Goal: Task Accomplishment & Management: Use online tool/utility

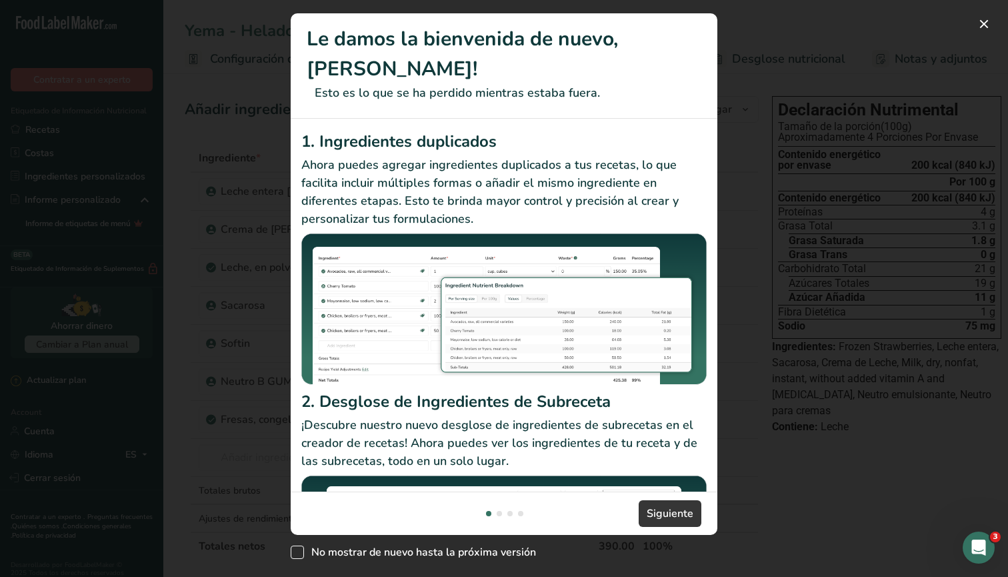
click at [301, 553] on span "New Features" at bounding box center [297, 551] width 13 height 13
click at [299, 553] on input "No mostrar de nuevo hasta la próxima versión" at bounding box center [295, 552] width 9 height 9
click at [291, 548] on input "No mostrar de nuevo hasta la próxima versión" at bounding box center [295, 552] width 9 height 9
checkbox input "false"
click at [985, 27] on button "New Features" at bounding box center [984, 23] width 21 height 21
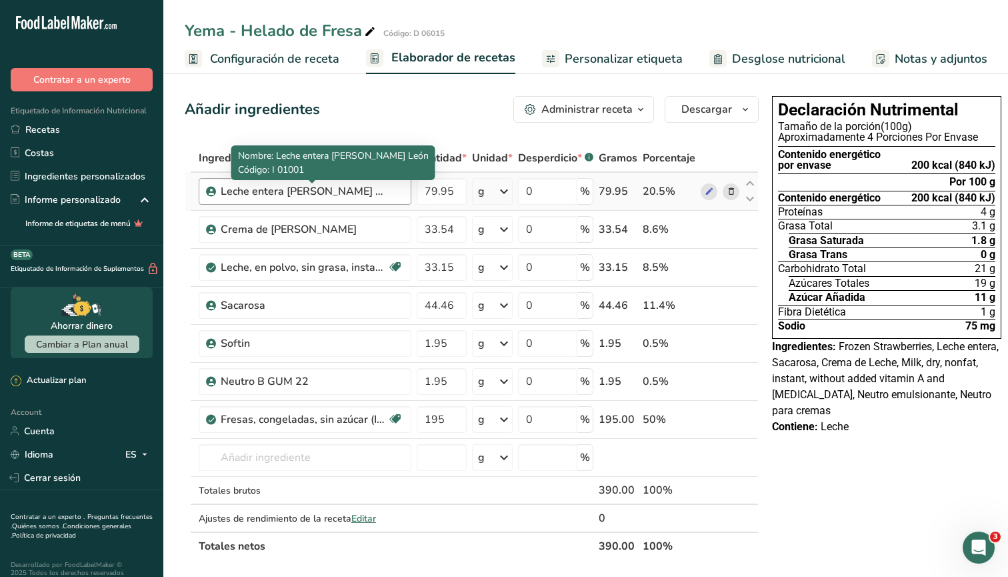
click at [358, 193] on div "Leche entera [PERSON_NAME] León" at bounding box center [304, 191] width 167 height 16
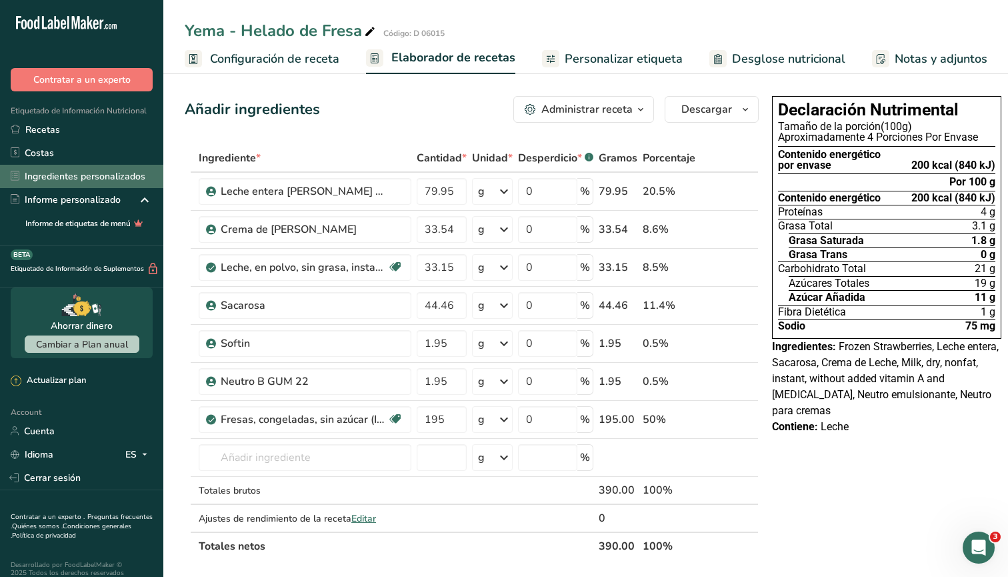
click at [95, 180] on link "Ingredientes personalizados" at bounding box center [81, 176] width 163 height 23
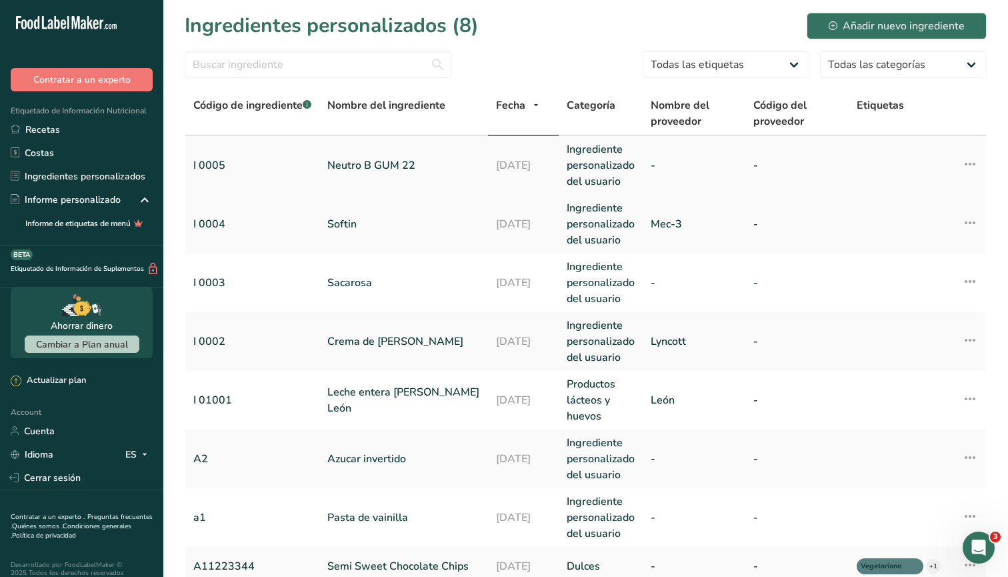
click at [269, 168] on link "I 0005" at bounding box center [252, 165] width 118 height 16
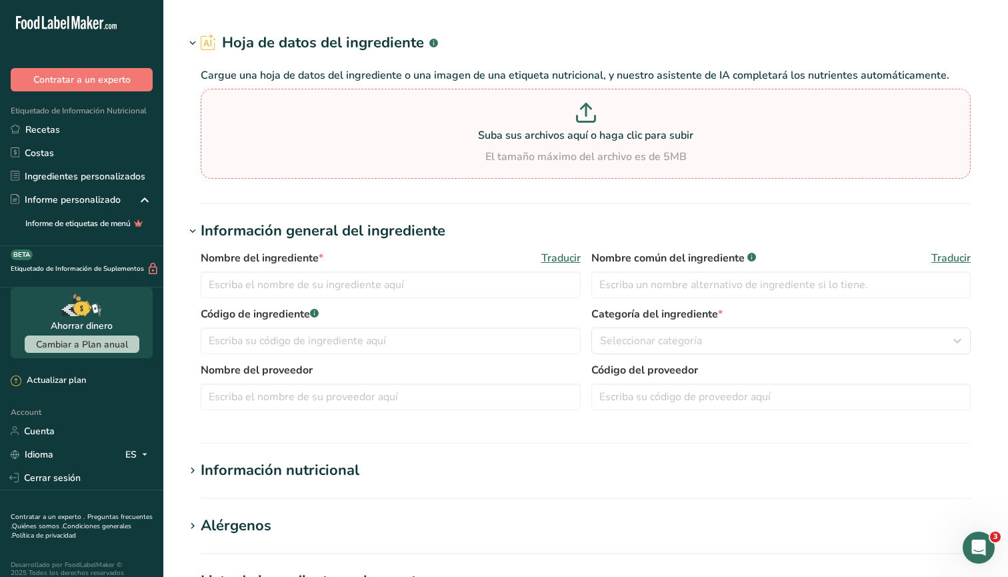
type input "Neutro B GUM 22"
type input "Neutro para cremas"
type input "I 0005"
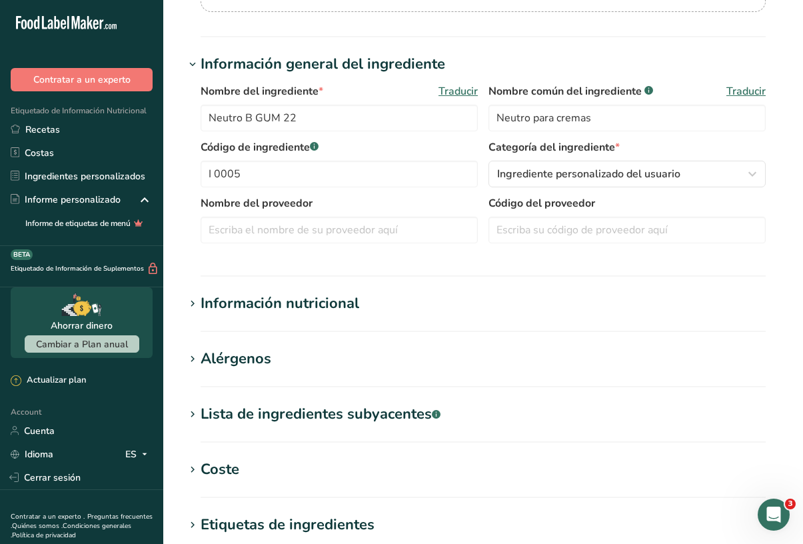
scroll to position [223, 0]
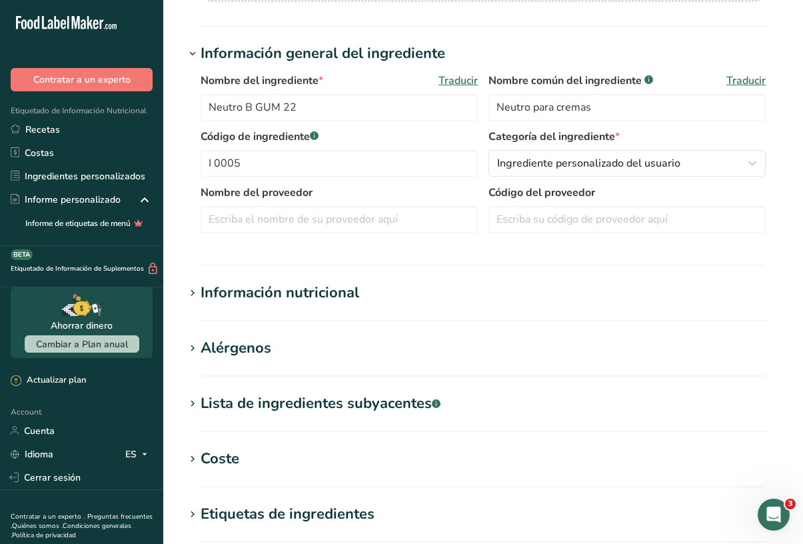
click at [274, 293] on div "Información nutricional" at bounding box center [280, 293] width 159 height 22
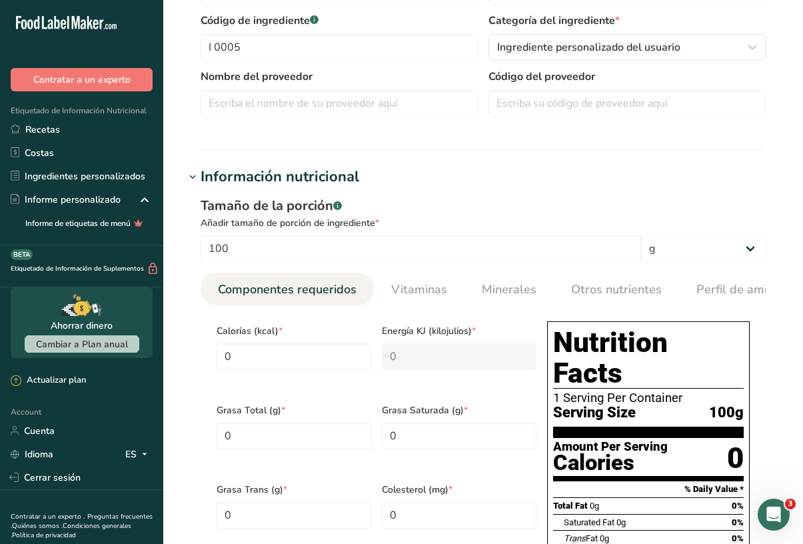
scroll to position [355, 0]
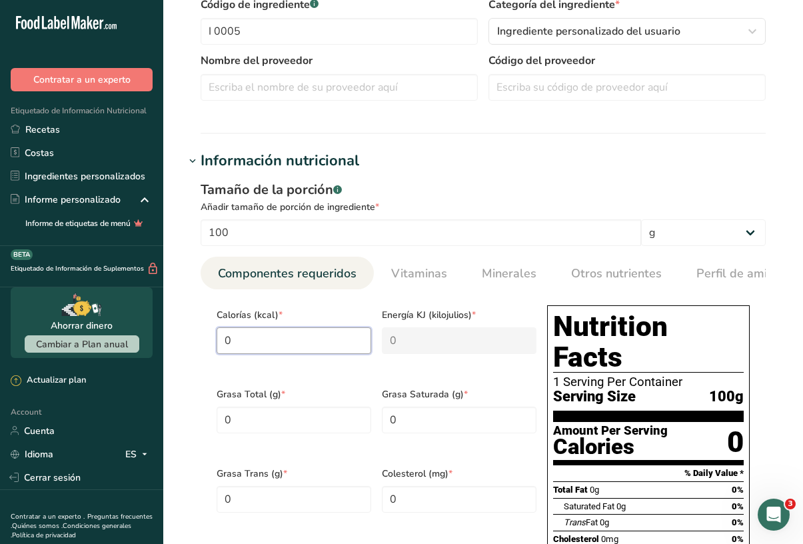
click at [261, 349] on input "0" at bounding box center [294, 340] width 155 height 27
type input "1"
type KJ "4.2"
type input "15"
type KJ "62.8"
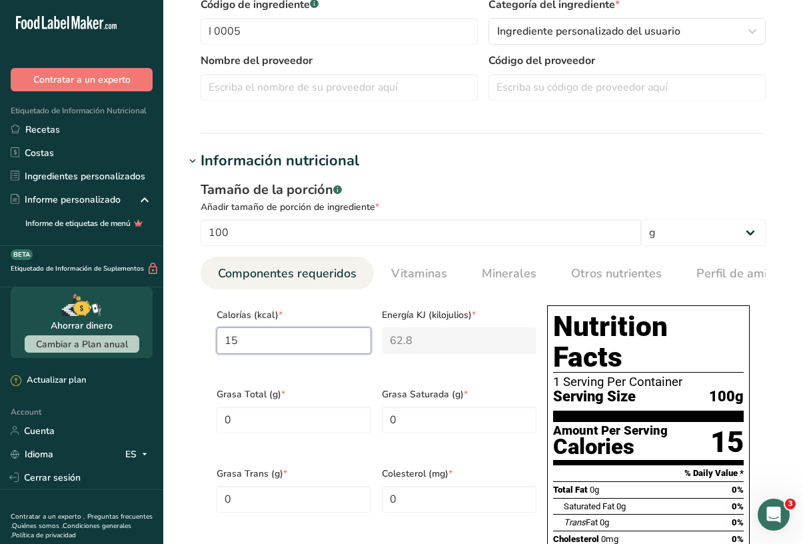
type input "151"
type KJ "631.8"
type input "0"
type KJ "0"
type input "1"
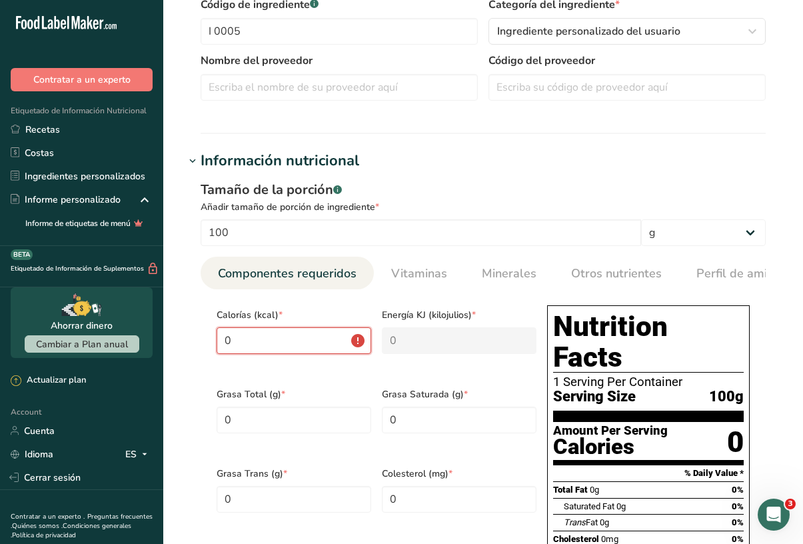
type KJ "4.2"
type input "15"
type KJ "62.8"
type input "151"
type KJ "631.8"
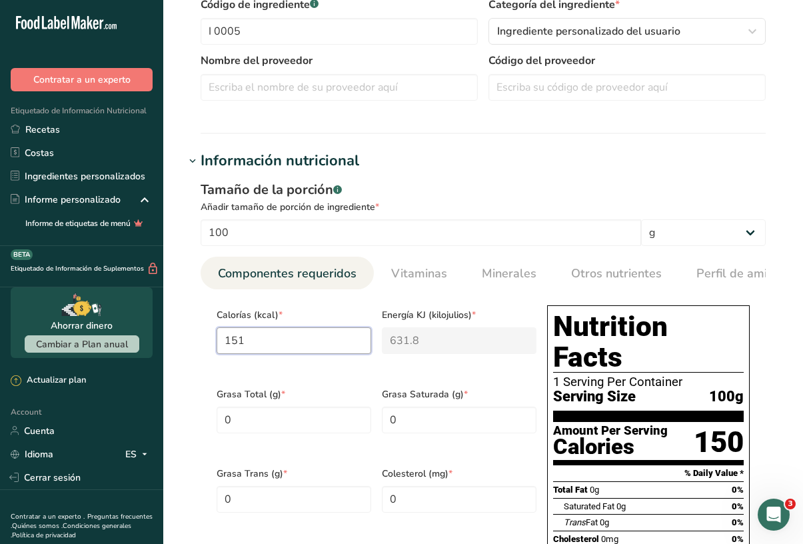
type input "151.1"
type KJ "632.2"
type input "151.1"
click at [273, 421] on Fat "0" at bounding box center [294, 420] width 155 height 27
type Fat "0"
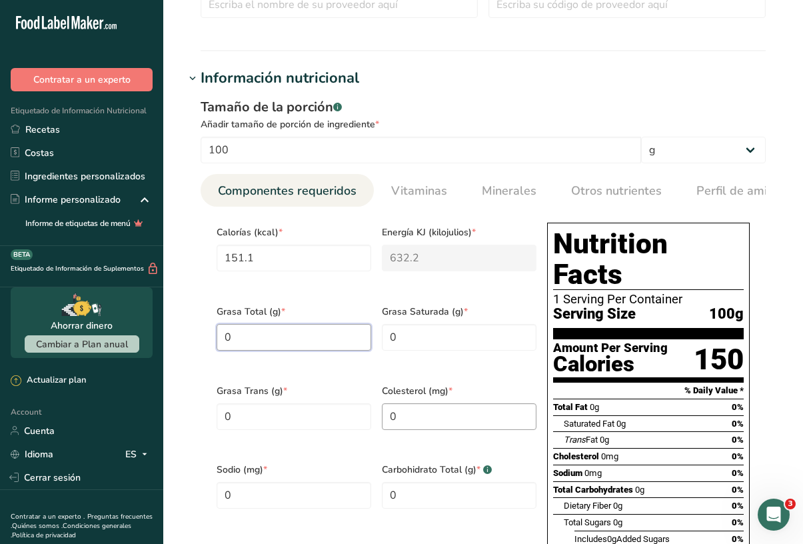
scroll to position [445, 0]
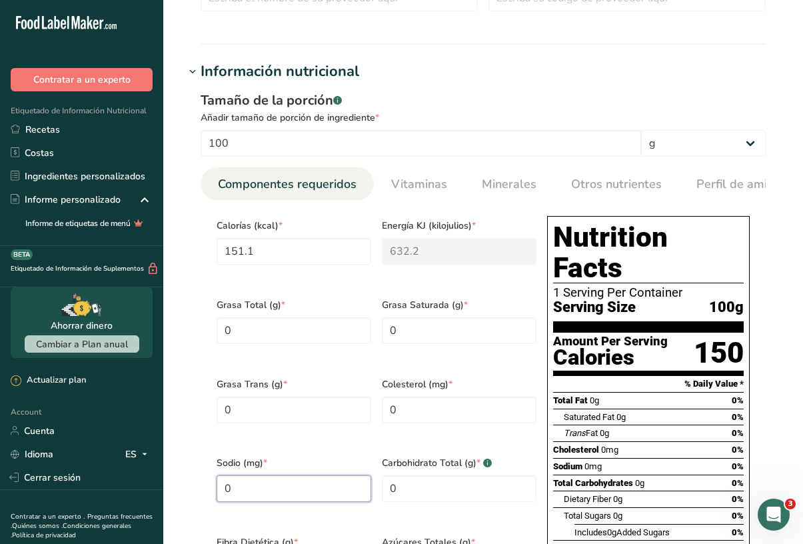
click at [347, 475] on input "0" at bounding box center [294, 488] width 155 height 27
type input "2.35"
click at [454, 475] on Carbohydrates "0" at bounding box center [459, 488] width 155 height 27
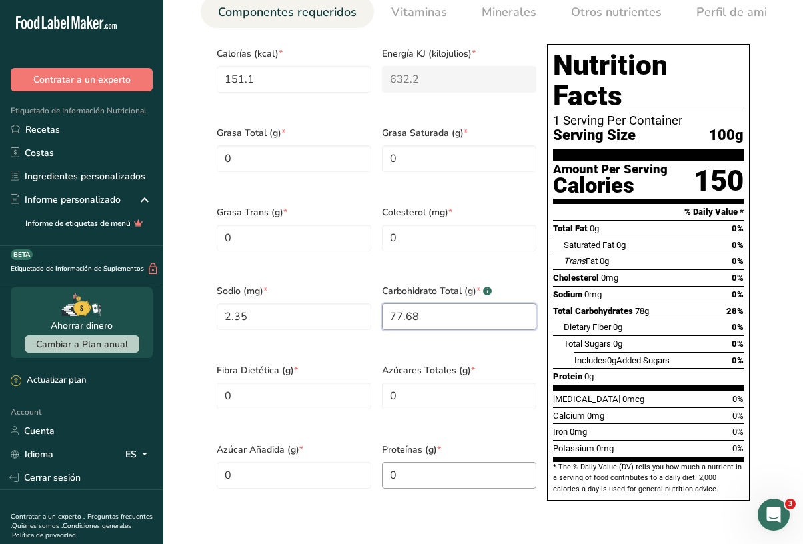
scroll to position [617, 0]
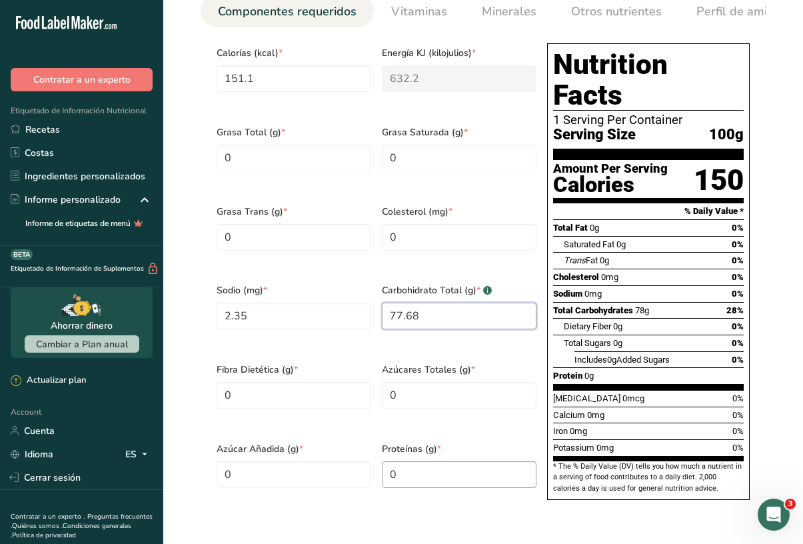
type Carbohydrates "77.68"
click at [440, 461] on input "0" at bounding box center [459, 474] width 155 height 27
type input "4.5"
click at [320, 461] on Sugars "0" at bounding box center [294, 474] width 155 height 27
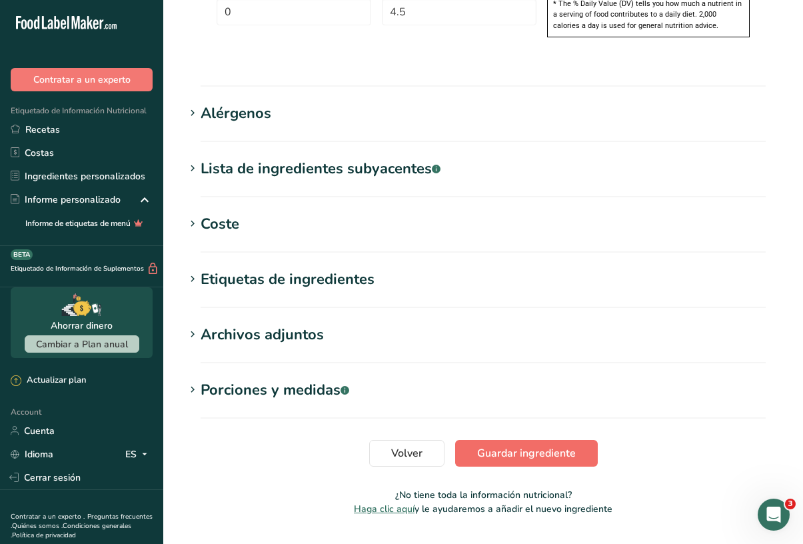
click at [533, 445] on span "Guardar ingrediente" at bounding box center [526, 453] width 99 height 16
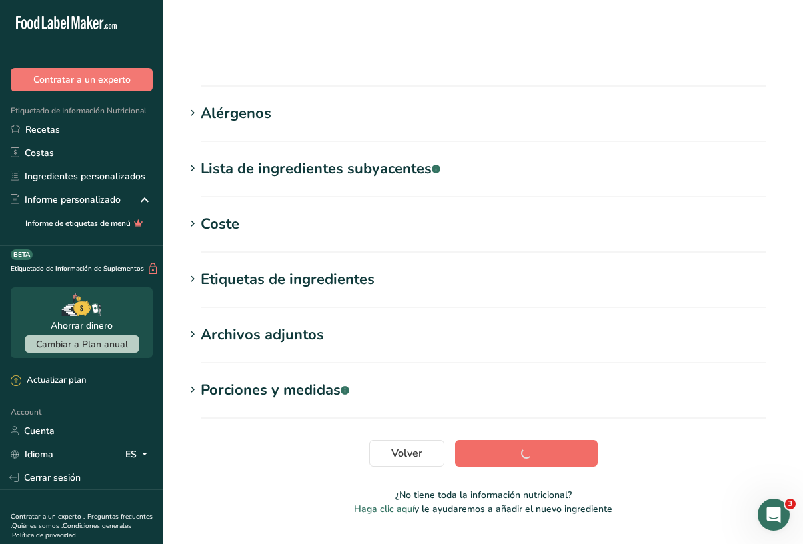
scroll to position [161, 0]
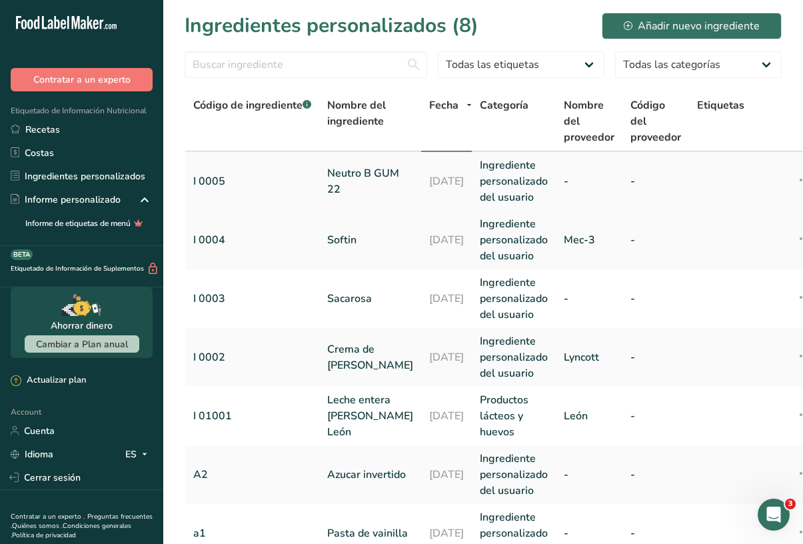
click at [215, 182] on link "I 0005" at bounding box center [252, 181] width 118 height 16
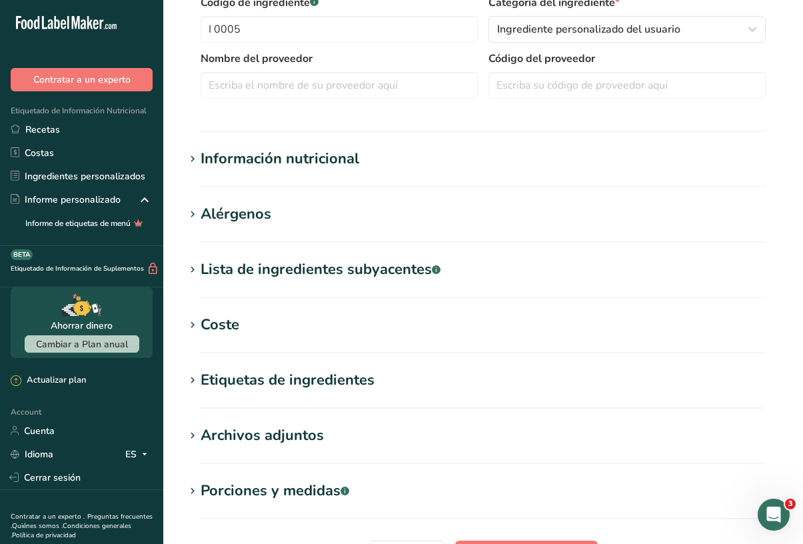
scroll to position [358, 0]
click at [265, 164] on div "Información nutricional" at bounding box center [280, 158] width 159 height 22
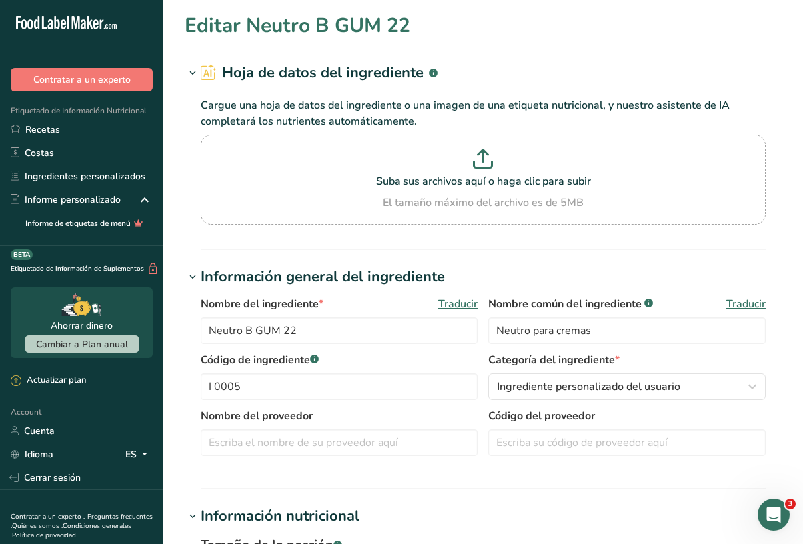
scroll to position [0, 0]
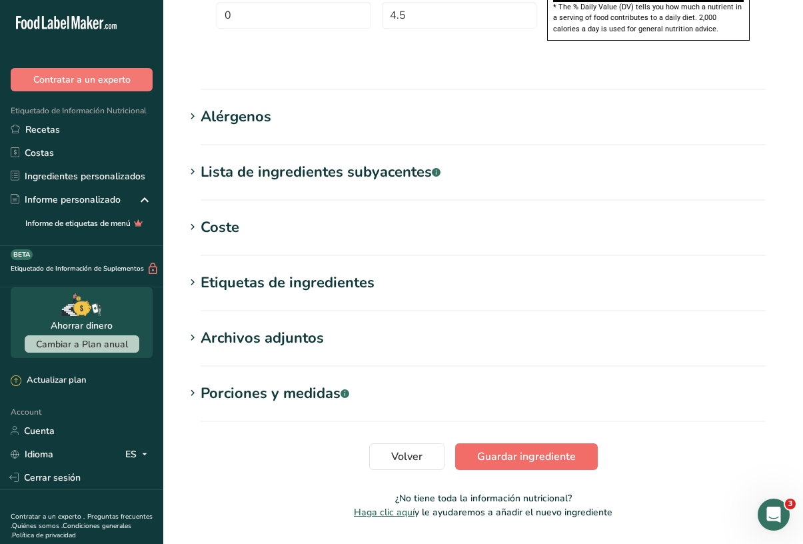
click at [501, 449] on span "Guardar ingrediente" at bounding box center [526, 457] width 99 height 16
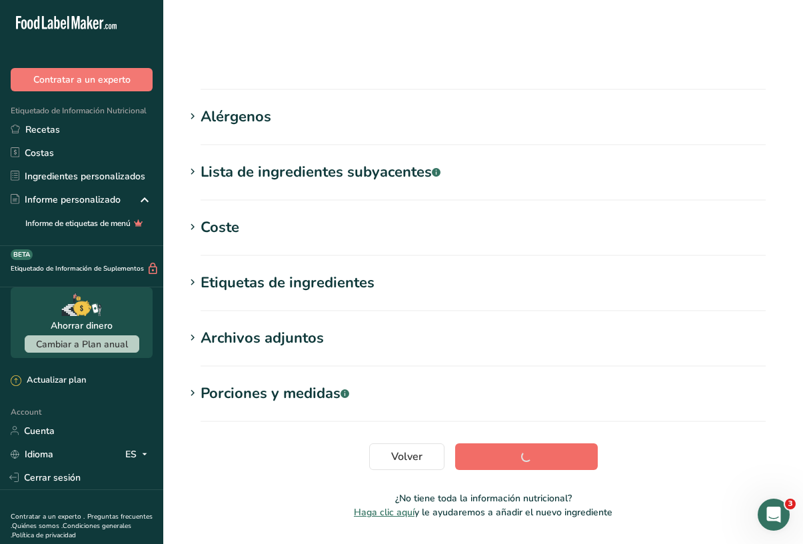
scroll to position [161, 0]
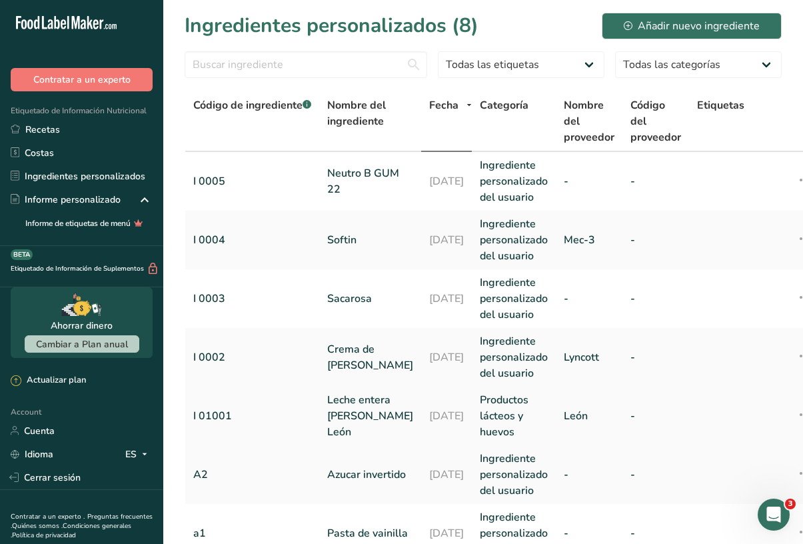
click at [220, 417] on link "I 01001" at bounding box center [252, 416] width 118 height 16
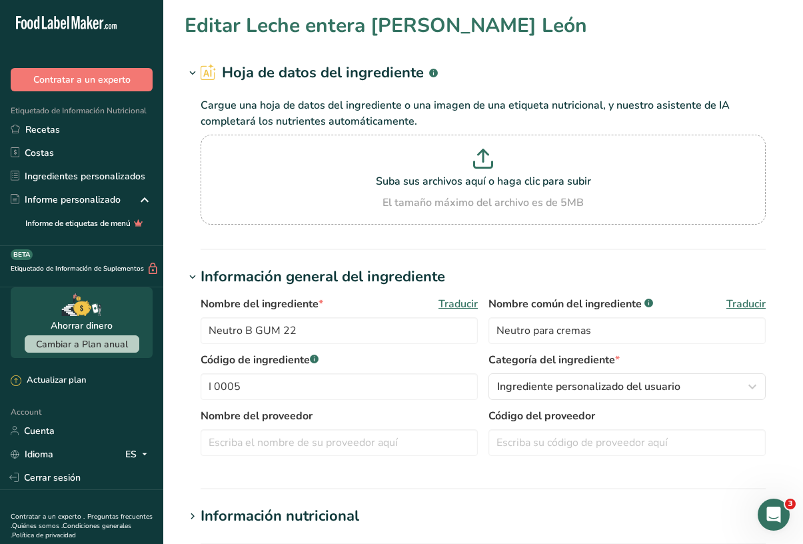
type input "Leche entera [PERSON_NAME] León"
type input "Leche entera"
type input "I 01001"
type input "León"
type input "395"
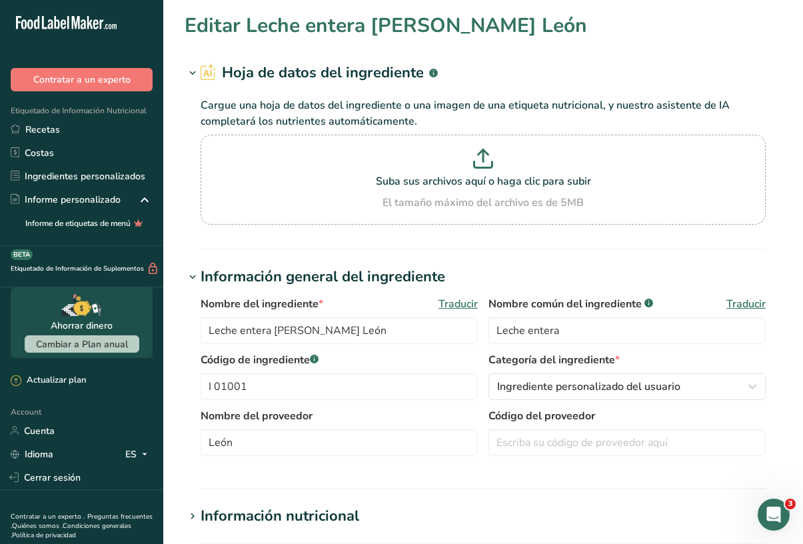
type KJ "1652.7"
type Fat "1.5"
type Fat "0.9"
type Fat "0"
type input "0"
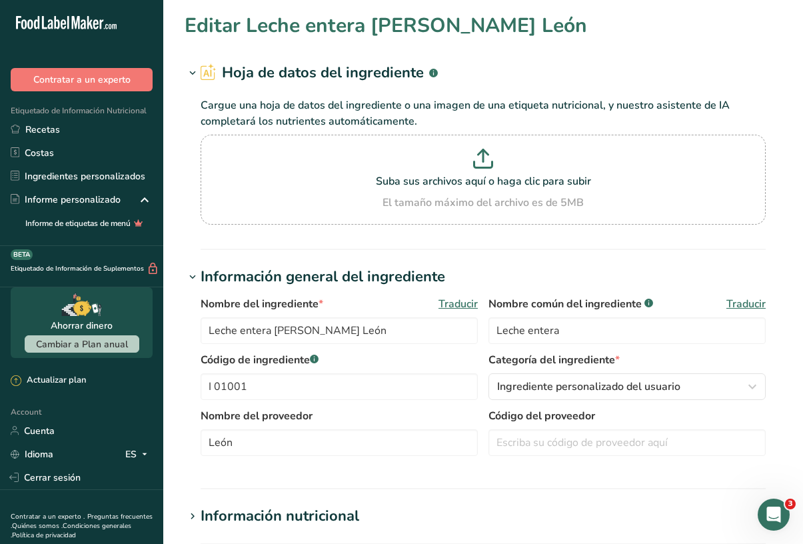
type input "55"
type Carbohydrates "4.6"
type Fiber "0"
type Sugars "4.6"
type Sugars "0"
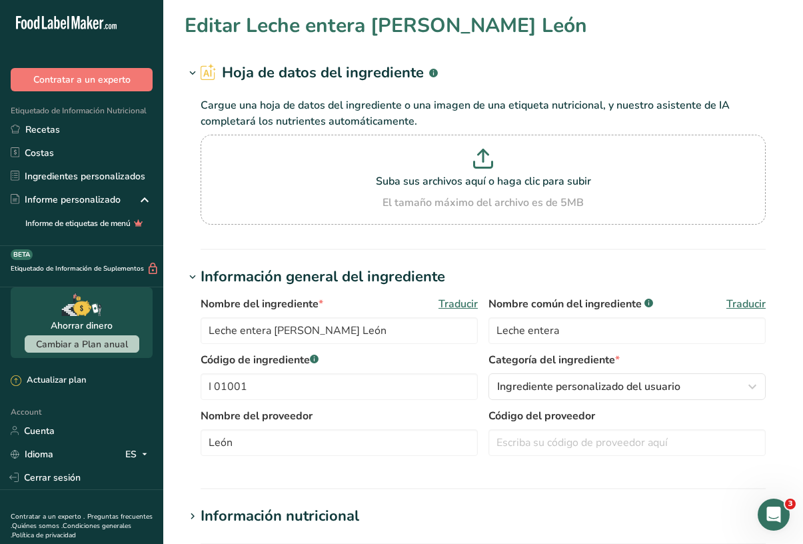
type input "3"
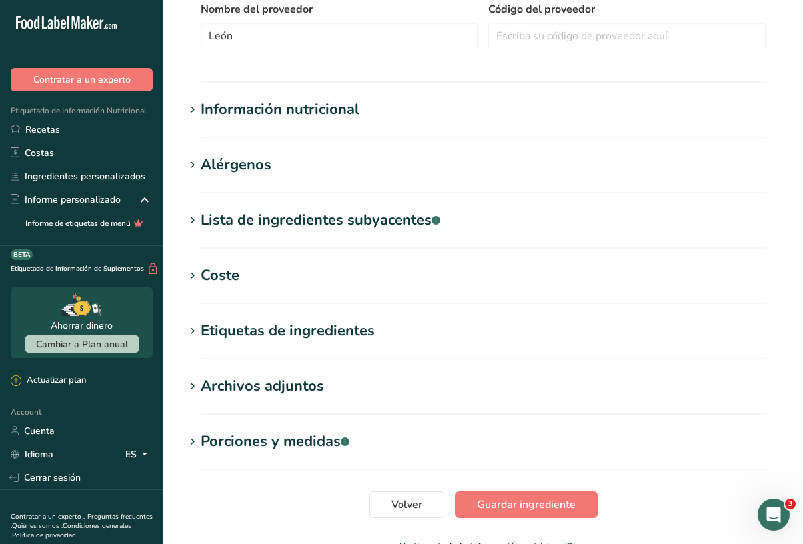
scroll to position [410, 0]
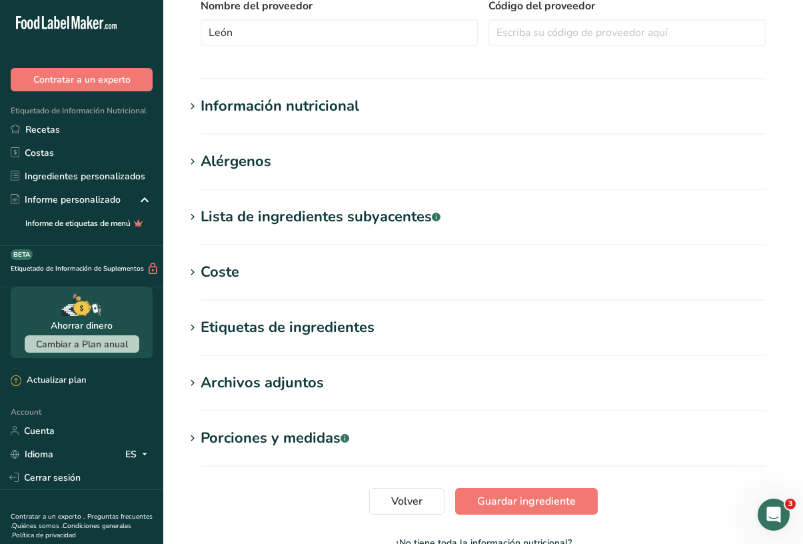
click at [273, 101] on div "Información nutricional" at bounding box center [280, 106] width 159 height 22
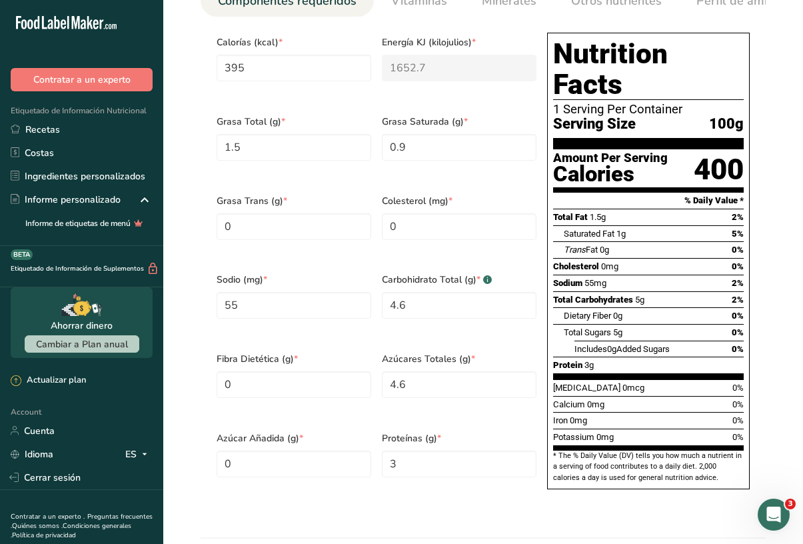
scroll to position [629, 1]
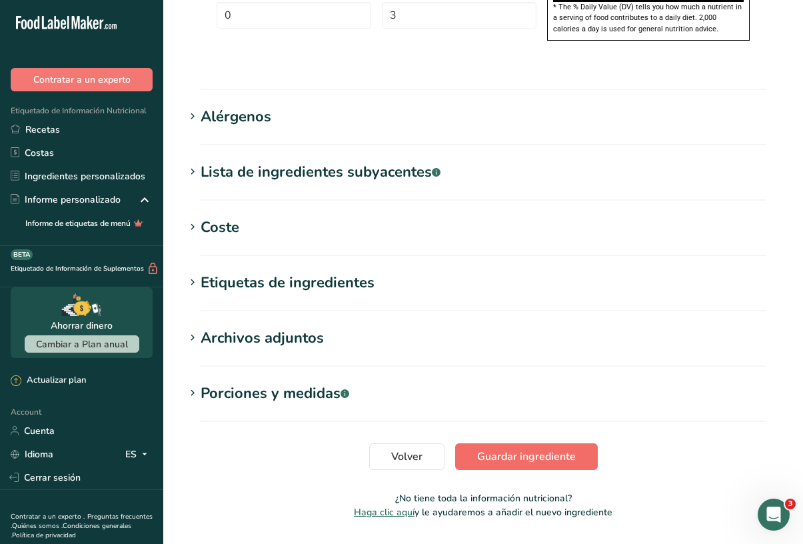
click at [529, 449] on span "Guardar ingrediente" at bounding box center [526, 457] width 99 height 16
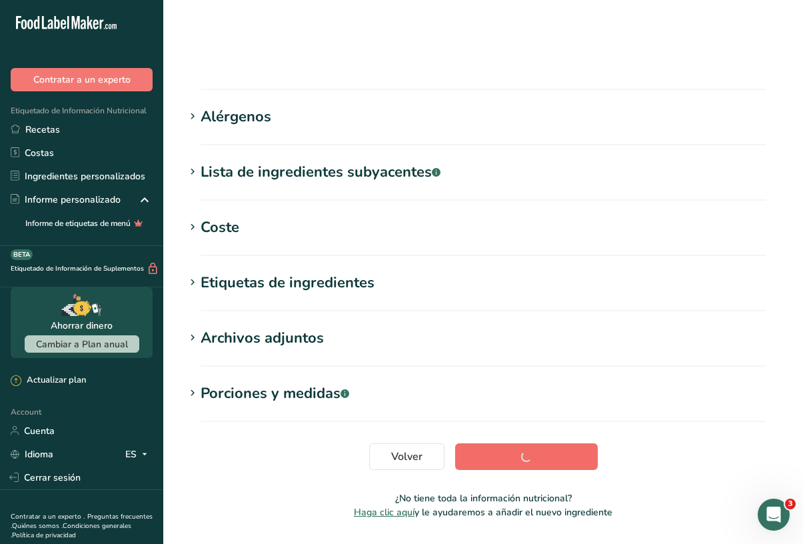
scroll to position [161, 0]
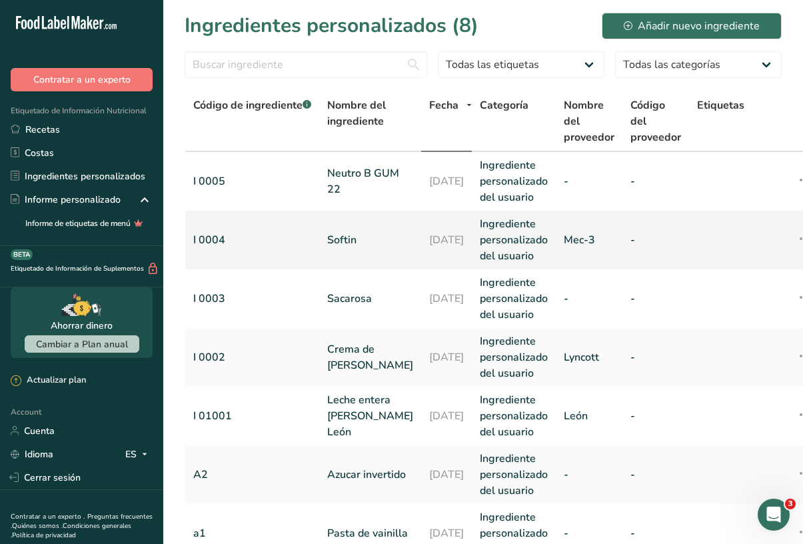
click at [213, 245] on link "I 0004" at bounding box center [252, 240] width 118 height 16
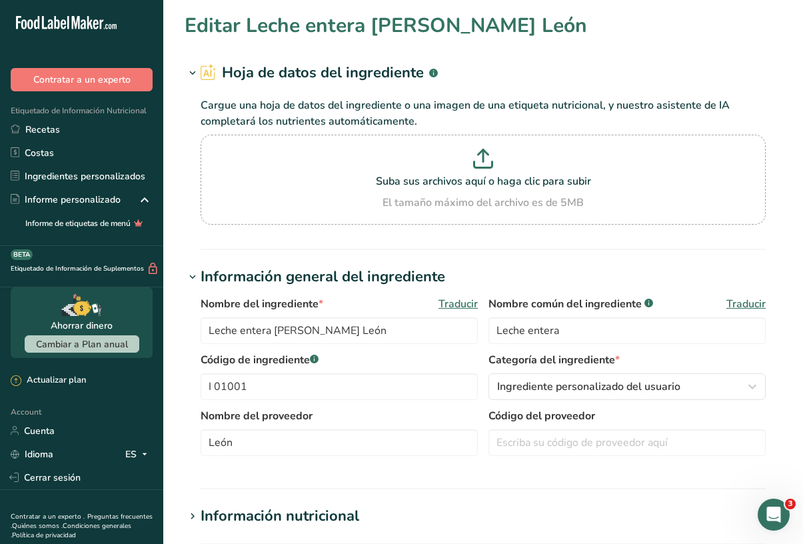
type input "Softin"
type input "Neutro emulsionante"
type input "I 0004"
type input "Mec-3"
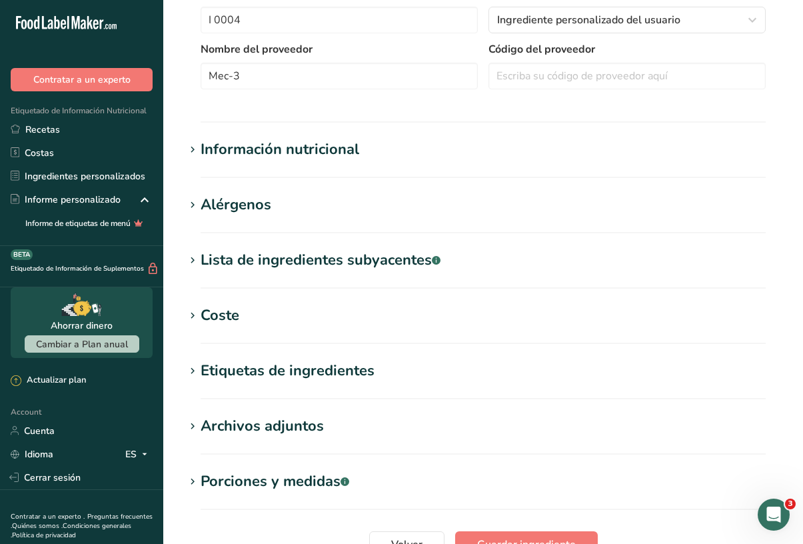
scroll to position [370, 0]
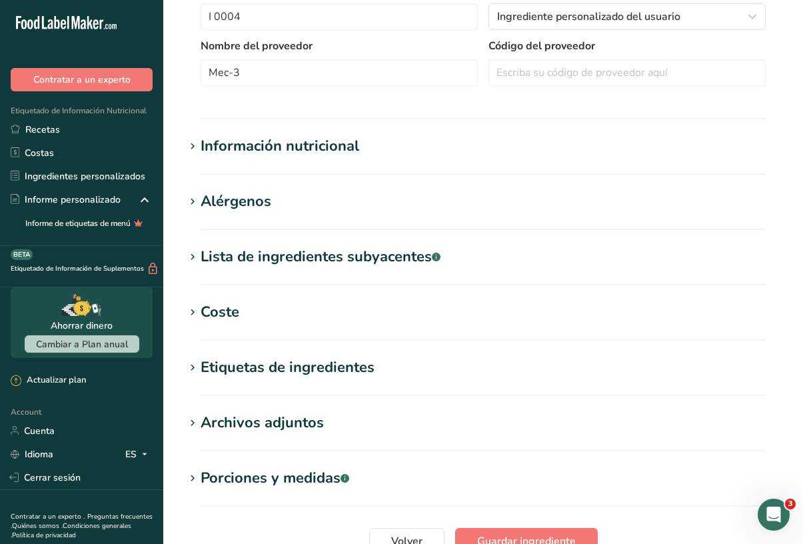
click at [259, 141] on div "Información nutricional" at bounding box center [280, 146] width 159 height 22
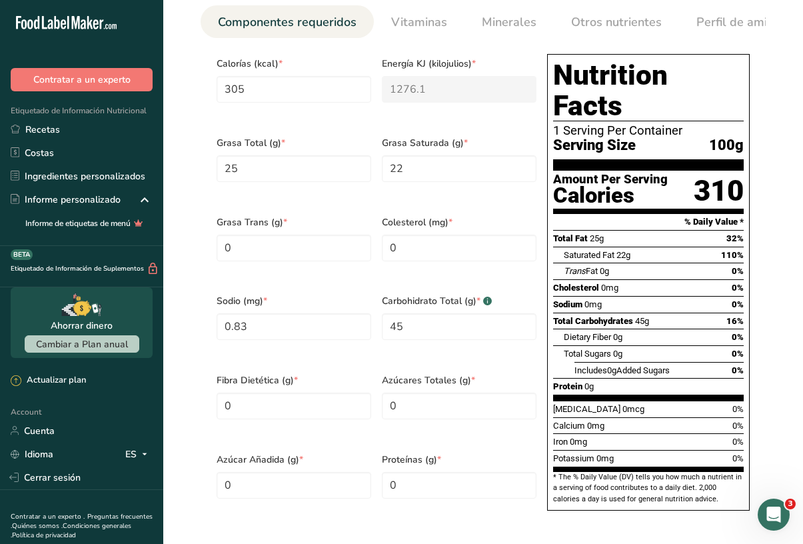
scroll to position [607, 0]
click at [421, 393] on Sugars "0" at bounding box center [459, 406] width 155 height 27
type Sugars "6"
click at [450, 409] on div "Azúcares Totales (g) * 6" at bounding box center [459, 404] width 165 height 79
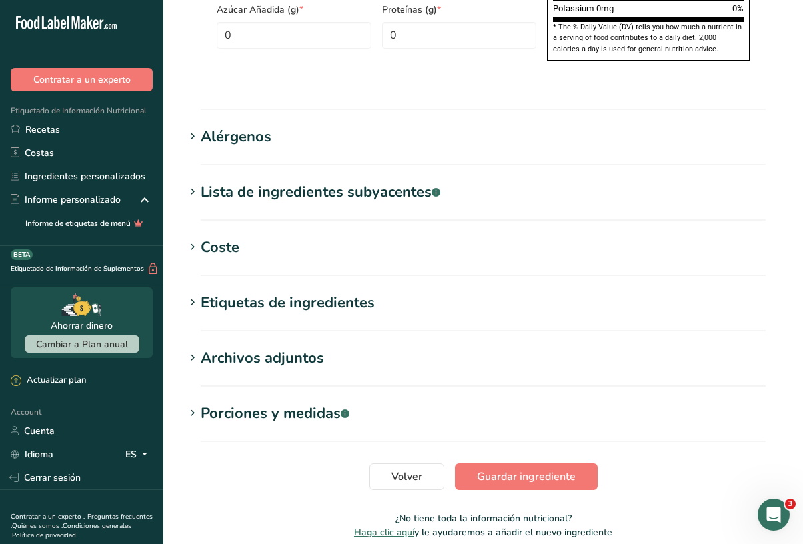
scroll to position [1078, 0]
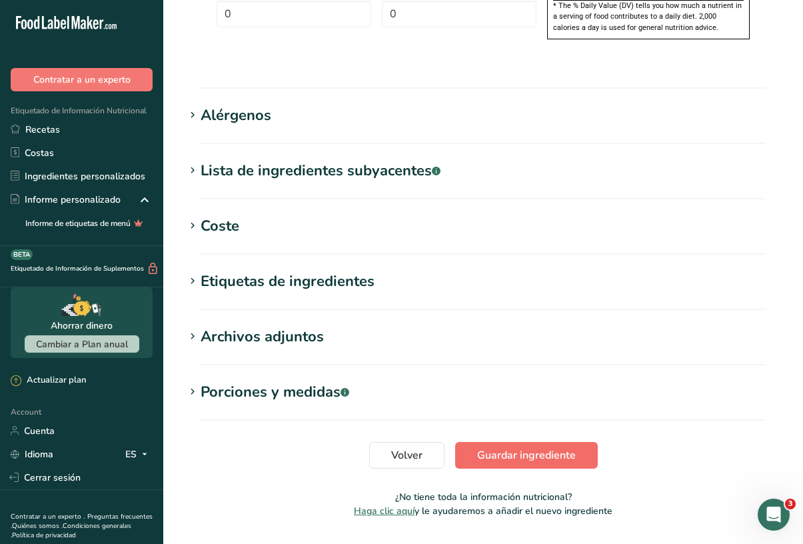
click at [500, 447] on span "Guardar ingrediente" at bounding box center [526, 455] width 99 height 16
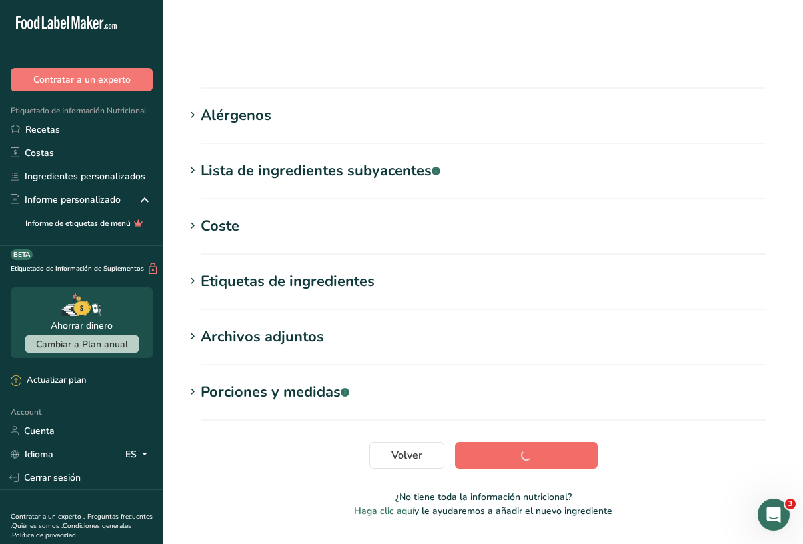
scroll to position [161, 0]
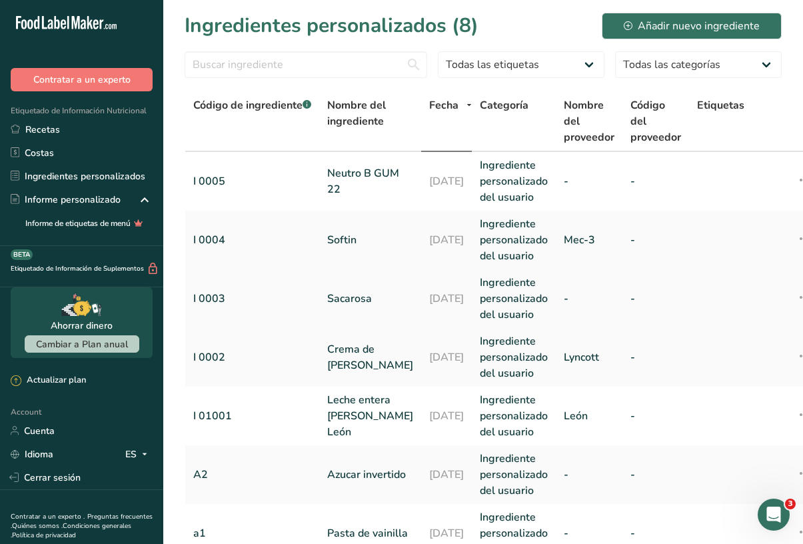
click at [351, 297] on link "Sacarosa" at bounding box center [370, 299] width 86 height 16
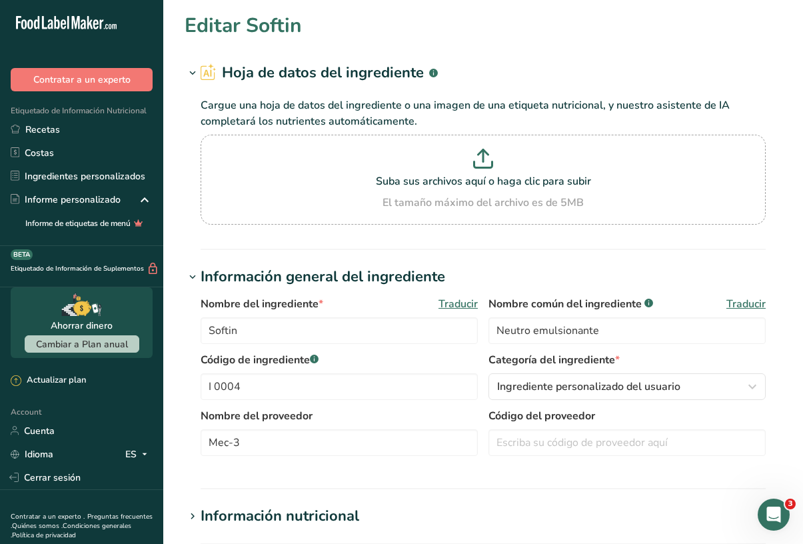
type input "Sacarosa"
type input "I 0003"
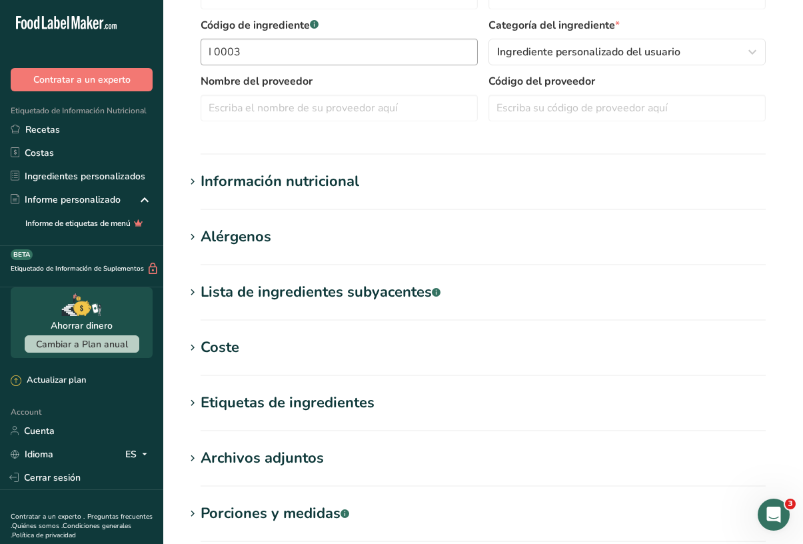
scroll to position [368, 0]
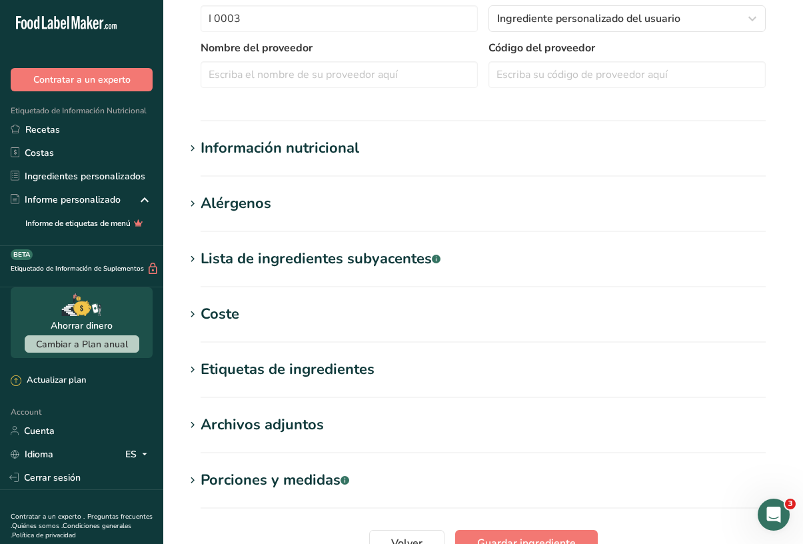
click at [255, 151] on div "Información nutricional" at bounding box center [280, 148] width 159 height 22
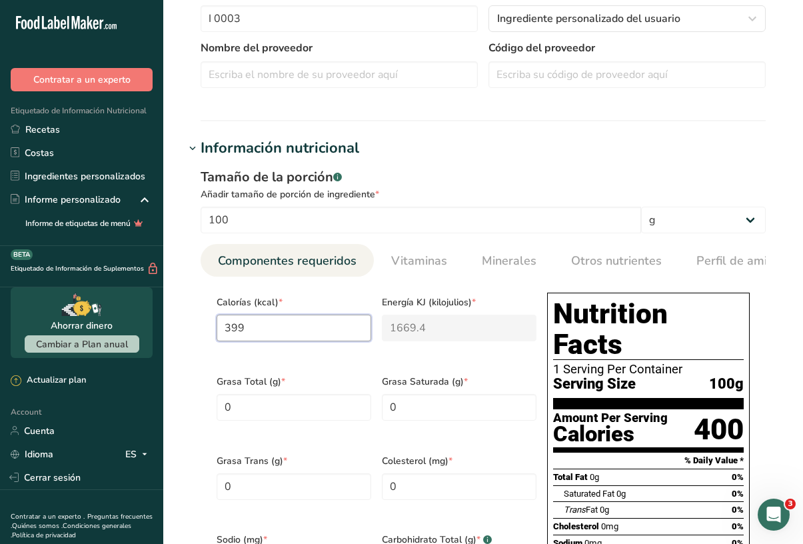
click at [293, 328] on input "399" at bounding box center [294, 328] width 155 height 27
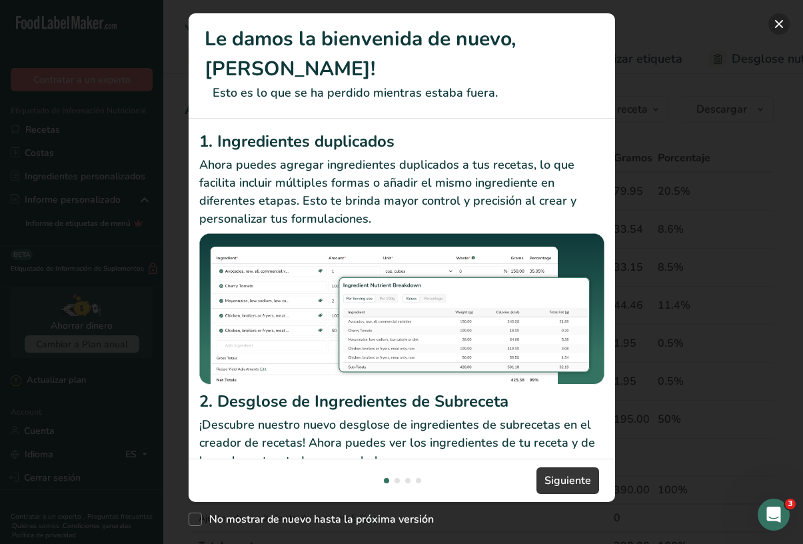
click at [777, 25] on button "New Features" at bounding box center [779, 23] width 21 height 21
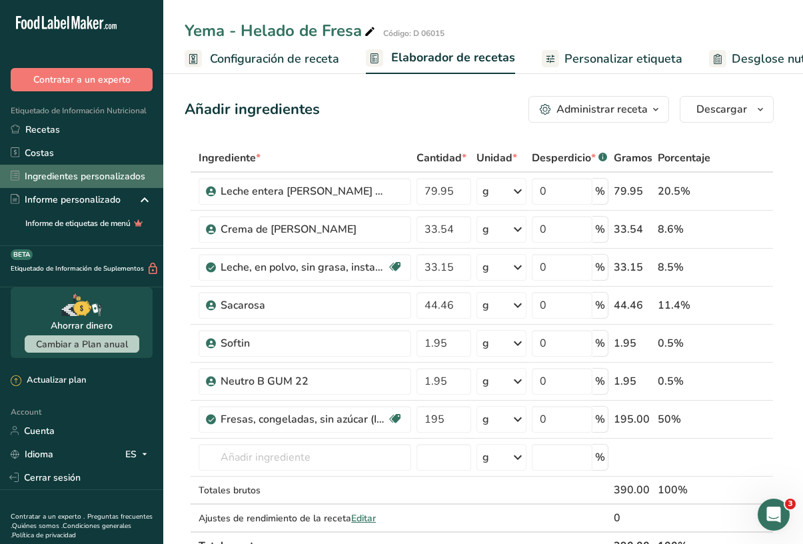
click at [87, 179] on link "Ingredientes personalizados" at bounding box center [81, 176] width 163 height 23
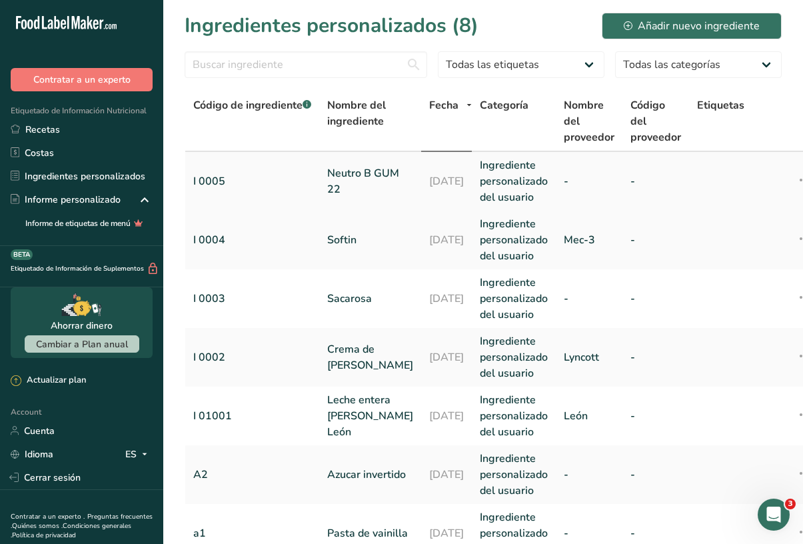
click at [227, 183] on link "I 0005" at bounding box center [252, 181] width 118 height 16
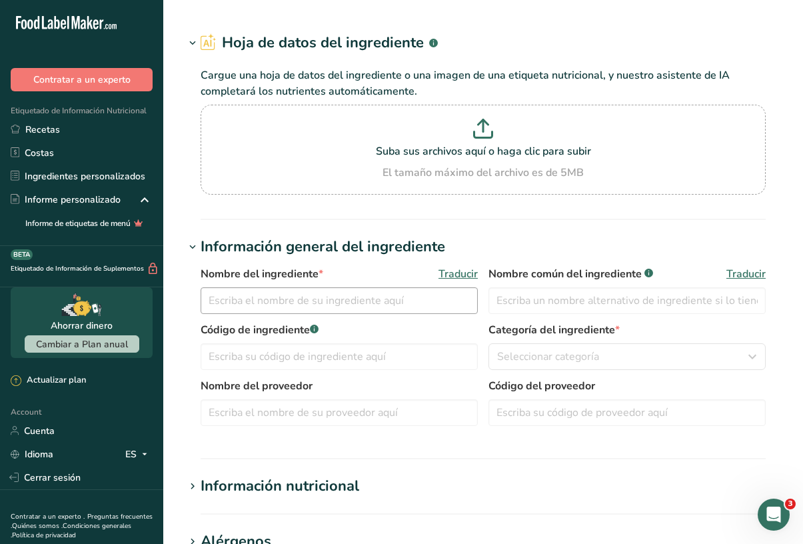
type input "Neutro B GUM 22"
type input "Neutro para cremas"
type input "I 0005"
type input "100"
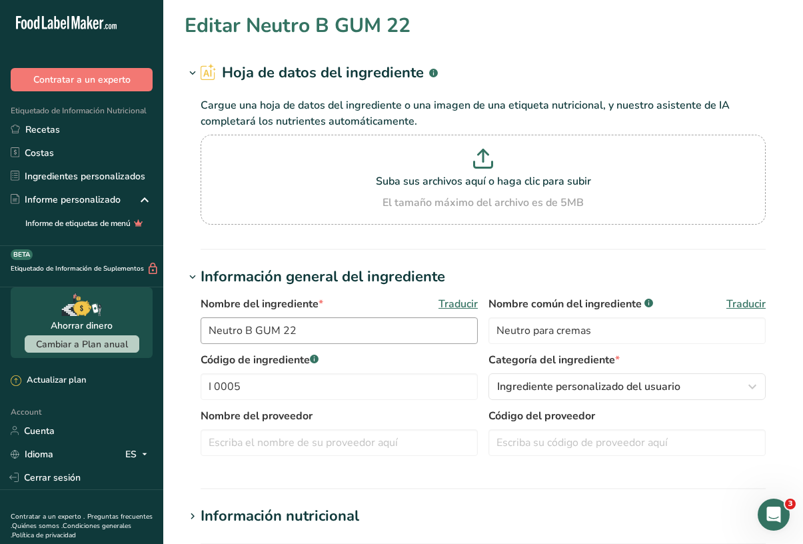
type input "151.1"
type KJ "632.2"
type Fat "0"
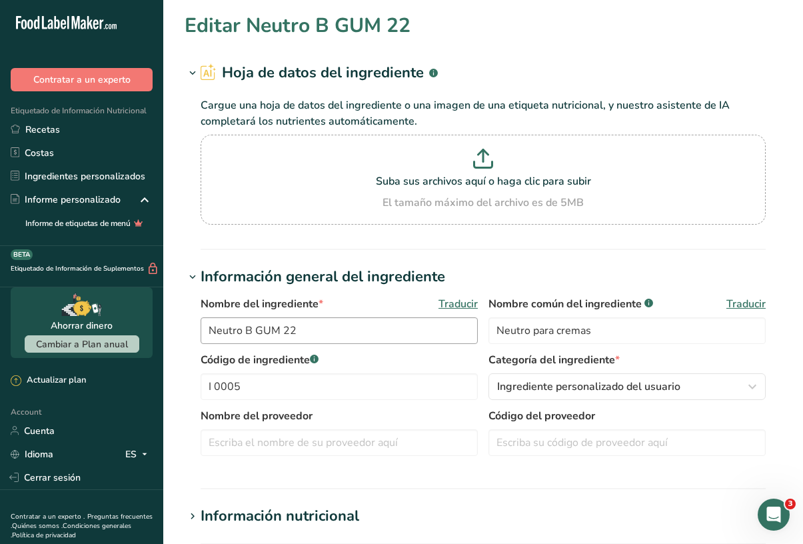
type input "0"
type input "2.35"
type Carbohydrates "77.68"
type Fiber "0"
type Sugars "0"
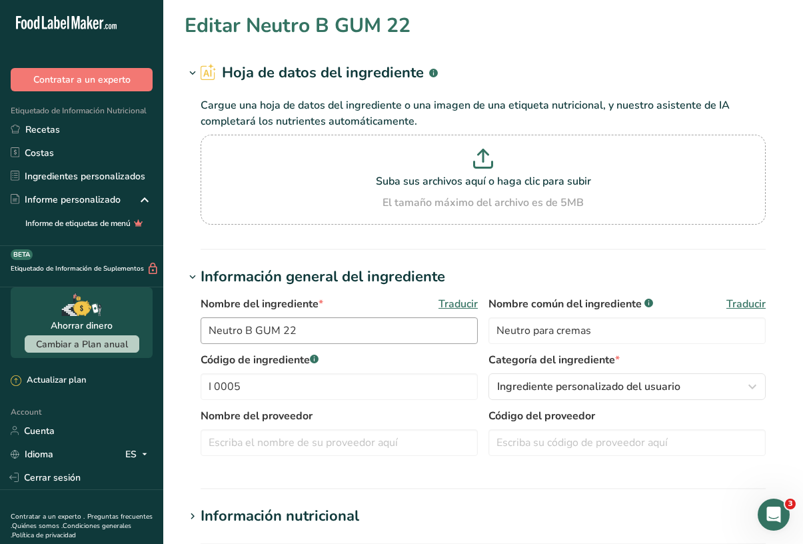
type Sugars "0"
type input "4.5"
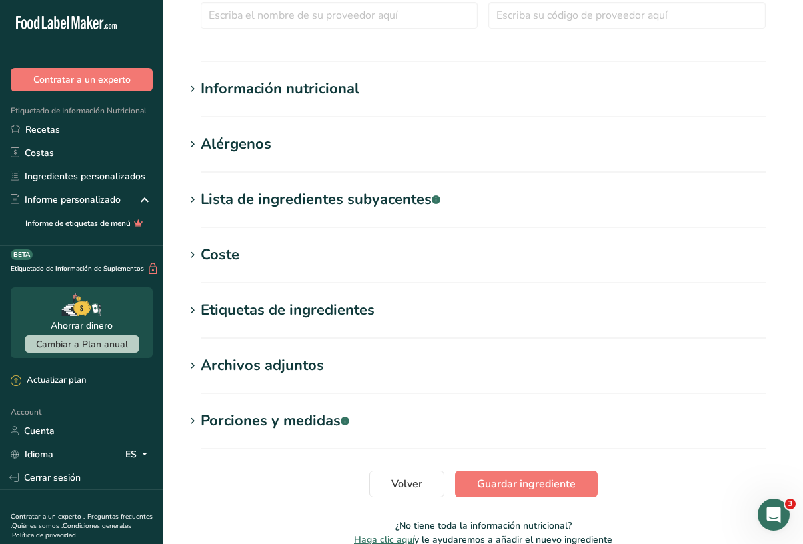
scroll to position [428, 0]
click at [278, 89] on div "Información nutricional" at bounding box center [280, 88] width 159 height 22
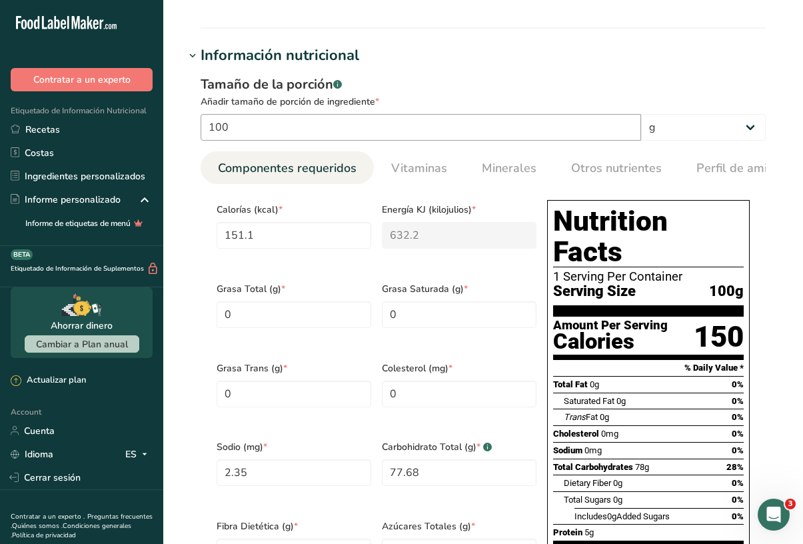
scroll to position [469, 0]
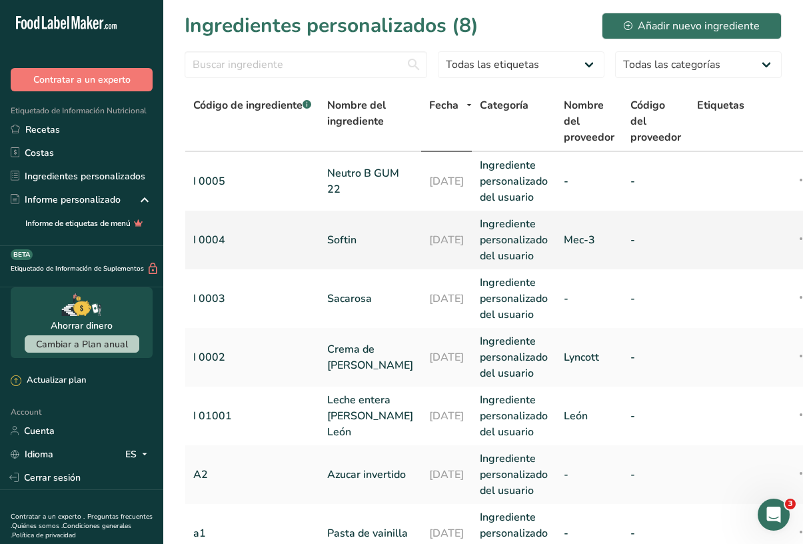
click at [222, 247] on link "I 0004" at bounding box center [252, 240] width 118 height 16
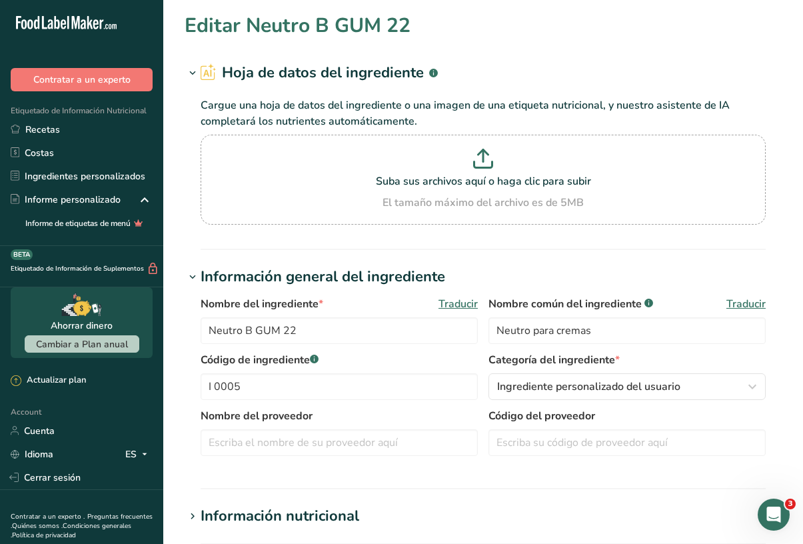
type input "Softin"
type input "Neutro emulsionante"
type input "I 0004"
type input "Mec-3"
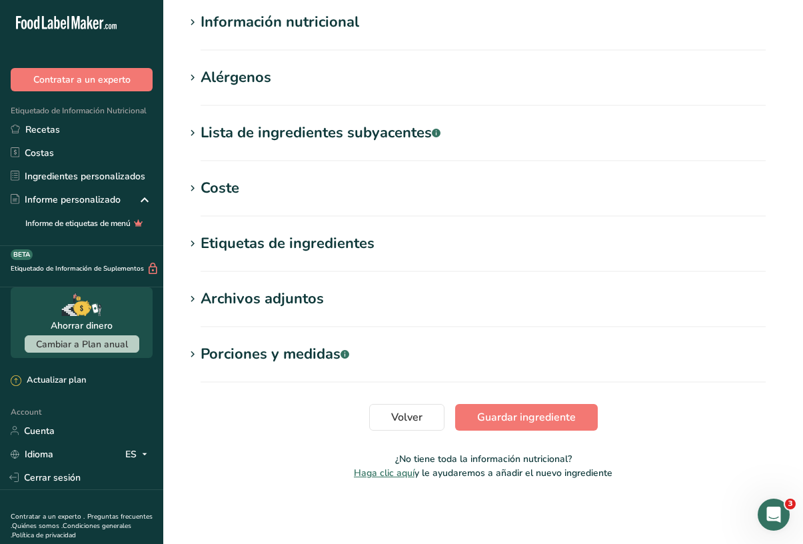
scroll to position [494, 0]
click at [240, 23] on div "Información nutricional" at bounding box center [280, 22] width 159 height 22
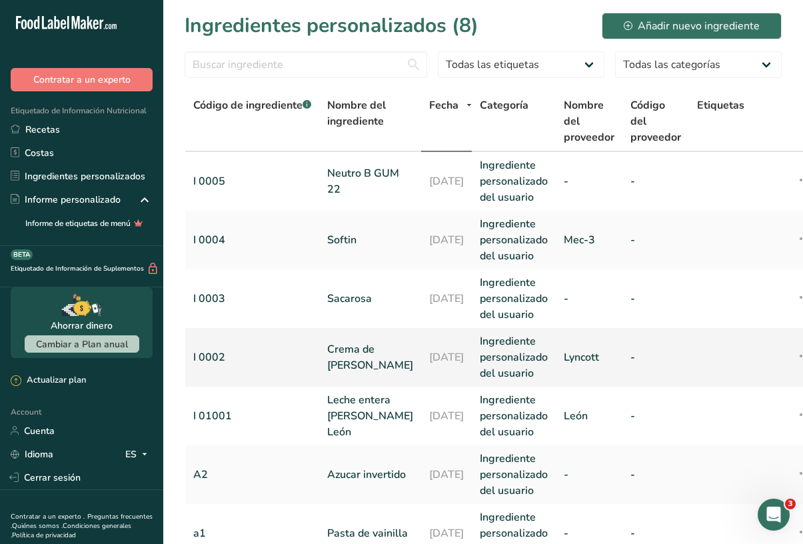
click at [305, 360] on link "I 0002" at bounding box center [252, 357] width 118 height 16
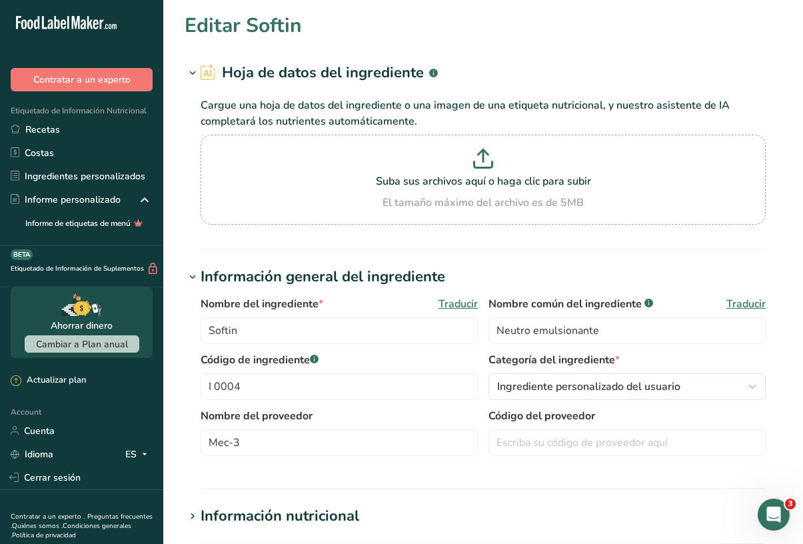
type input "Crema de [PERSON_NAME]"
type input "Crema de Leche"
type input "I 0002"
type input "Lyncott"
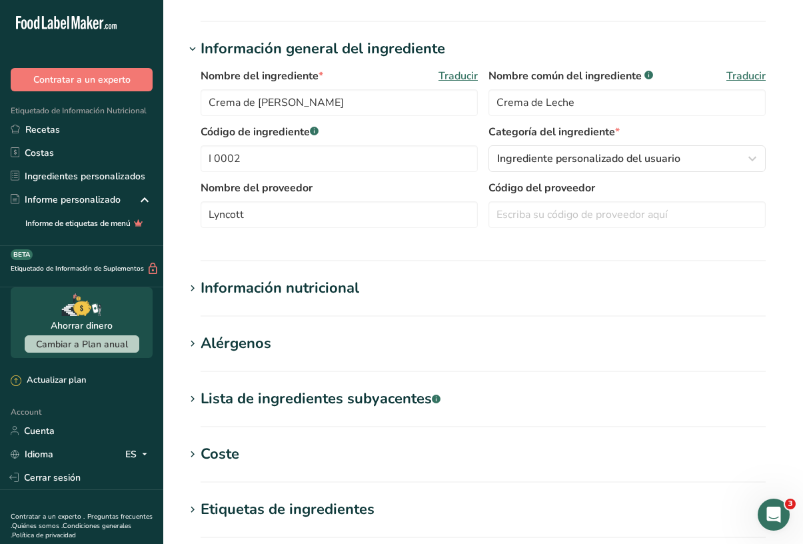
scroll to position [243, 0]
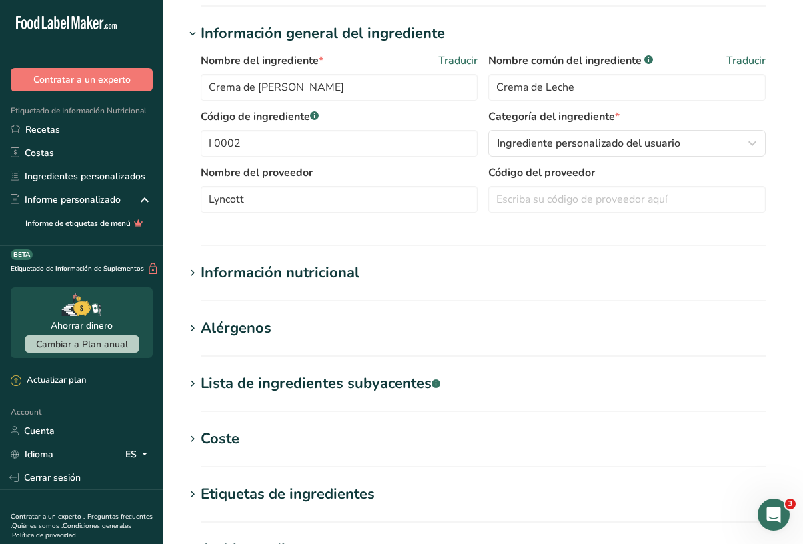
click at [262, 269] on div "Información nutricional" at bounding box center [280, 273] width 159 height 22
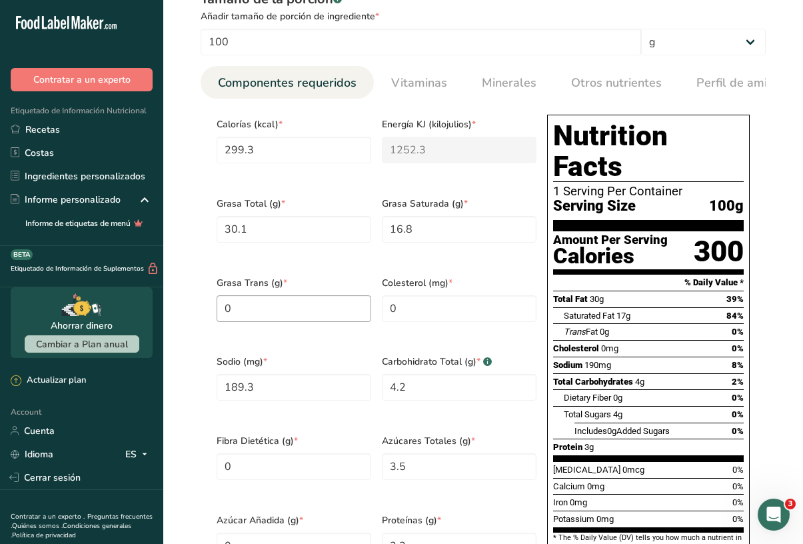
scroll to position [546, 0]
drag, startPoint x: 415, startPoint y: 514, endPoint x: 384, endPoint y: 517, distance: 30.9
click at [384, 533] on input "3.2" at bounding box center [459, 546] width 155 height 27
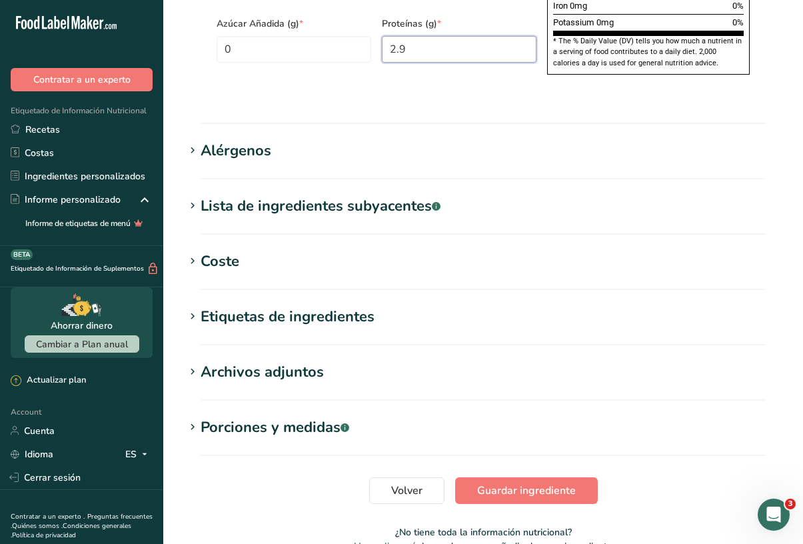
scroll to position [1044, 0]
type input "2.9"
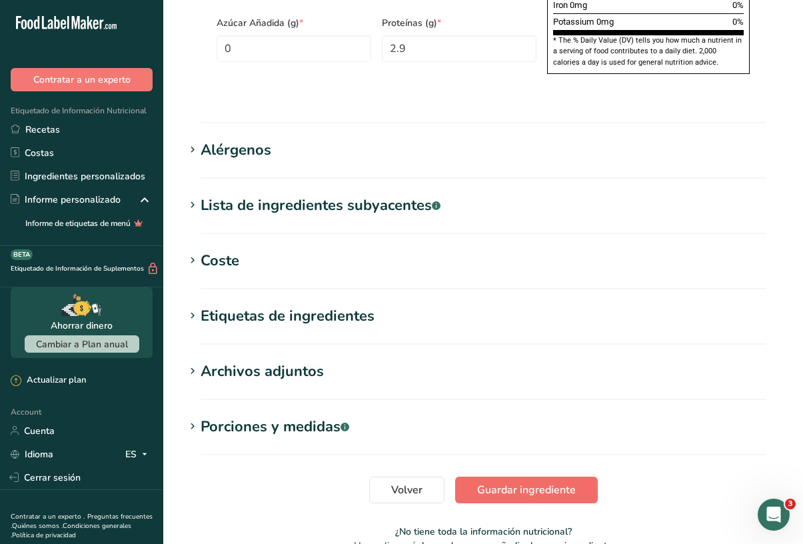
click at [515, 482] on span "Guardar ingrediente" at bounding box center [526, 490] width 99 height 16
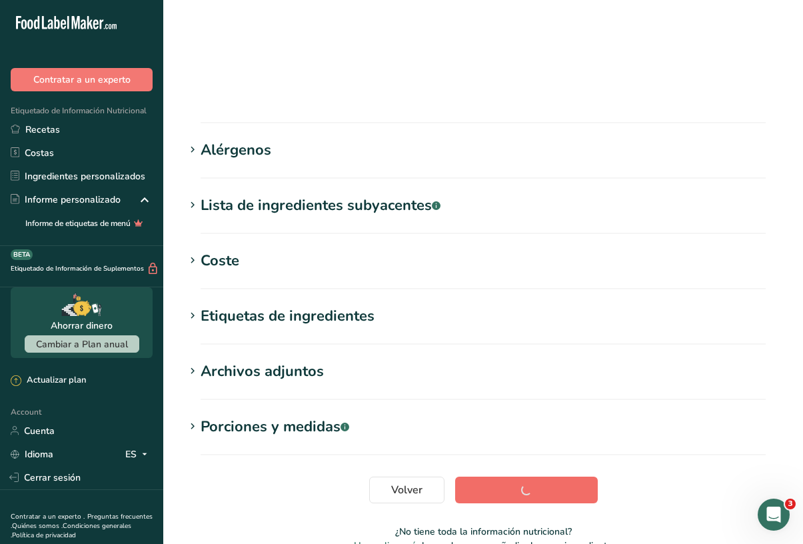
scroll to position [161, 0]
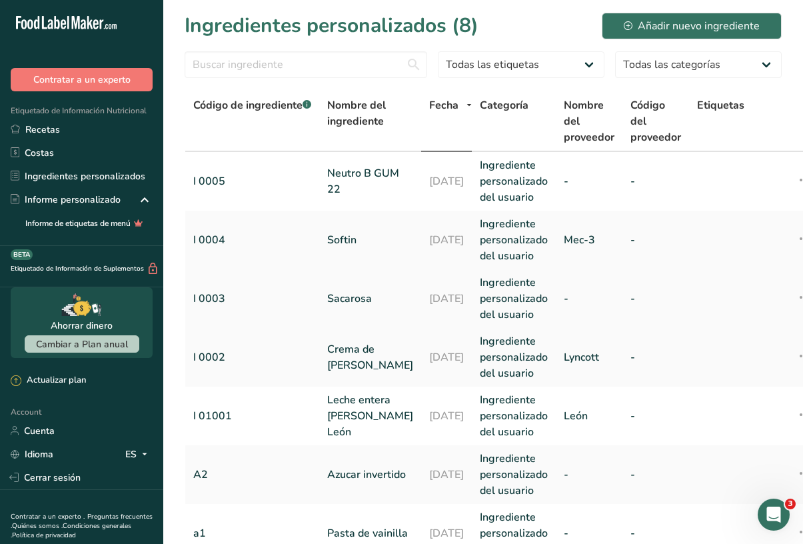
click at [203, 294] on link "I 0003" at bounding box center [252, 299] width 118 height 16
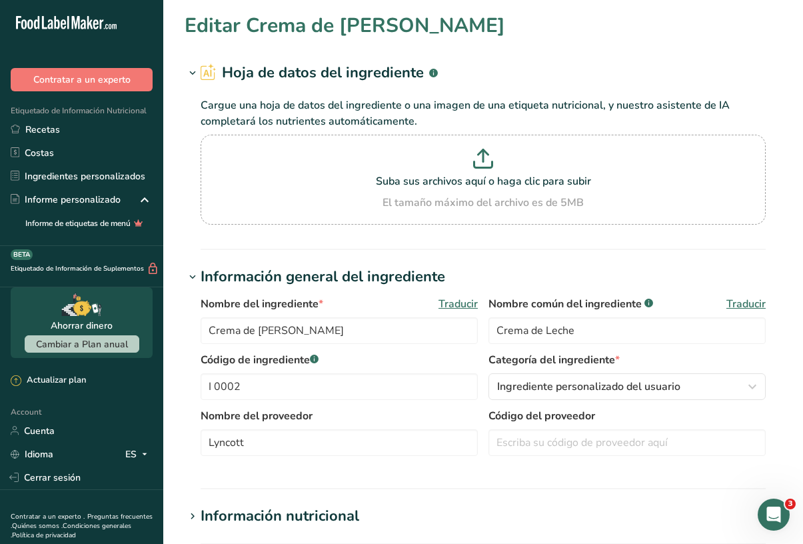
type input "Sacarosa"
type input "I 0003"
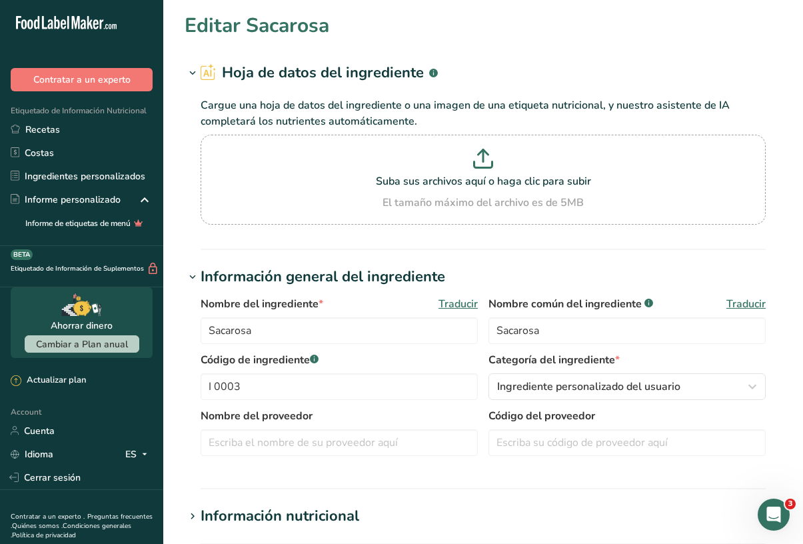
click at [278, 513] on div "Información nutricional" at bounding box center [280, 516] width 159 height 22
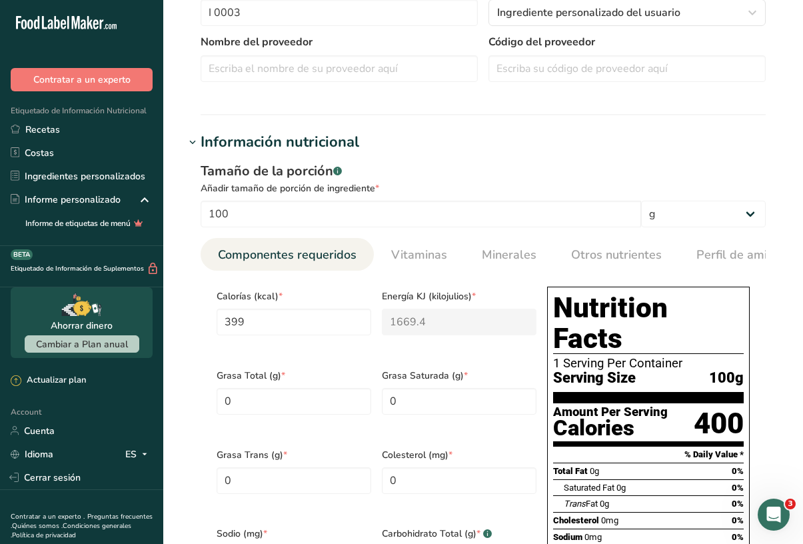
scroll to position [376, 0]
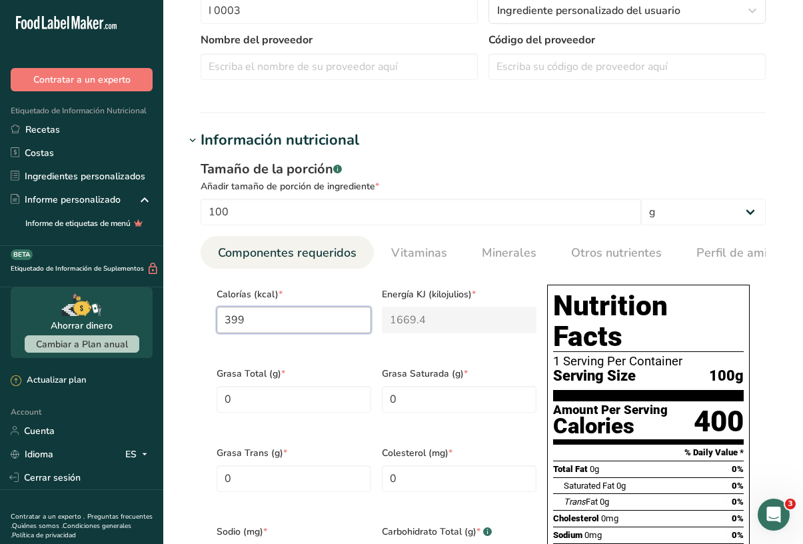
click at [275, 317] on input "399" at bounding box center [294, 320] width 155 height 27
type input "39"
type KJ "163.2"
type input "398"
type KJ "1665.2"
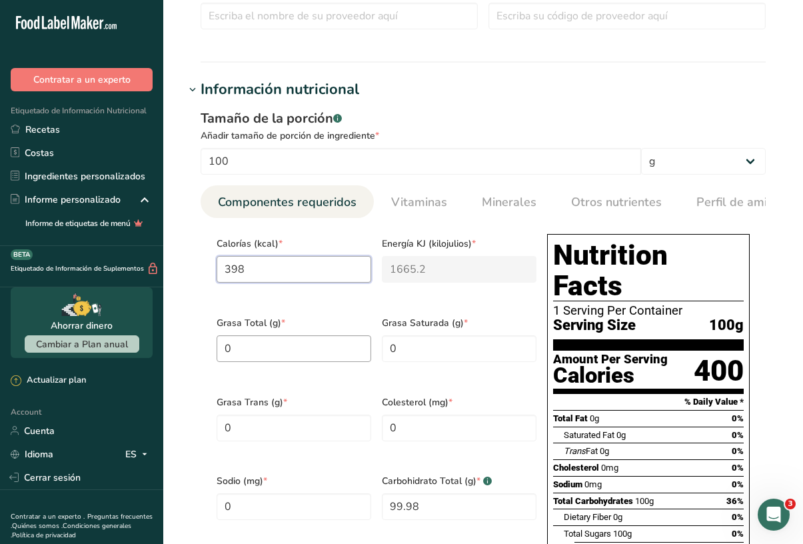
scroll to position [440, 0]
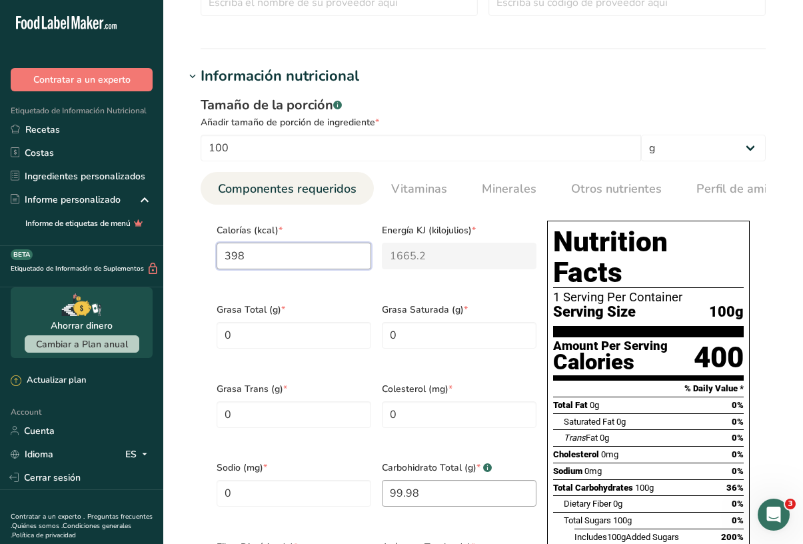
type input "398"
click at [437, 480] on Carbohydrates "99.98" at bounding box center [459, 493] width 155 height 27
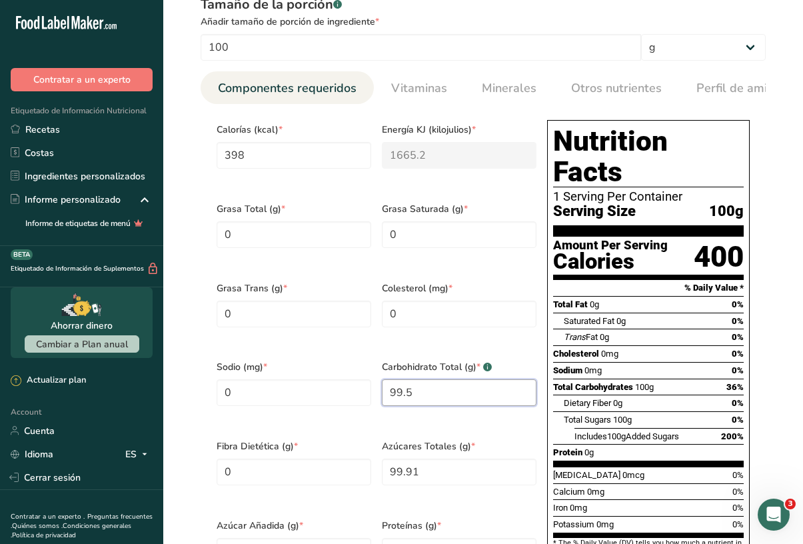
scroll to position [542, 0]
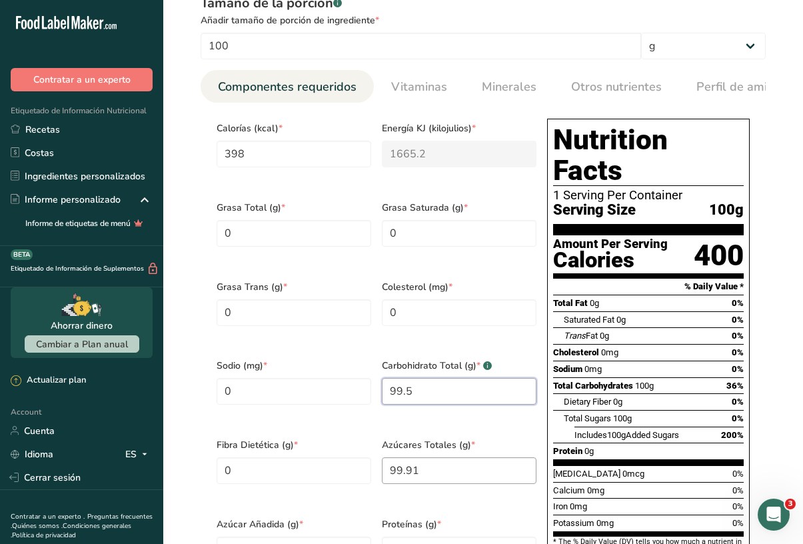
type Carbohydrates "99.5"
click at [466, 457] on Sugars "99.91" at bounding box center [459, 470] width 155 height 27
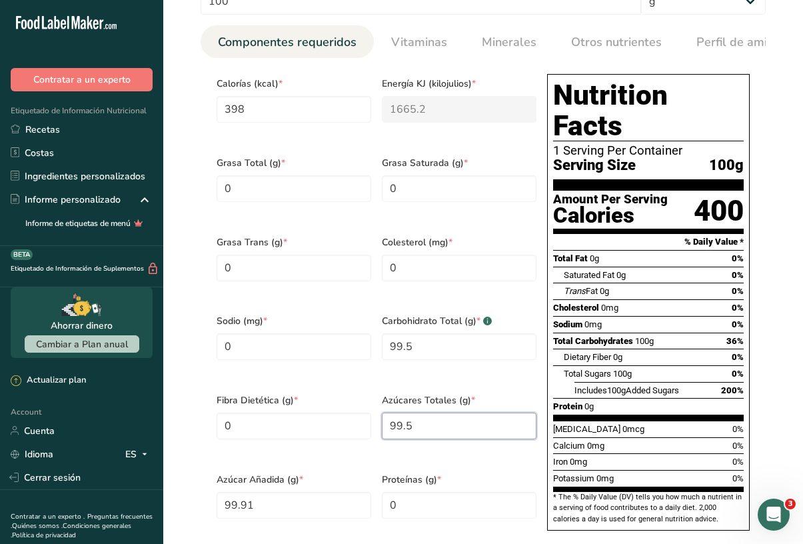
scroll to position [610, 0]
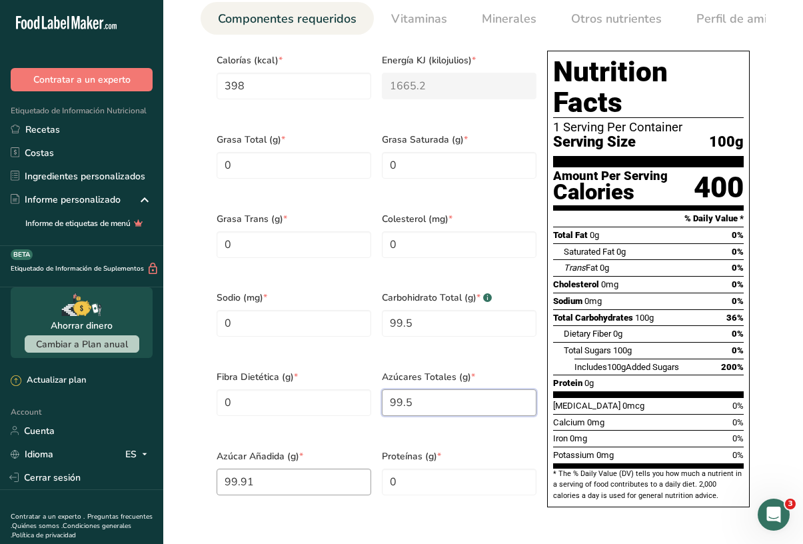
type Sugars "99.5"
click at [349, 469] on Sugars "99.91" at bounding box center [294, 482] width 155 height 27
type Sugars "99.5"
click at [450, 486] on section "Calorías (kcal) * 398 Energía KJ (kilojulios) * 1665.2 Grasa Total (g) * 0 Gras…" at bounding box center [483, 283] width 565 height 497
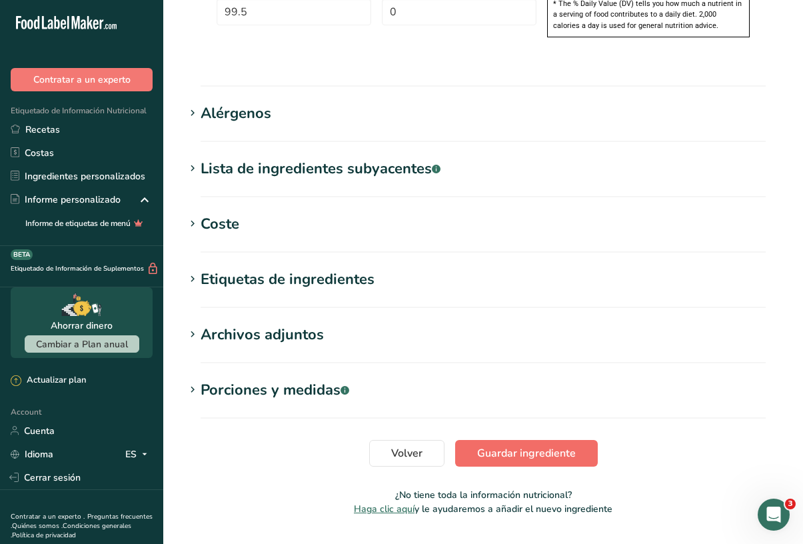
click at [506, 445] on span "Guardar ingrediente" at bounding box center [526, 453] width 99 height 16
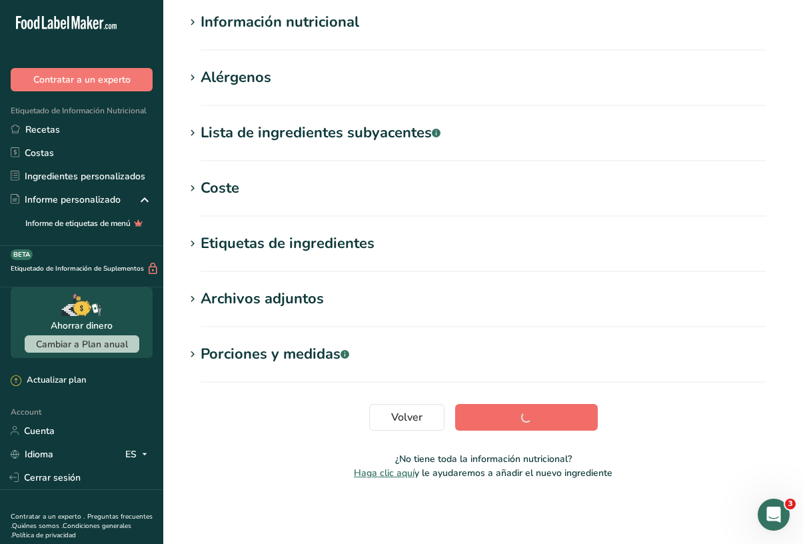
scroll to position [161, 0]
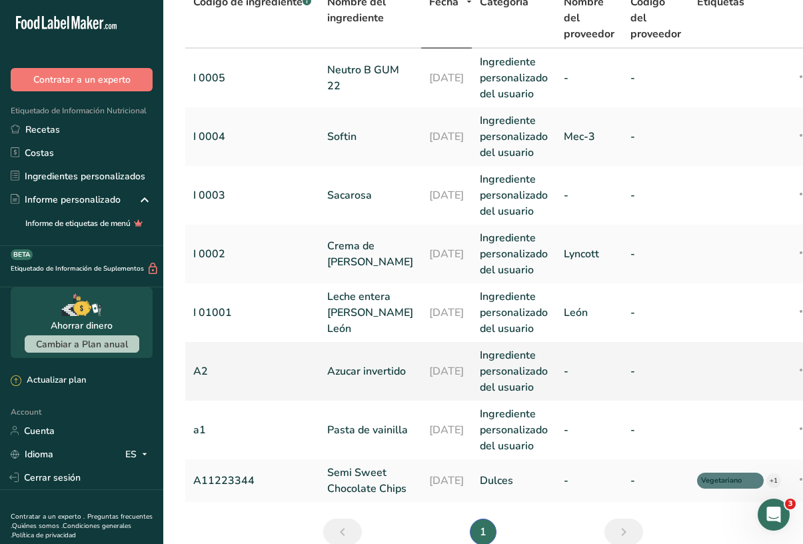
scroll to position [79, 0]
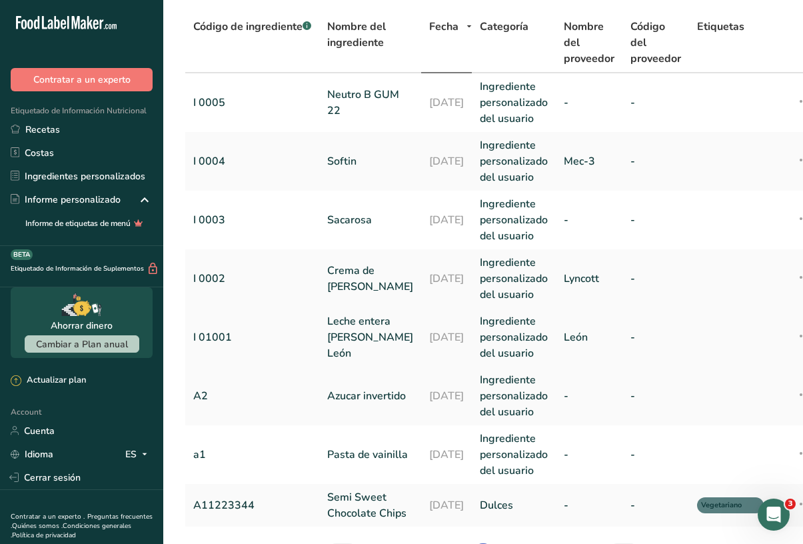
click at [311, 337] on link "I 01001" at bounding box center [252, 337] width 118 height 16
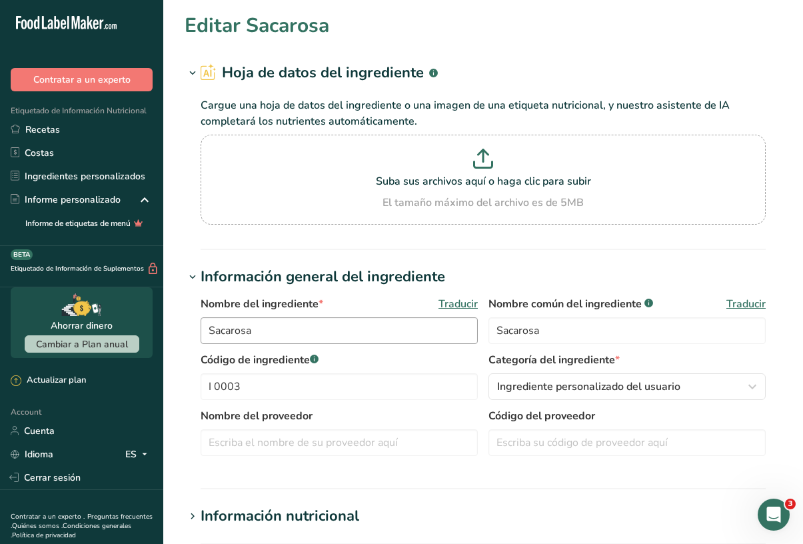
type input "Leche entera [PERSON_NAME] León"
type input "Leche entera"
type input "I 01001"
type input "León"
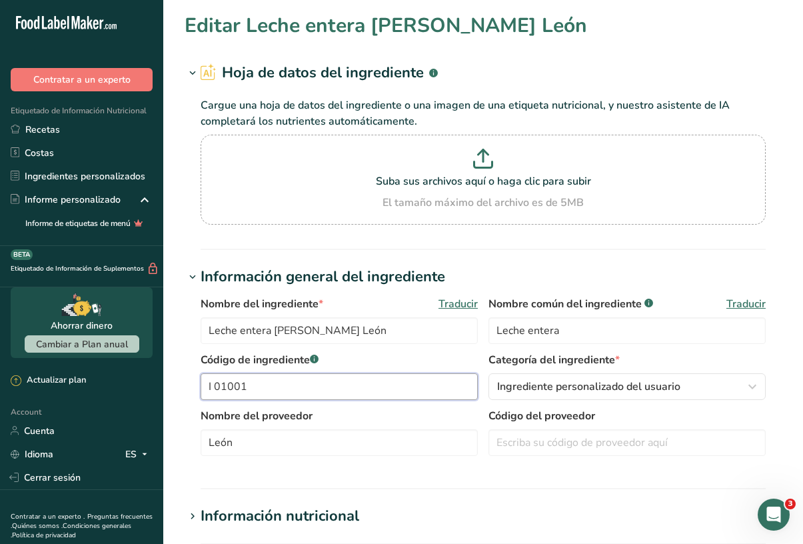
click at [225, 386] on input "I 01001" at bounding box center [339, 386] width 277 height 27
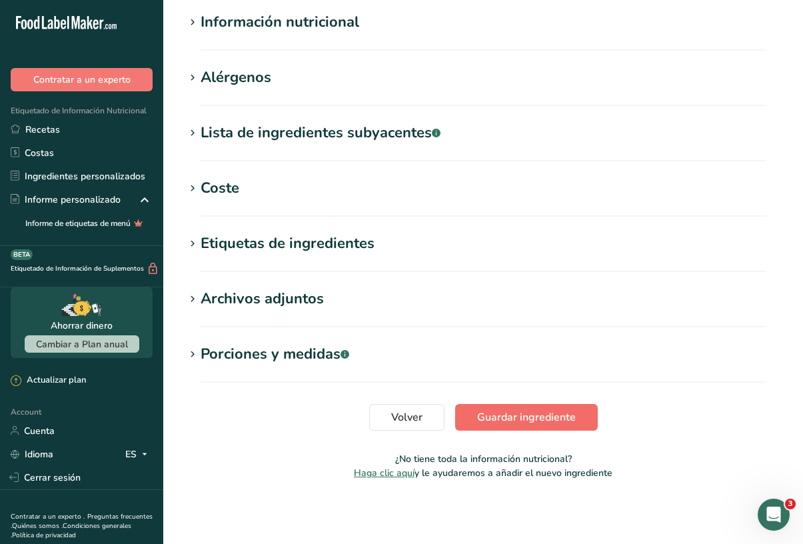
type input "I 0001"
click at [556, 419] on span "Guardar ingrediente" at bounding box center [526, 417] width 99 height 16
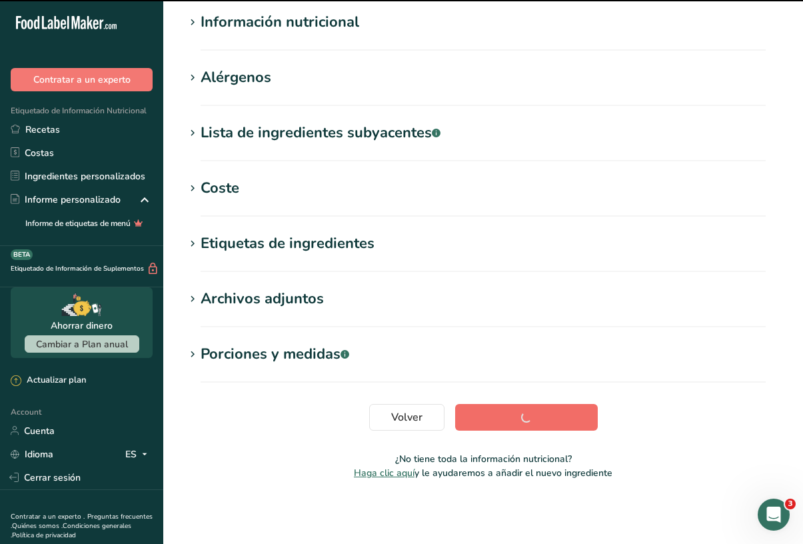
scroll to position [161, 0]
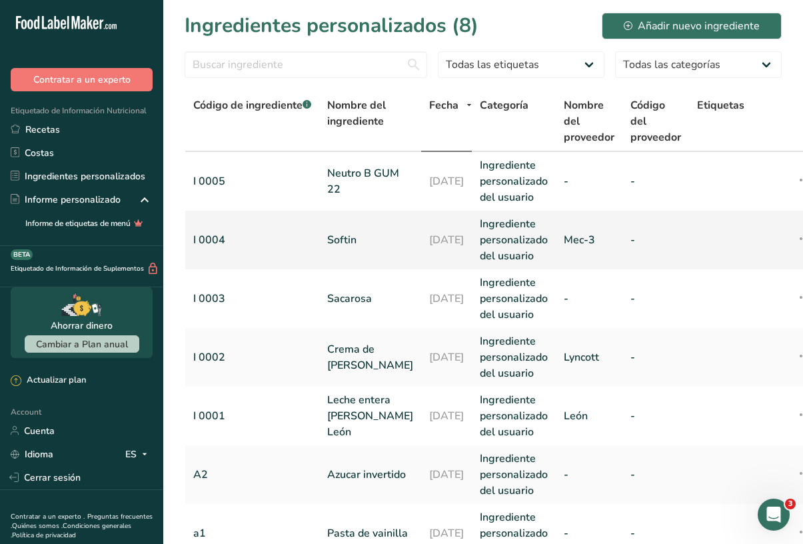
scroll to position [37, 0]
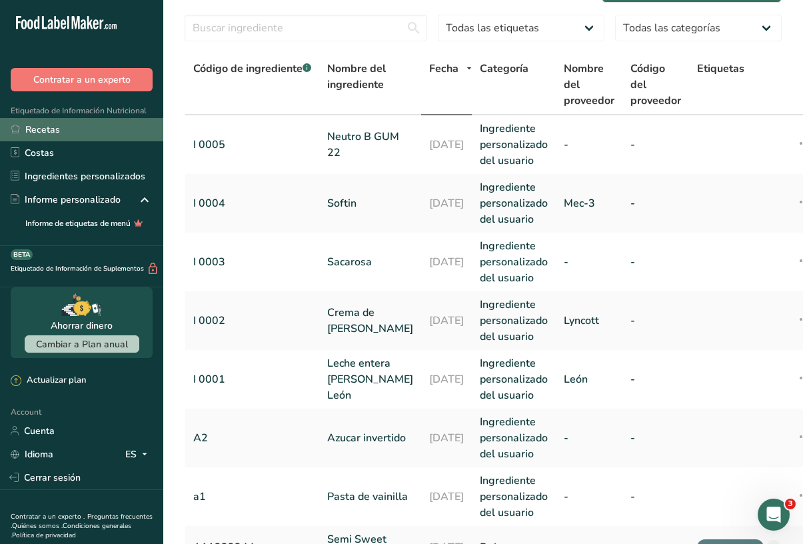
click at [124, 133] on link "Recetas" at bounding box center [81, 129] width 163 height 23
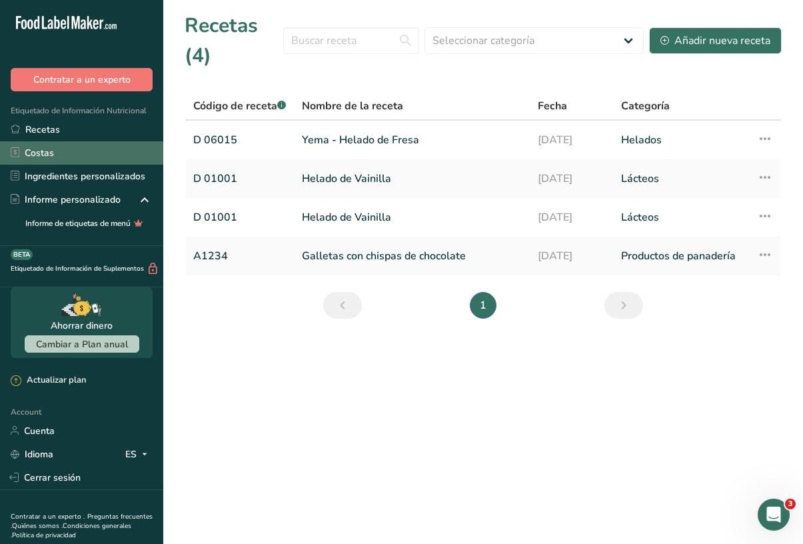
click at [115, 158] on link "Costas" at bounding box center [81, 152] width 163 height 23
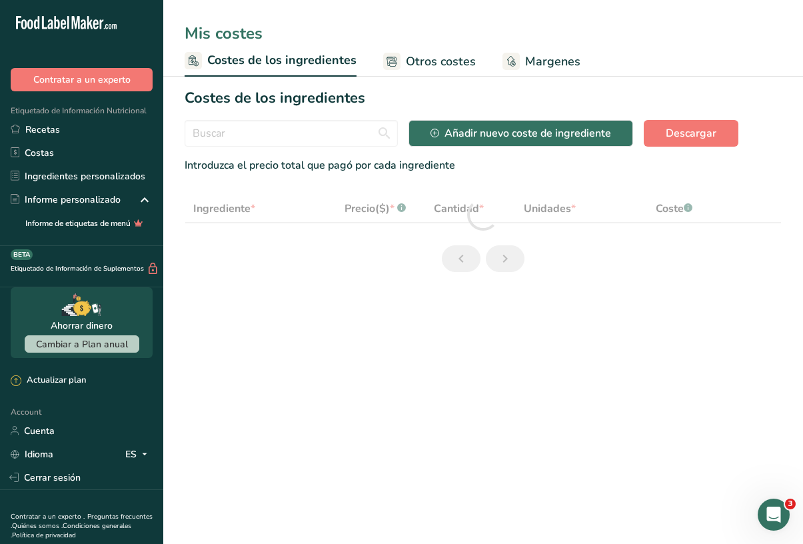
select select "1"
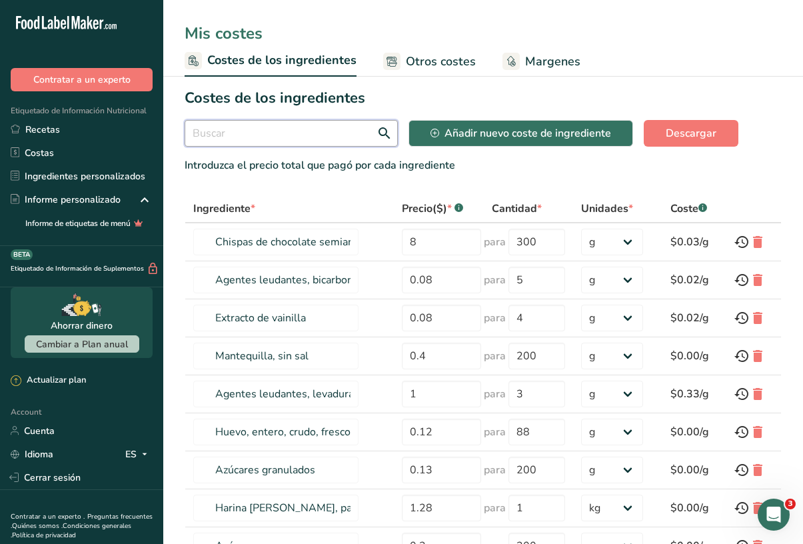
click at [373, 138] on input "text" at bounding box center [291, 133] width 213 height 27
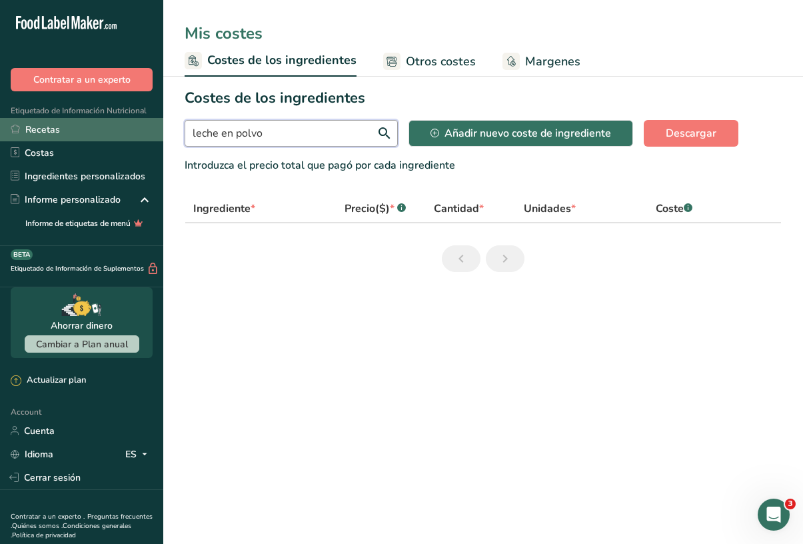
type input "leche en polvo"
click at [61, 130] on link "Recetas" at bounding box center [81, 129] width 163 height 23
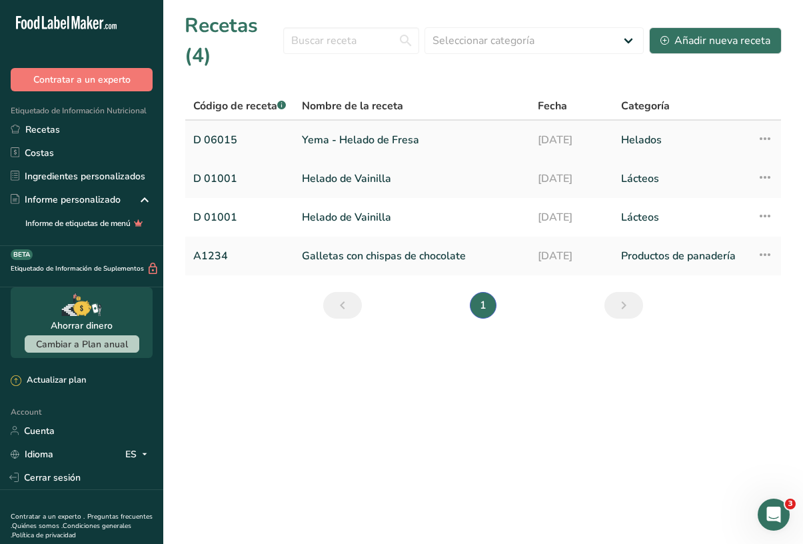
click at [226, 142] on link "D 06015" at bounding box center [239, 140] width 93 height 28
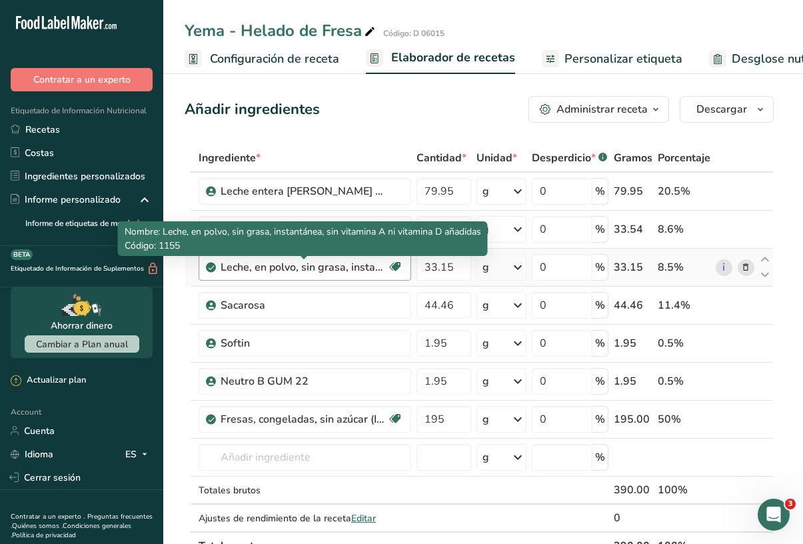
click at [287, 269] on div "Leche, en polvo, sin grasa, instantánea, sin vitamina A ni vitamina D añadidas" at bounding box center [304, 267] width 167 height 16
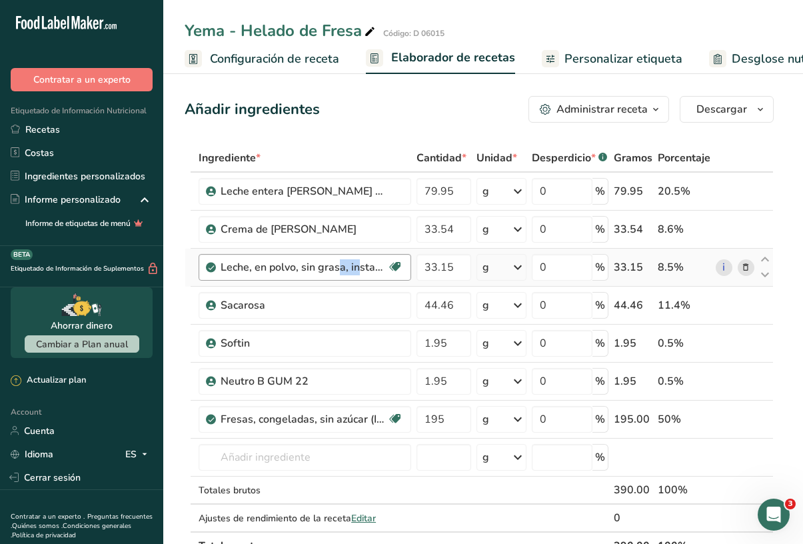
click at [287, 269] on div "Leche, en polvo, sin grasa, instantánea, sin vitamina A ni vitamina D añadidas" at bounding box center [304, 267] width 167 height 16
click at [723, 267] on link "i" at bounding box center [724, 267] width 17 height 17
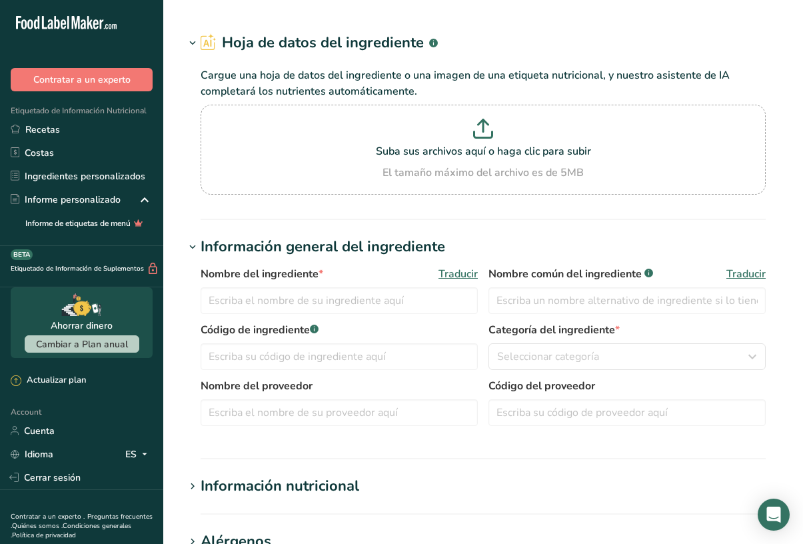
type input "Milk, dry, nonfat, instant, without added vitamin A and vitamin D"
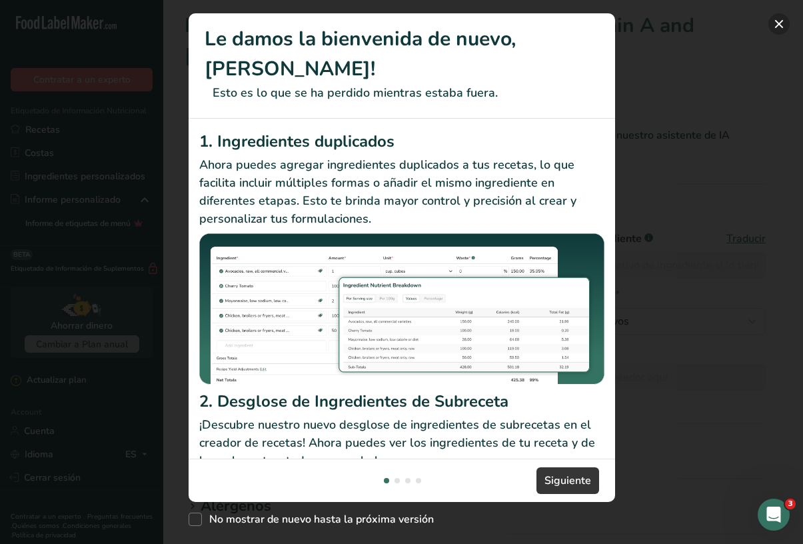
click at [783, 23] on button "New Features" at bounding box center [779, 23] width 21 height 21
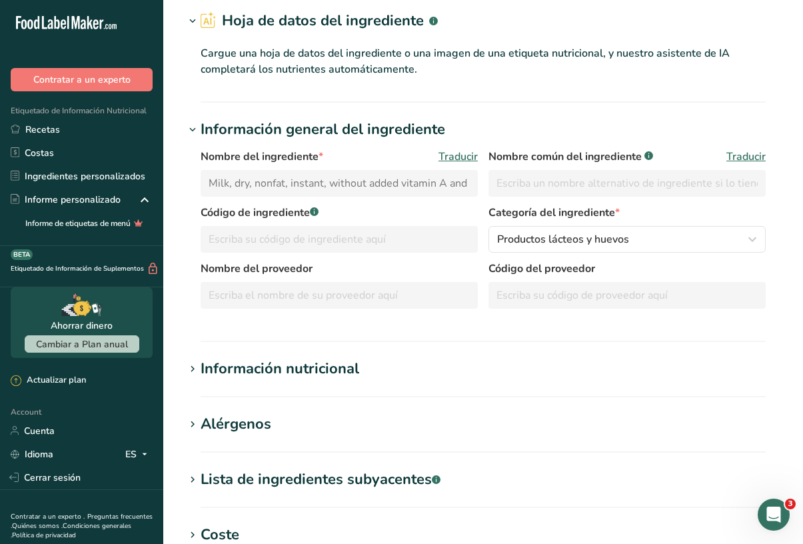
scroll to position [127, 0]
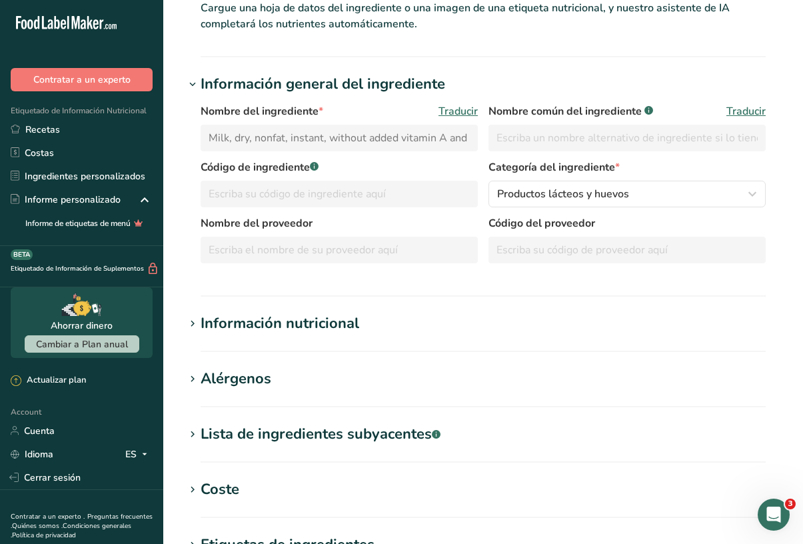
click at [298, 317] on div "Información nutricional" at bounding box center [280, 324] width 159 height 22
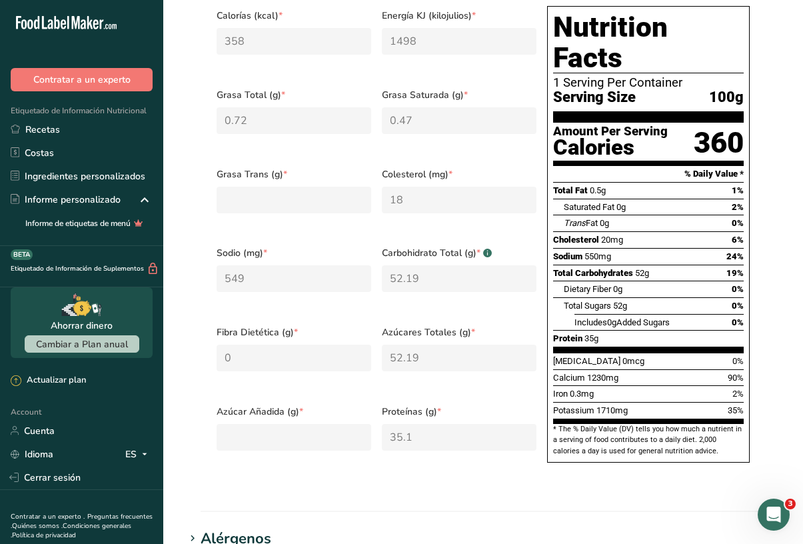
scroll to position [524, 0]
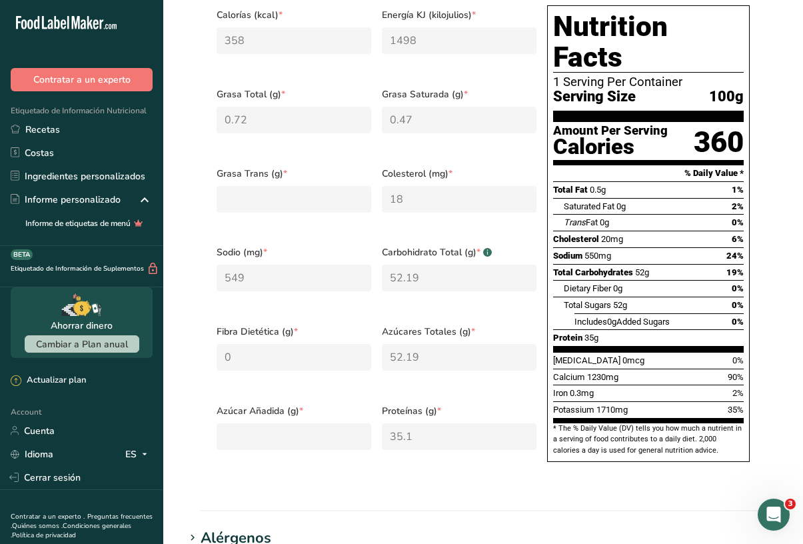
click at [296, 317] on div "Fibra Dietética (g) * 0" at bounding box center [293, 356] width 165 height 79
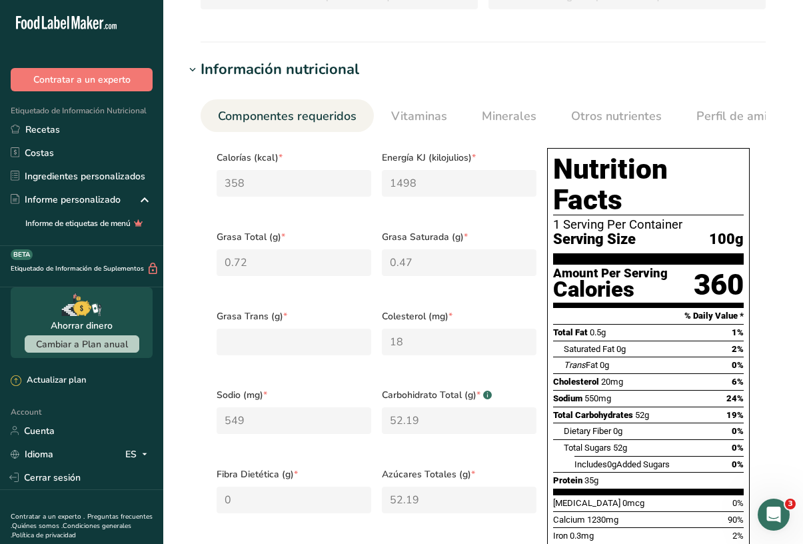
scroll to position [334, 0]
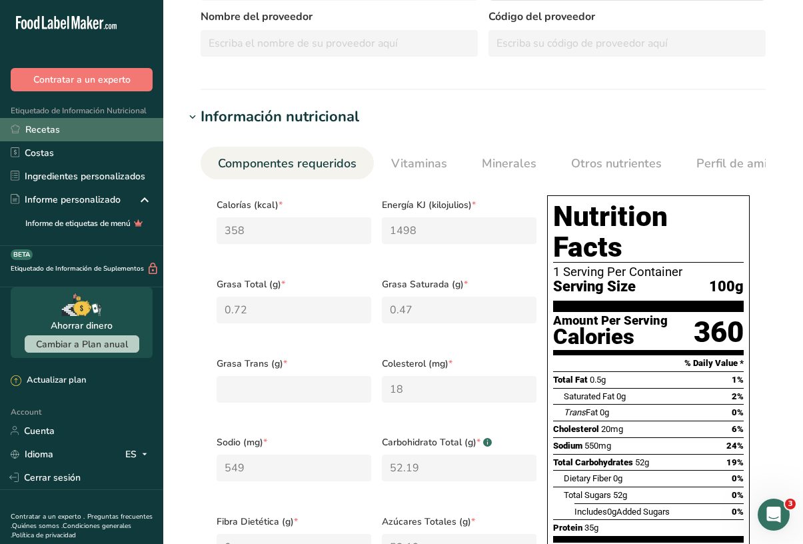
click at [118, 135] on link "Recetas" at bounding box center [81, 129] width 163 height 23
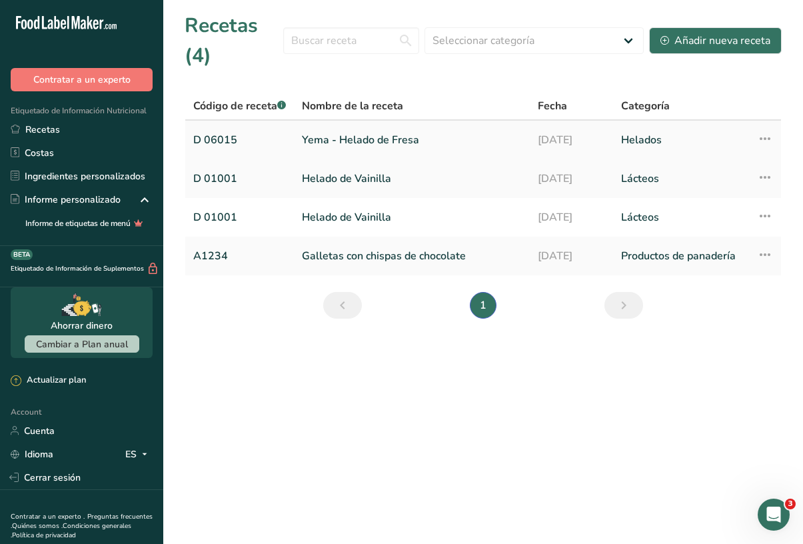
click at [223, 136] on link "D 06015" at bounding box center [239, 140] width 93 height 28
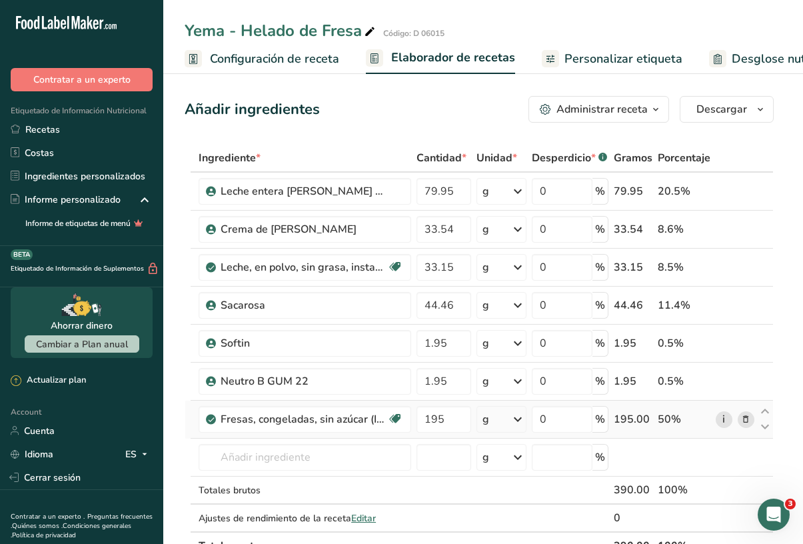
click at [723, 419] on link "i" at bounding box center [724, 419] width 17 height 17
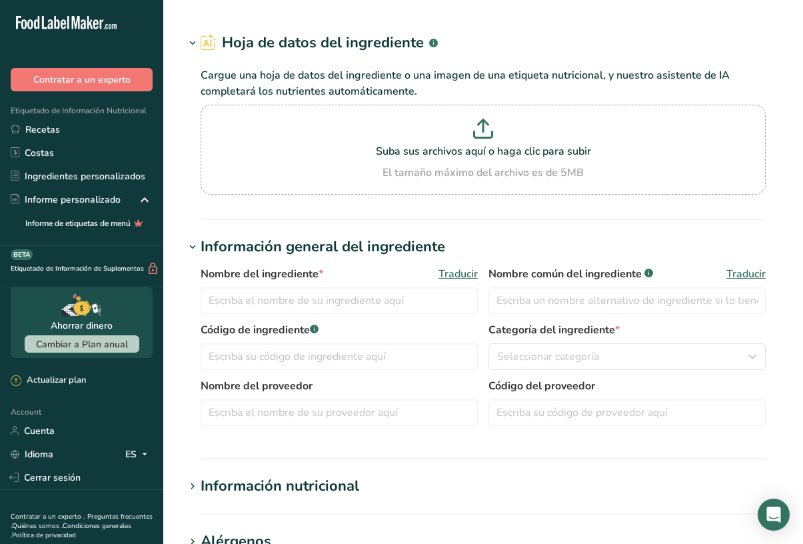
type input "Strawberries, frozen, unsweetened (Includes foods for USDA's Food Distribution …"
type input "Frozen Strawberries"
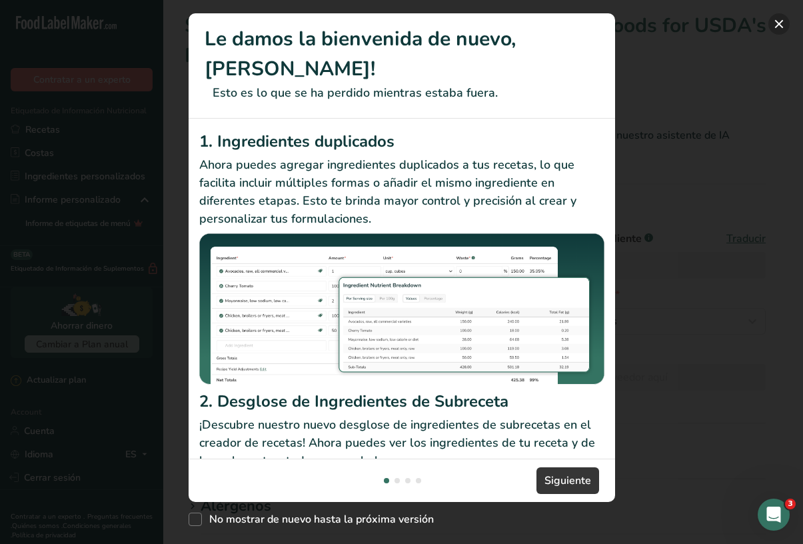
click at [780, 25] on button "New Features" at bounding box center [779, 23] width 21 height 21
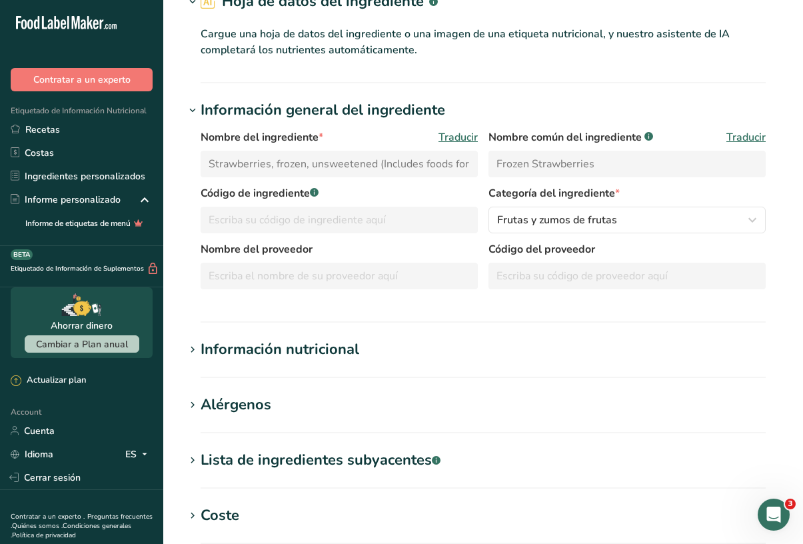
scroll to position [149, 0]
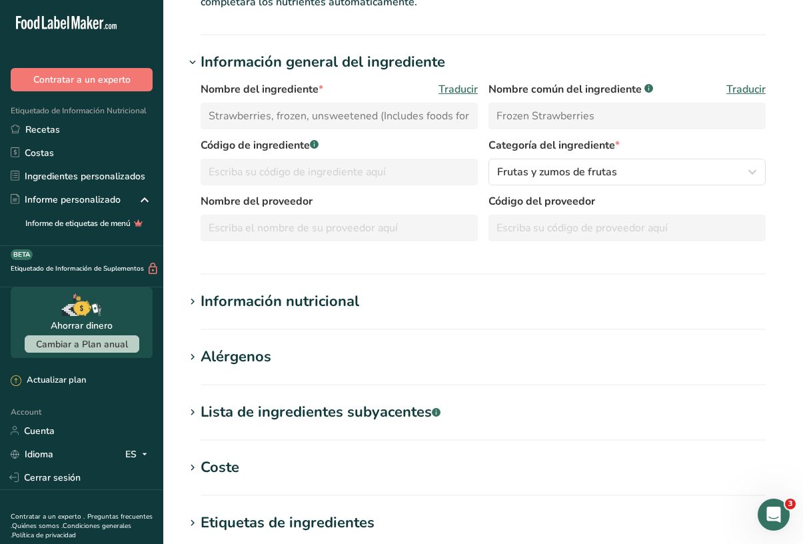
click at [336, 305] on div "Información nutricional" at bounding box center [280, 302] width 159 height 22
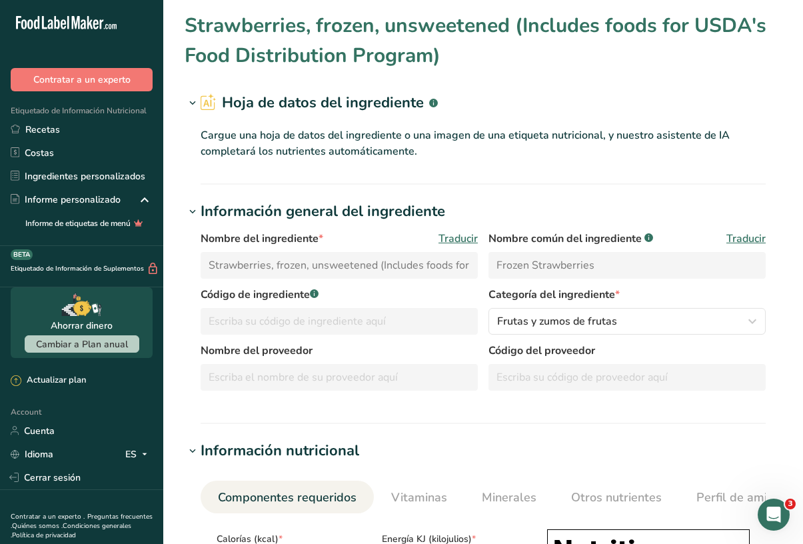
scroll to position [0, 0]
click at [45, 131] on link "Recetas" at bounding box center [81, 129] width 163 height 23
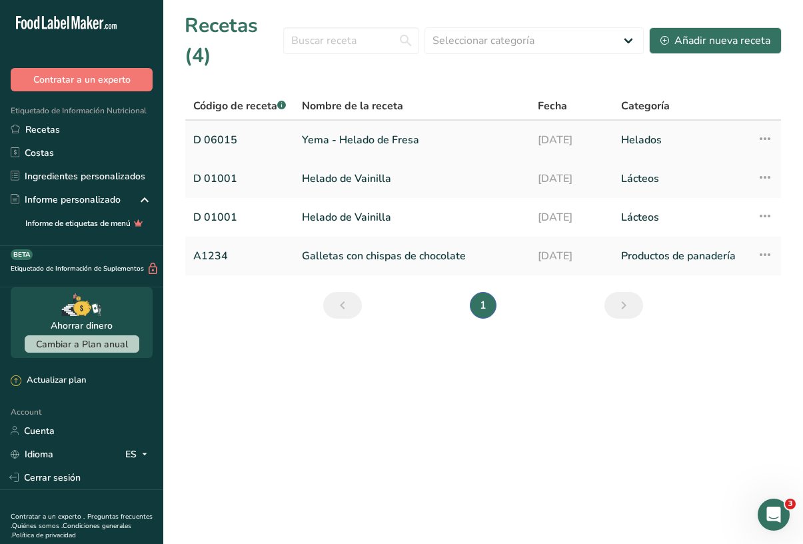
click at [213, 136] on link "D 06015" at bounding box center [239, 140] width 93 height 28
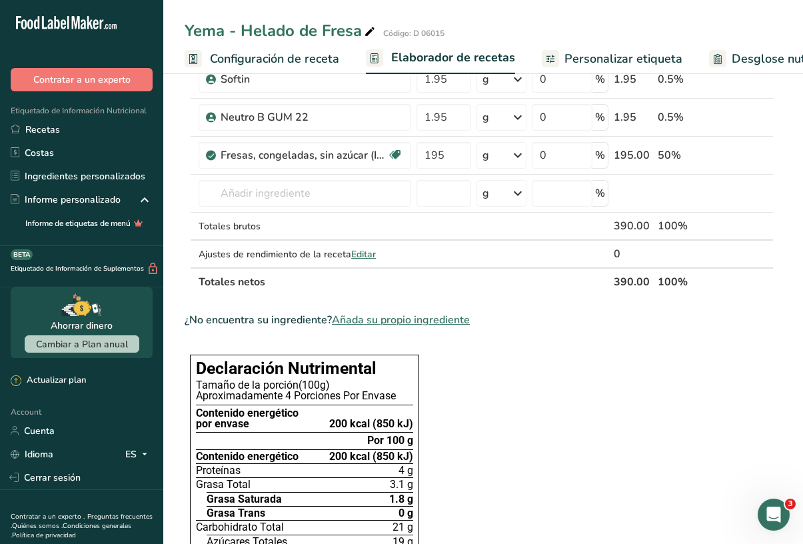
scroll to position [263, 0]
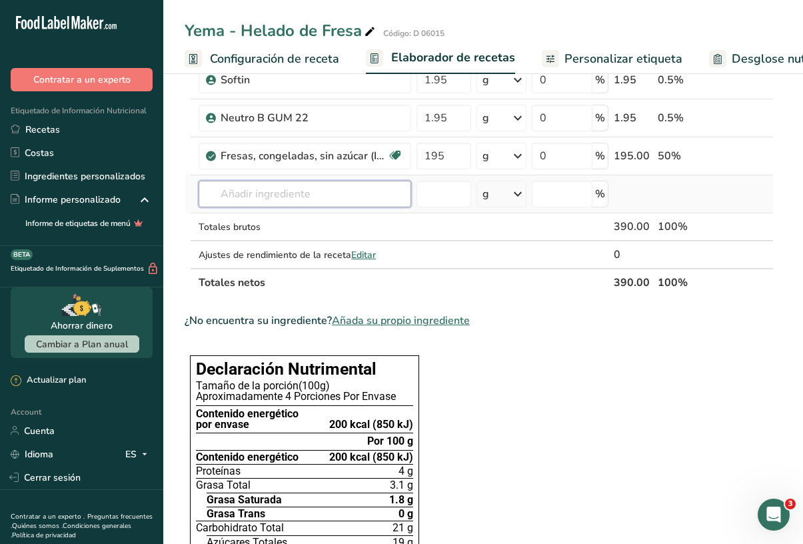
click at [317, 196] on input "text" at bounding box center [305, 194] width 213 height 27
click at [381, 321] on span "Añada su propio ingrediente" at bounding box center [401, 321] width 138 height 16
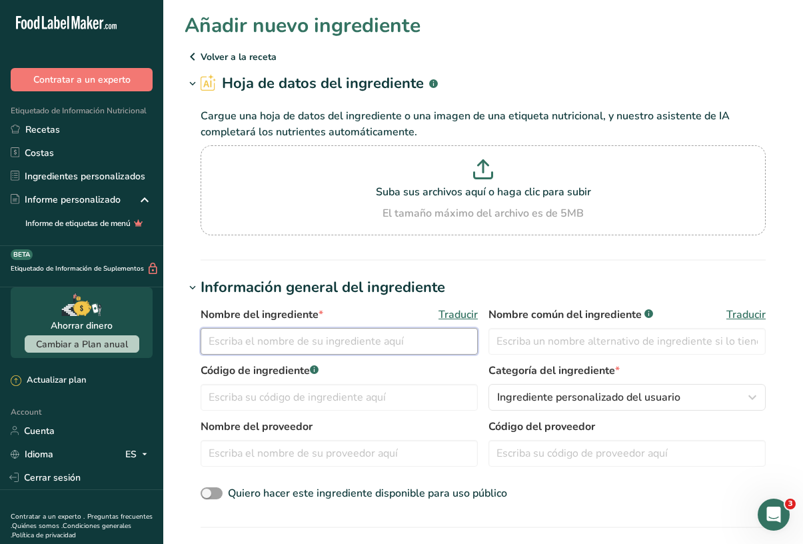
click at [277, 341] on input "text" at bounding box center [339, 341] width 277 height 27
type input "f"
type input "Fresas Member´s Choice"
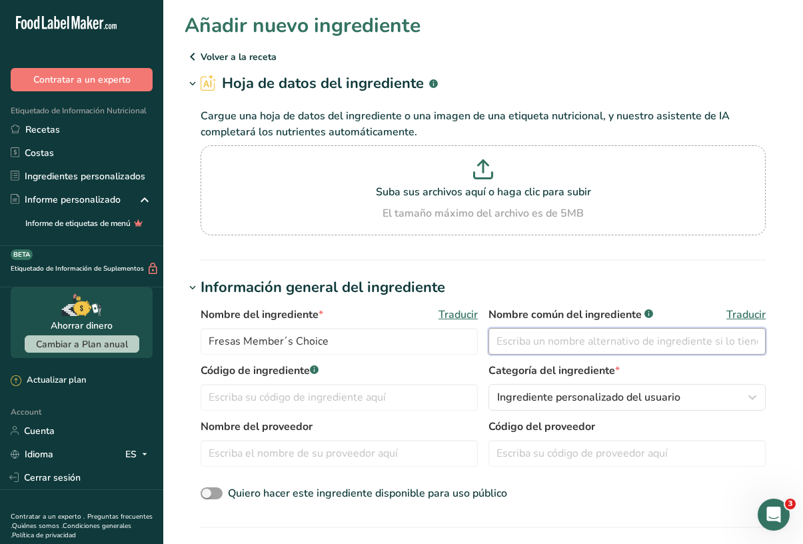
click at [531, 349] on input "text" at bounding box center [627, 341] width 277 height 27
type input "Fresas"
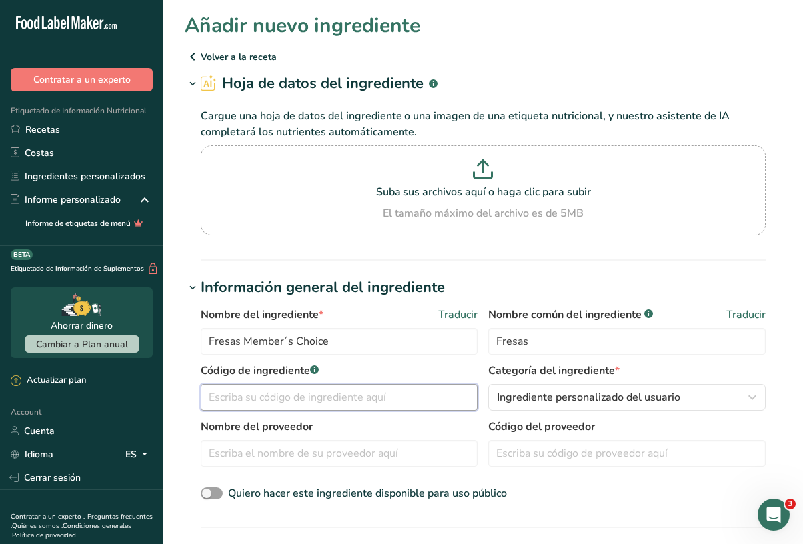
click at [373, 395] on input "text" at bounding box center [339, 397] width 277 height 27
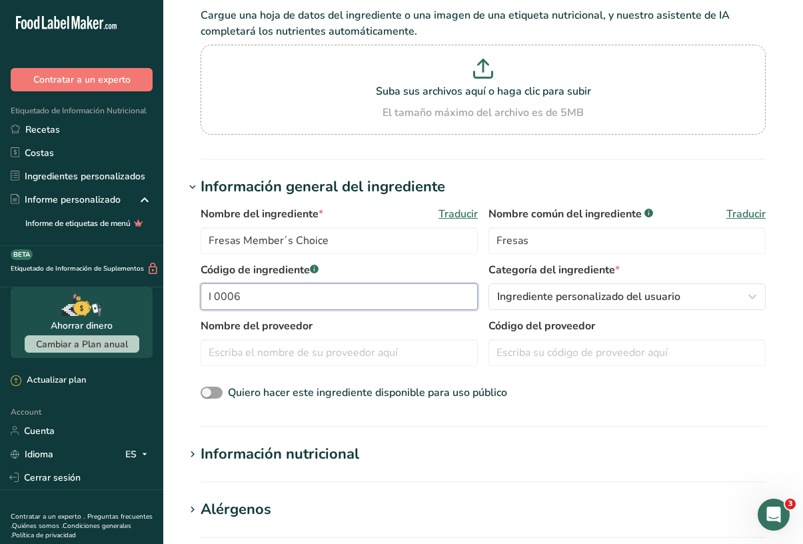
scroll to position [102, 0]
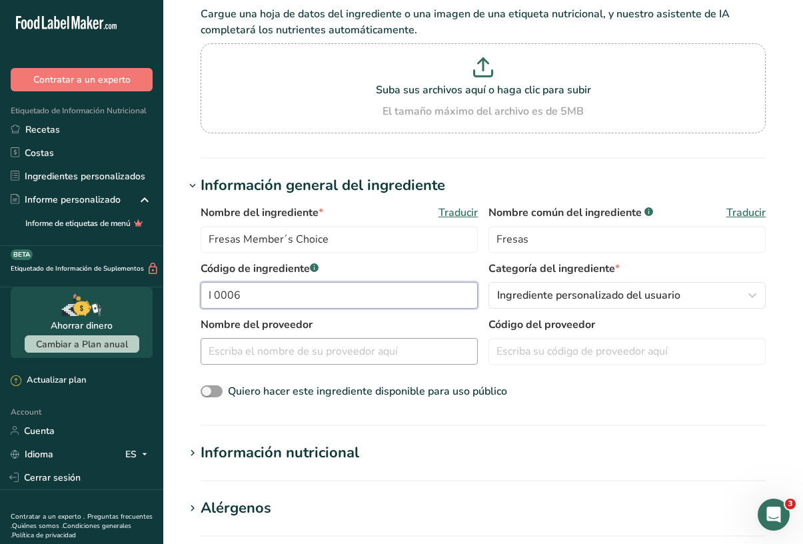
type input "I 0006"
click at [416, 351] on input "text" at bounding box center [339, 351] width 277 height 27
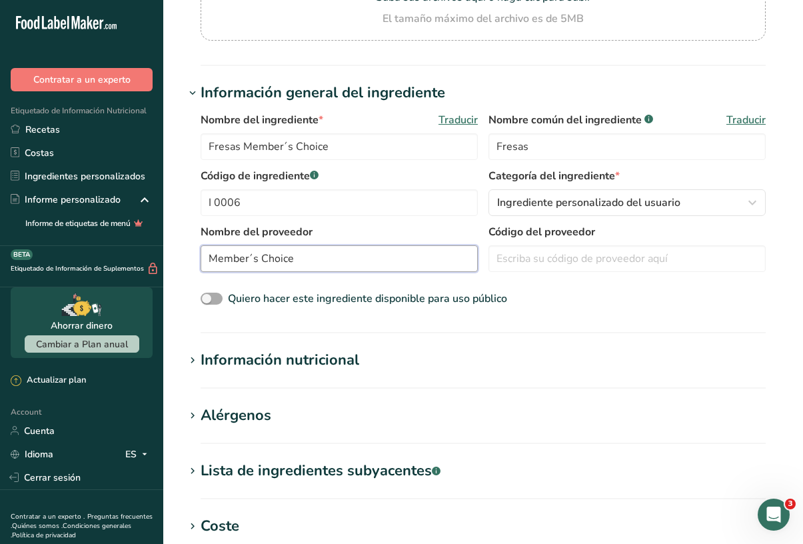
scroll to position [209, 0]
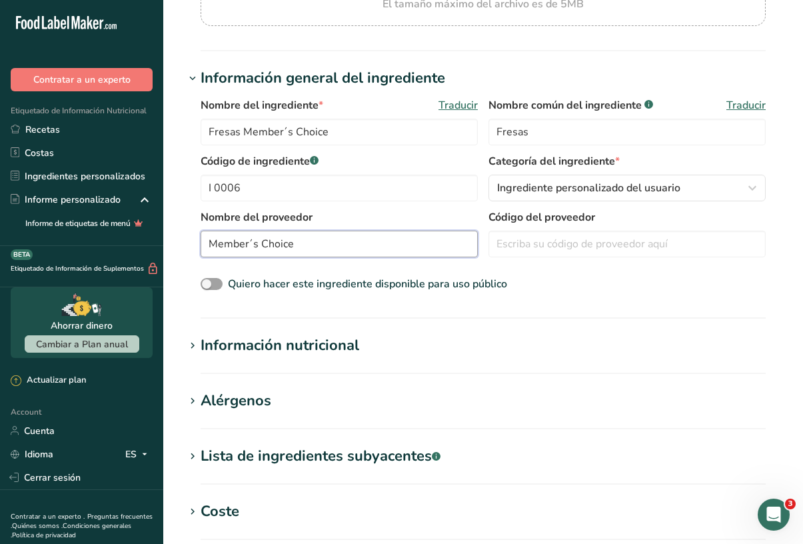
type input "Member´s Choice"
click at [340, 347] on div "Información nutricional" at bounding box center [280, 346] width 159 height 22
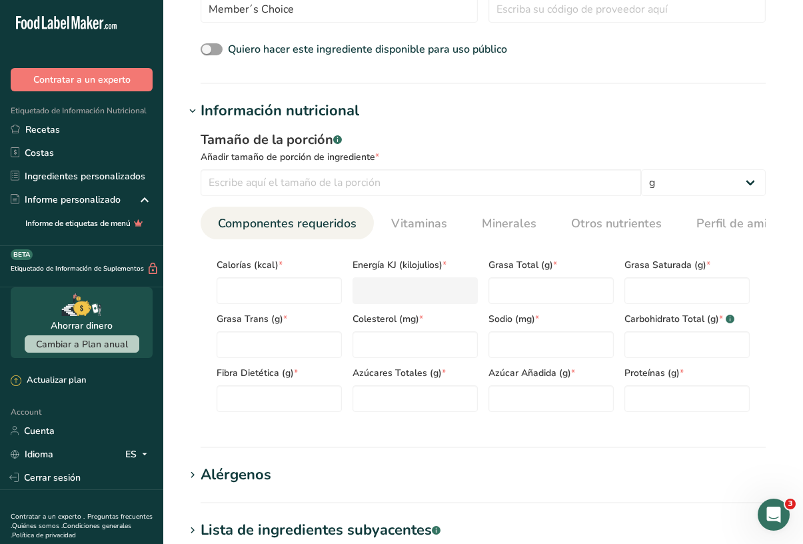
scroll to position [466, 0]
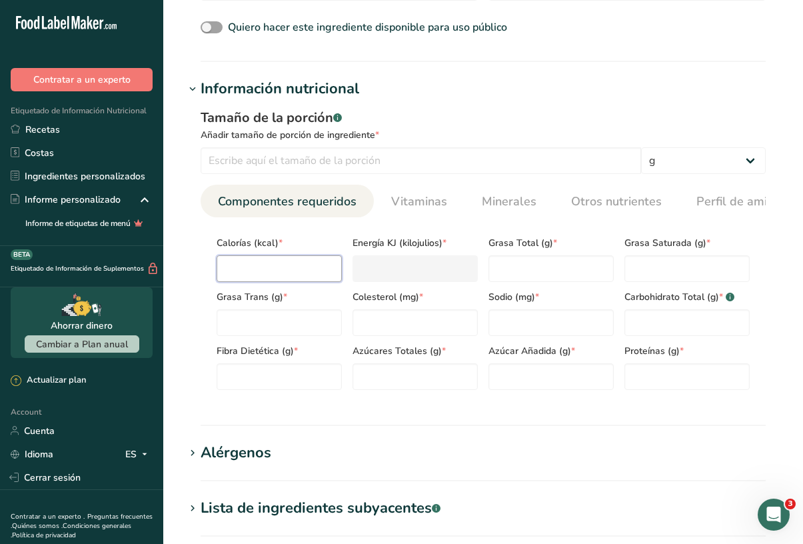
click at [316, 274] on input "number" at bounding box center [279, 268] width 125 height 27
type input "4"
type KJ "16.7"
type input "40"
type KJ "167.4"
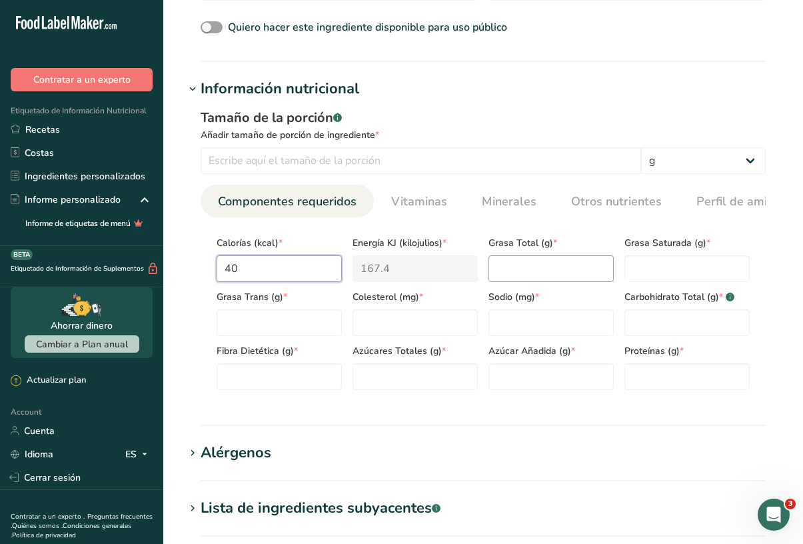
type input "40"
click at [509, 271] on Fat "number" at bounding box center [551, 268] width 125 height 27
type Fat "0"
click at [633, 267] on Fat "number" at bounding box center [687, 268] width 125 height 27
type Fat "0"
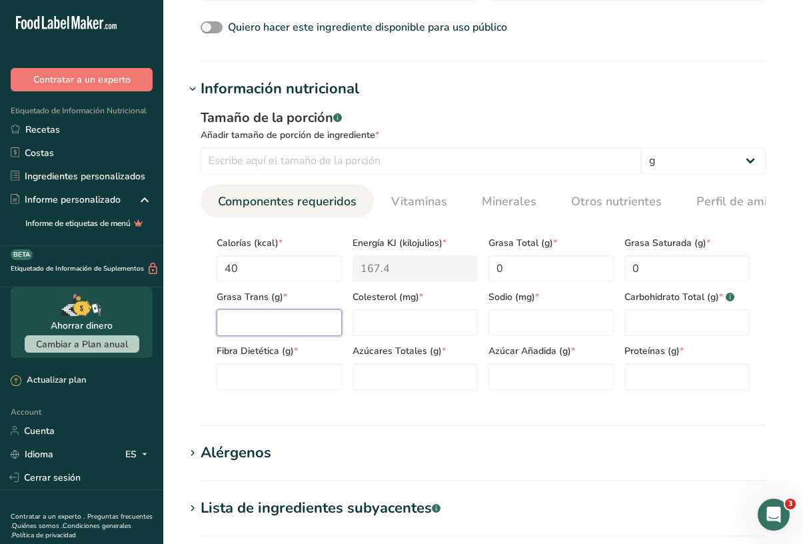
click at [325, 322] on Fat "number" at bounding box center [279, 322] width 125 height 27
type Fat "0"
click at [413, 327] on input "number" at bounding box center [415, 322] width 125 height 27
type input "0"
click at [505, 321] on input "number" at bounding box center [551, 322] width 125 height 27
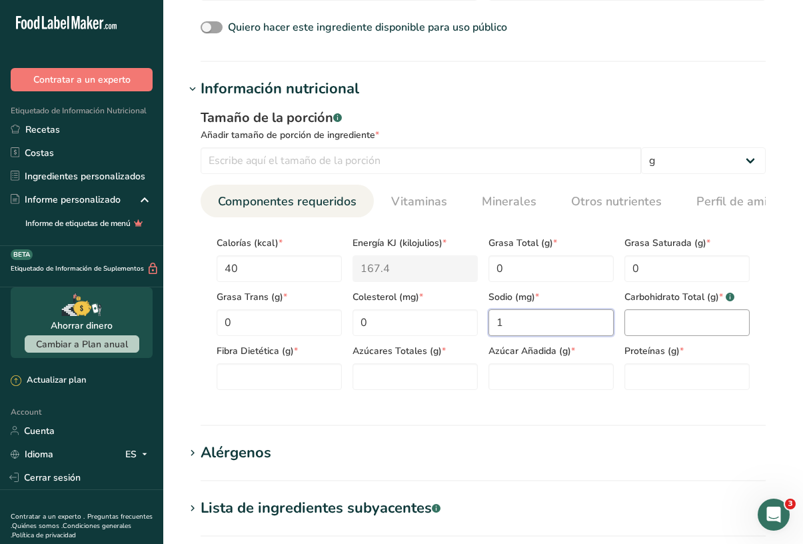
type input "1"
click at [652, 331] on Carbohydrates "number" at bounding box center [687, 322] width 125 height 27
type Carbohydrates "0"
click at [381, 378] on Sugars "number" at bounding box center [415, 376] width 125 height 27
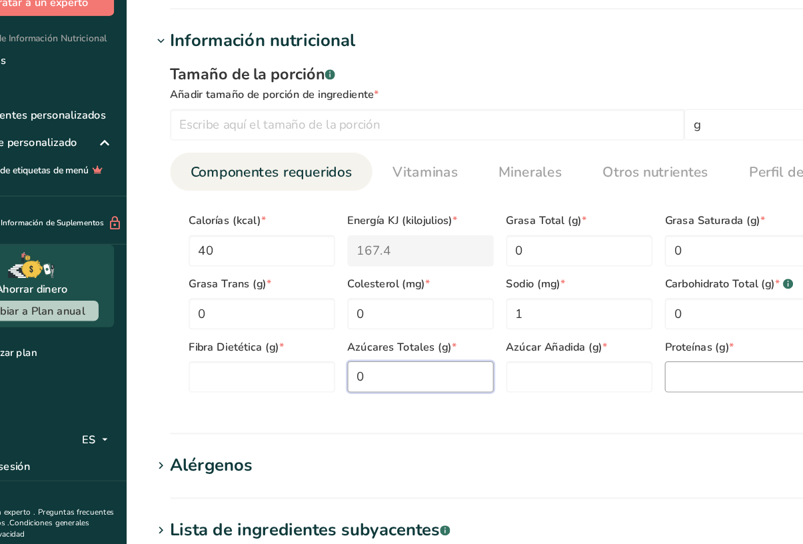
type Sugars "0"
click at [625, 387] on input "number" at bounding box center [687, 400] width 125 height 27
type input "0"
click at [546, 387] on Sugars "number" at bounding box center [551, 400] width 125 height 27
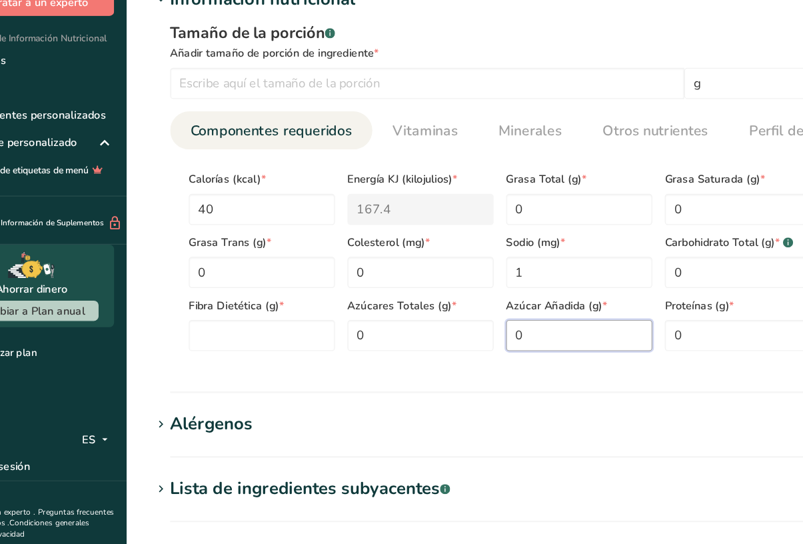
scroll to position [484, 0]
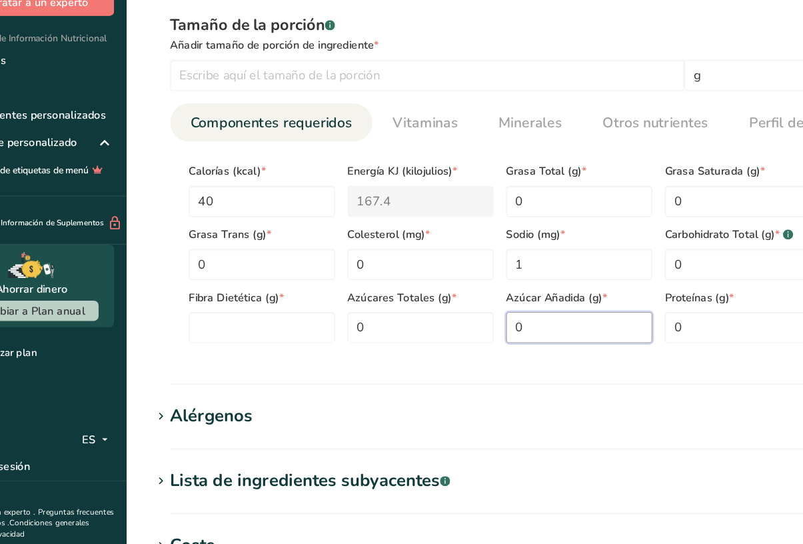
type Sugars "0"
click at [541, 319] on section "Información nutricional Tamaño de la porción .a-a{fill:#347362;}.b-a{fill:#fff;…" at bounding box center [483, 234] width 597 height 348
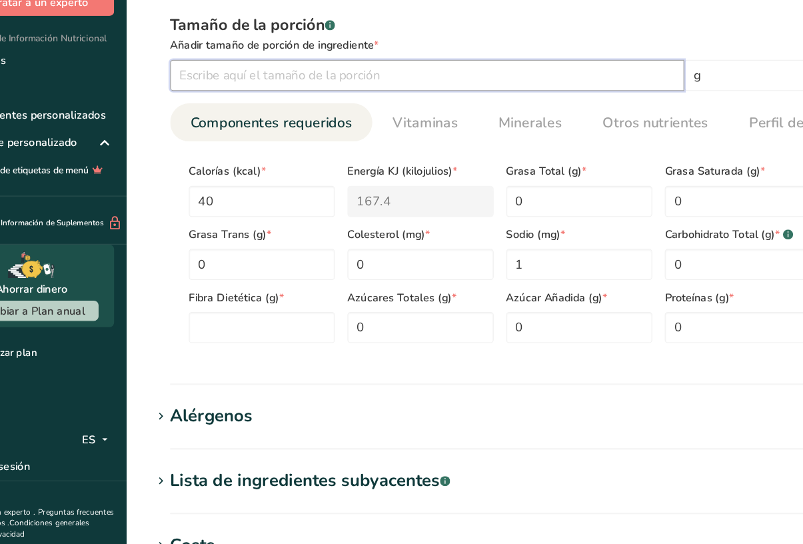
click at [398, 129] on input "number" at bounding box center [421, 142] width 441 height 27
type input "100"
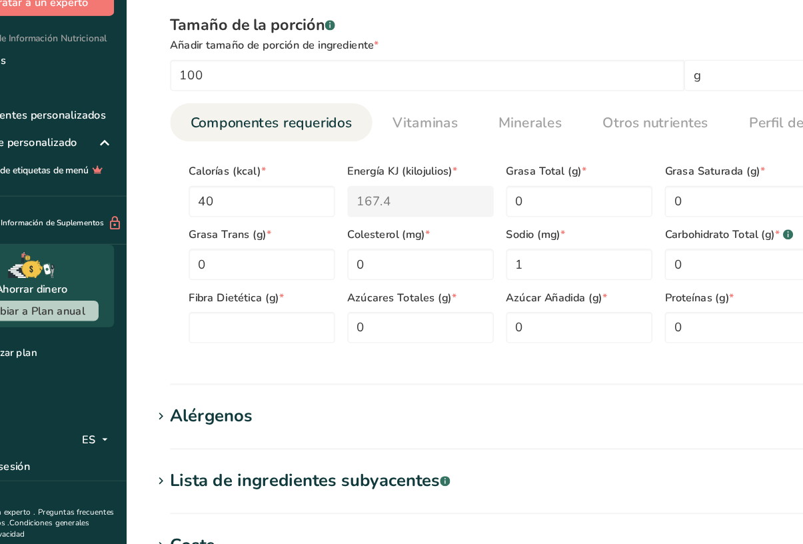
click at [422, 330] on section "Información nutricional Tamaño de la porción .a-a{fill:#347362;}.b-a{fill:#fff;…" at bounding box center [483, 234] width 597 height 348
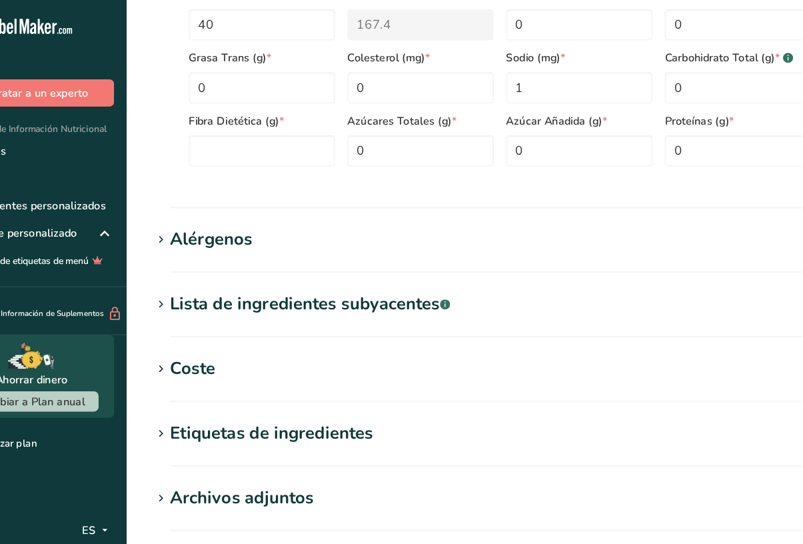
scroll to position [709, 0]
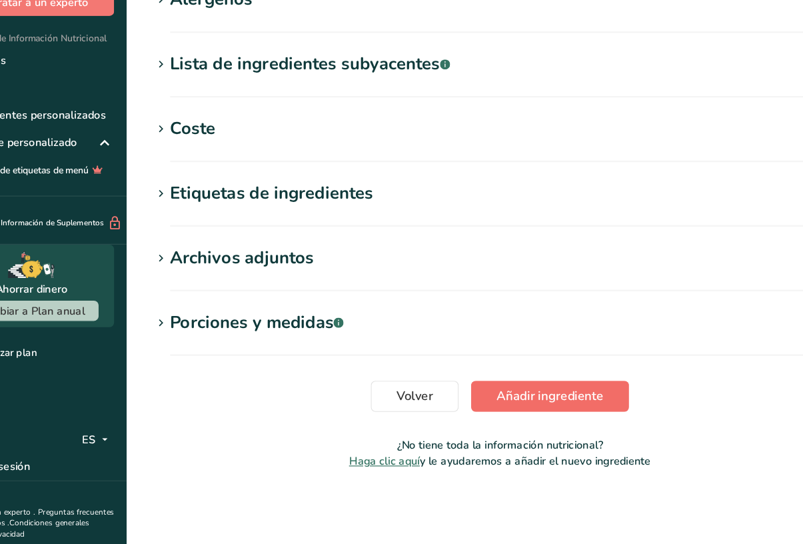
click at [481, 409] on span "Añadir ingrediente" at bounding box center [526, 417] width 91 height 16
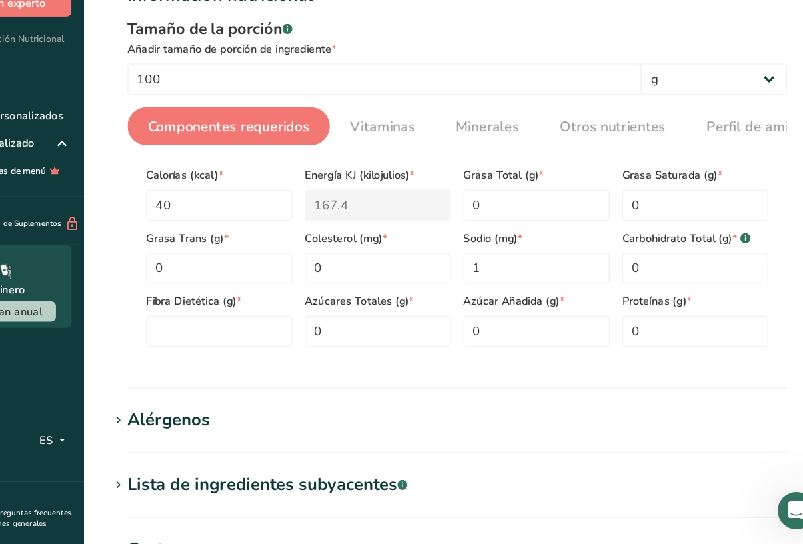
scroll to position [122, 0]
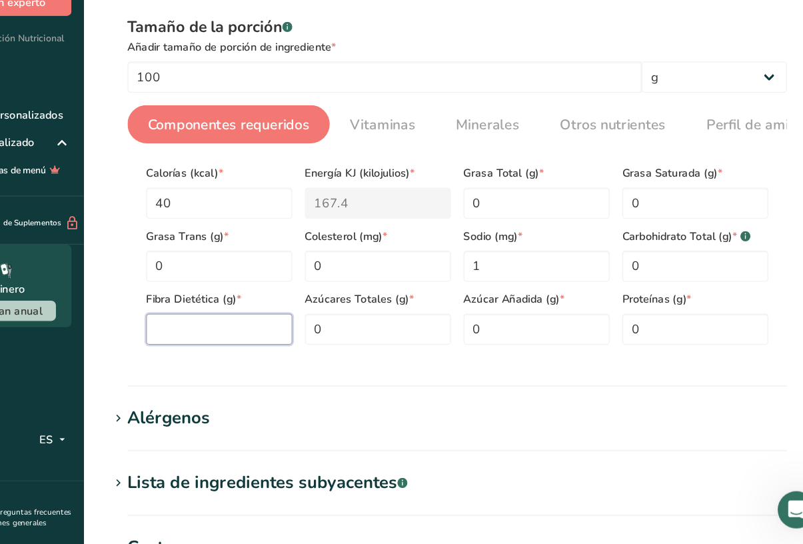
click at [229, 347] on Fiber "number" at bounding box center [279, 360] width 125 height 27
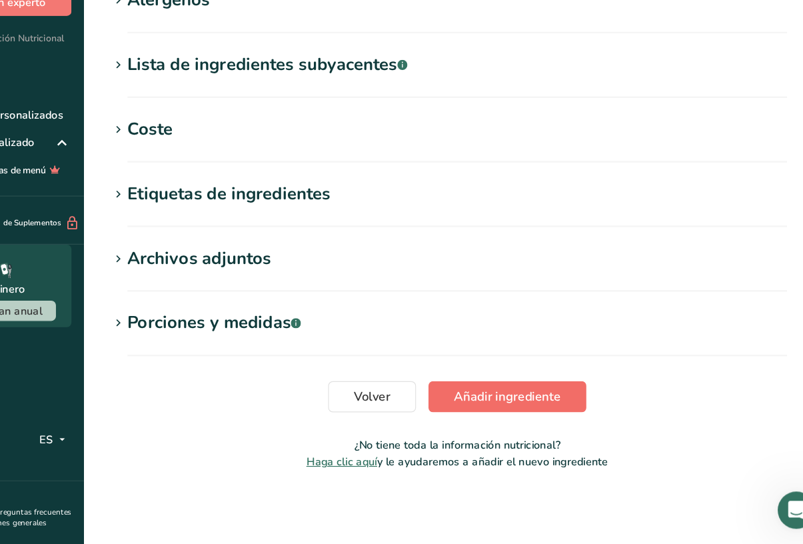
type Fiber "0"
click at [481, 409] on span "Añadir ingrediente" at bounding box center [526, 417] width 91 height 16
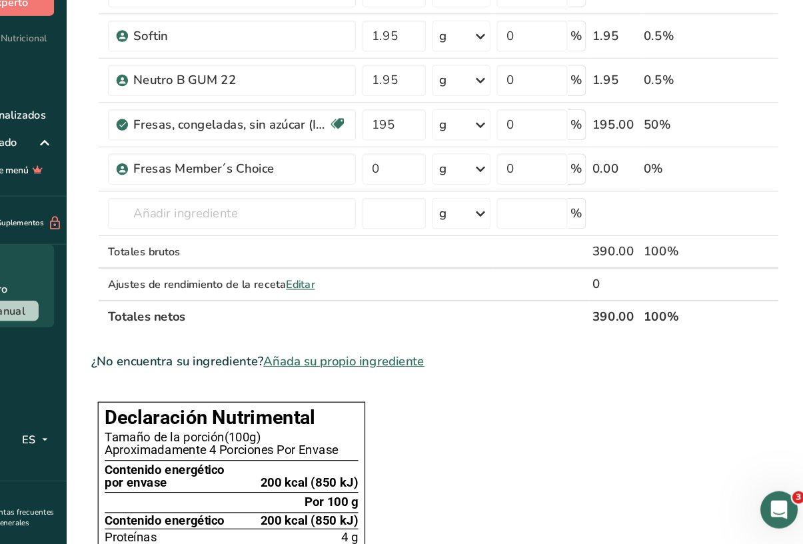
scroll to position [237, 0]
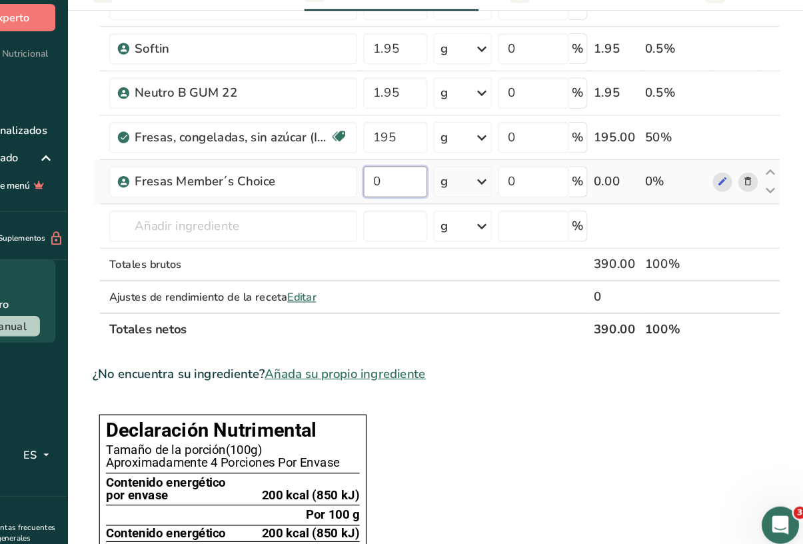
click at [417, 207] on input "0" at bounding box center [444, 220] width 55 height 27
type input "195"
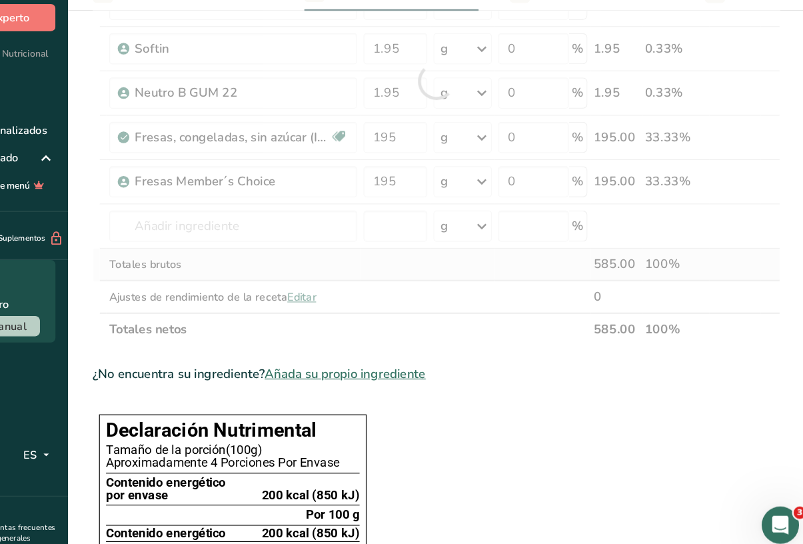
click at [397, 238] on div "Ingrediente * Cantidad * Unidad * Desperdicio * .a-a{fill:#347362;}.b-a{fill:#f…" at bounding box center [479, 134] width 589 height 454
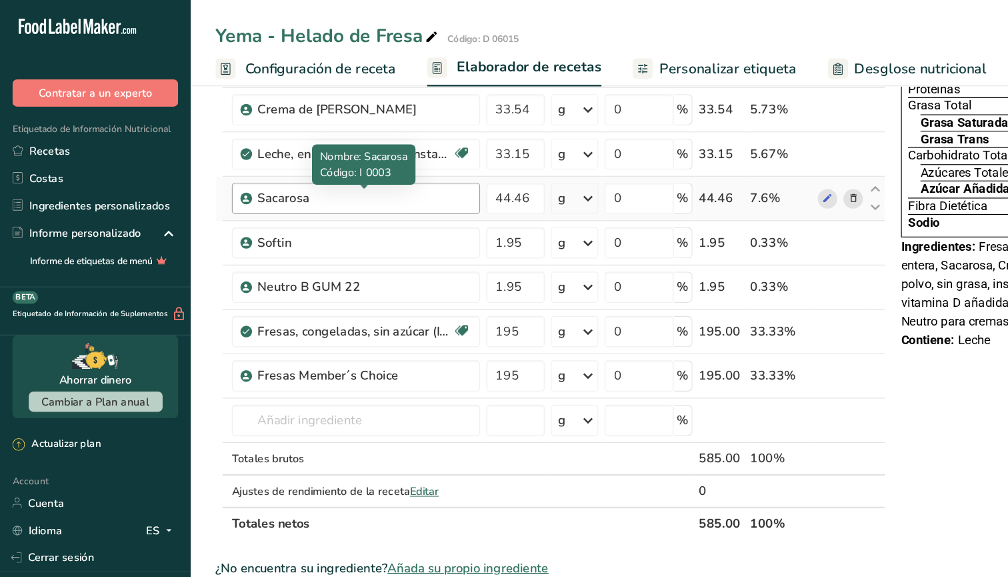
scroll to position [129, 0]
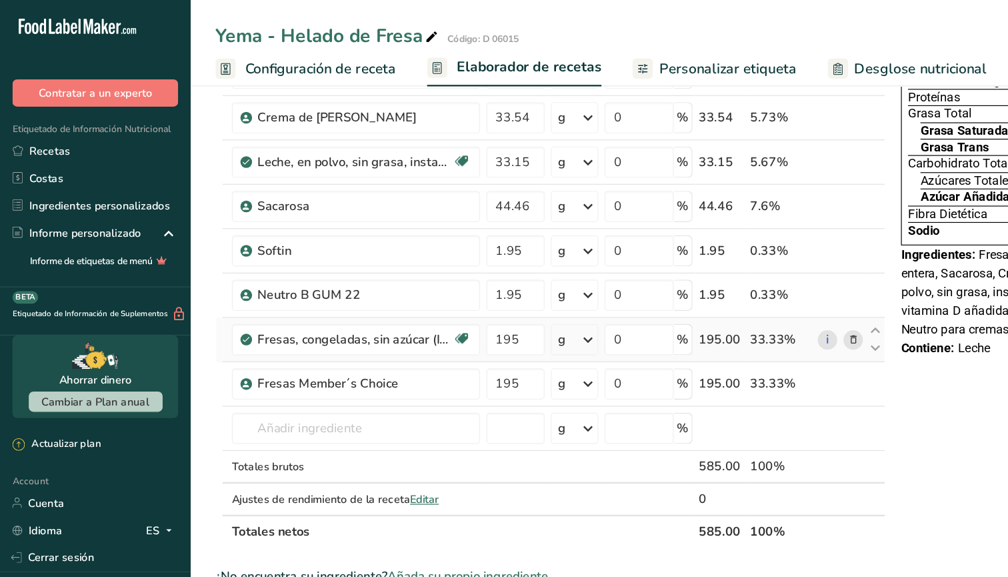
click at [727, 292] on icon at bounding box center [731, 291] width 9 height 14
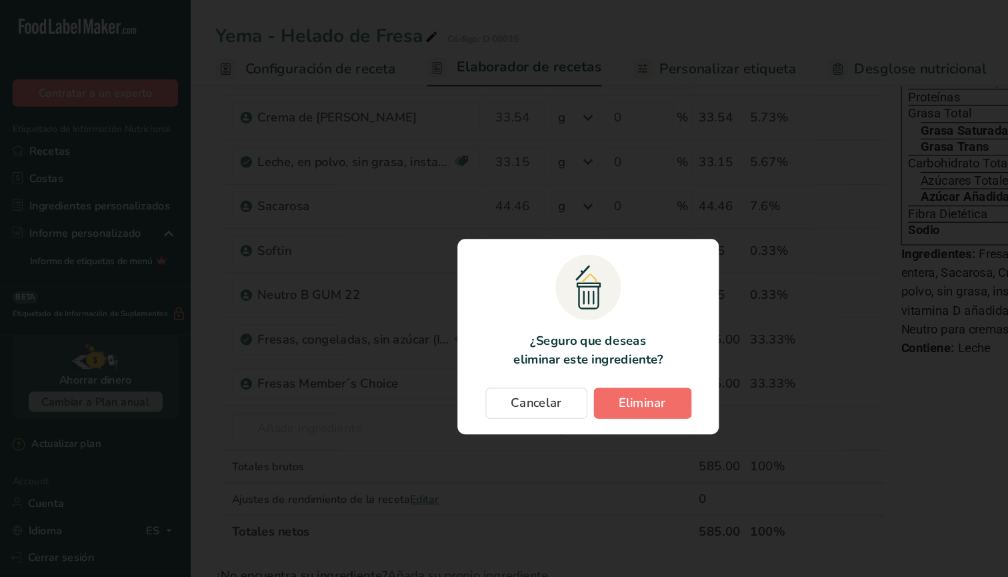
click at [551, 341] on span "Eliminar" at bounding box center [551, 345] width 40 height 16
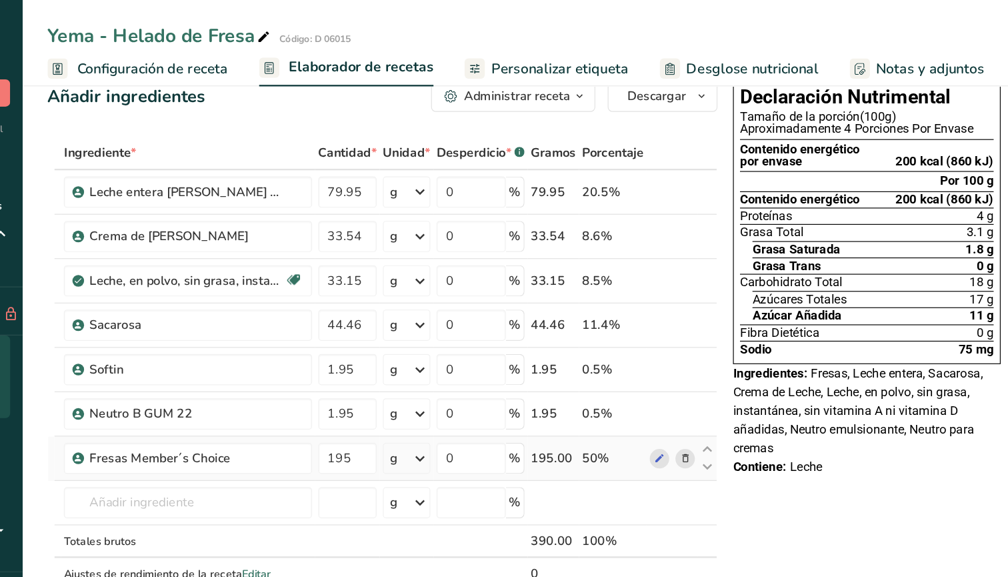
scroll to position [13, 0]
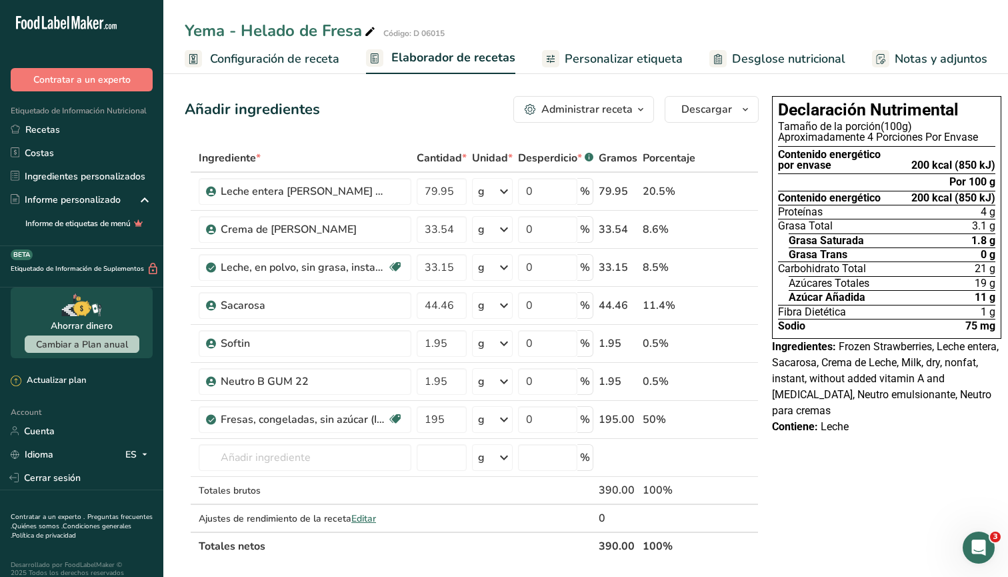
click at [803, 277] on div "Azúcares Totales 19 g" at bounding box center [892, 283] width 207 height 14
click at [803, 295] on div "Azúcar Añadida 11 g" at bounding box center [892, 297] width 207 height 14
click at [389, 463] on input "text" at bounding box center [305, 457] width 213 height 27
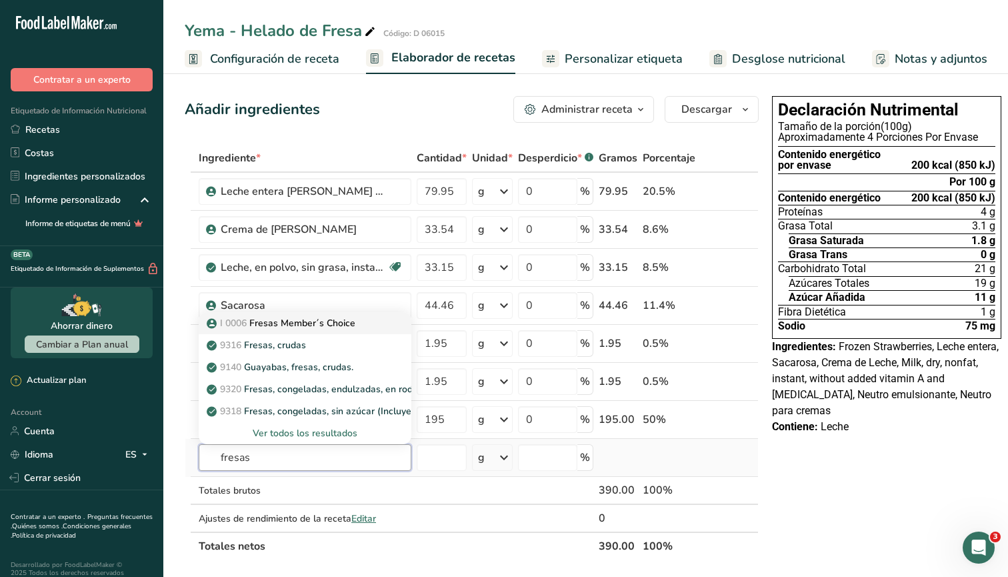
type input "fresas"
click at [351, 319] on p "I 0006 Fresas Member´s Choice" at bounding box center [282, 323] width 146 height 14
type input "Fresas Member´s Choice"
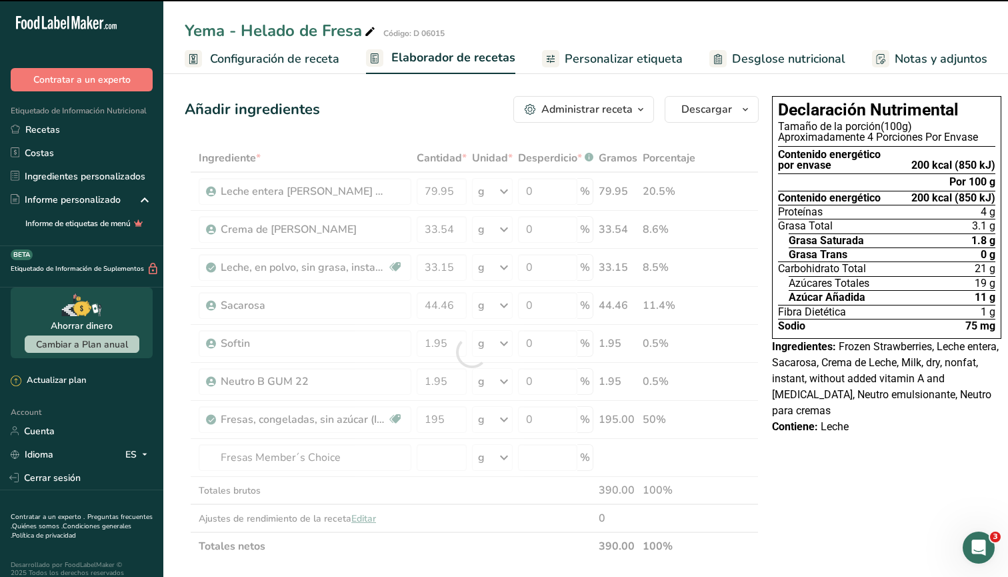
type input "0"
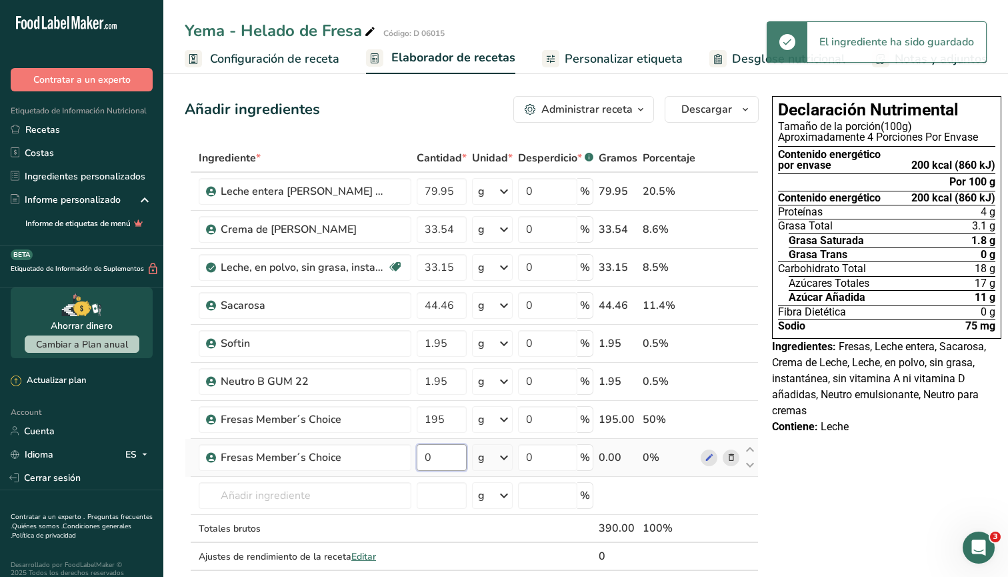
click at [442, 459] on input "0" at bounding box center [442, 457] width 50 height 27
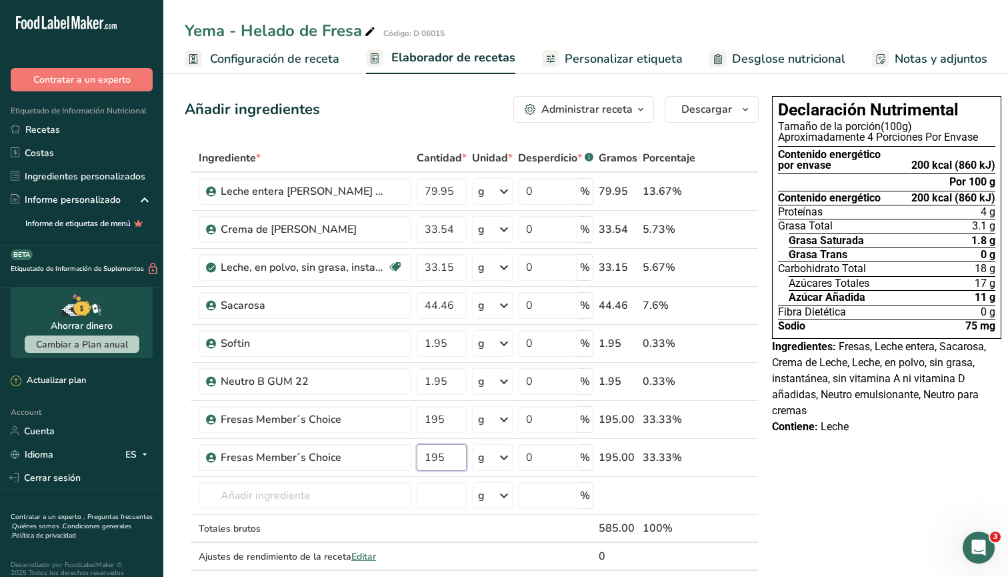
type input "195"
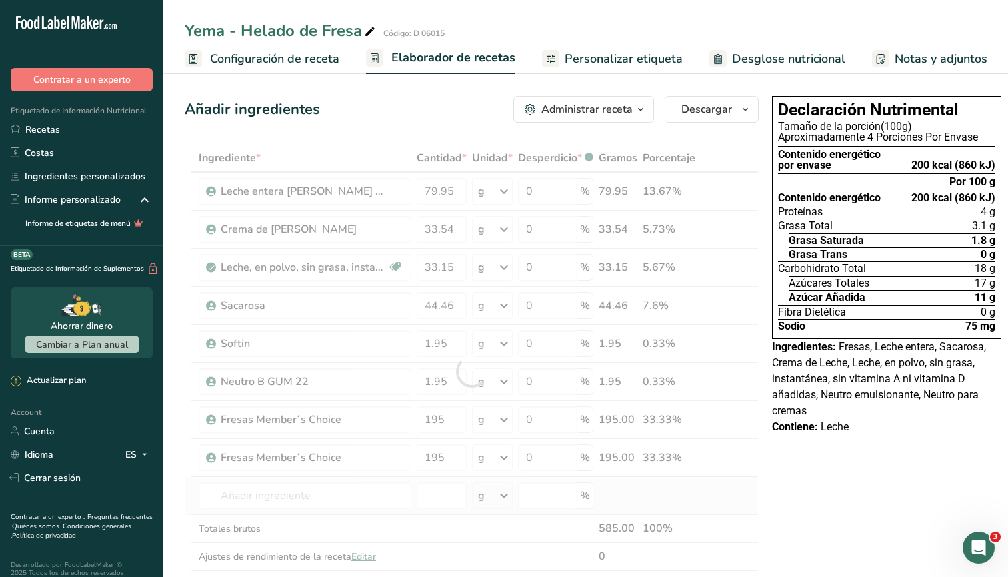
click at [702, 481] on div "Ingrediente * Cantidad * Unidad * Desperdicio * .a-a{fill:#347362;}.b-a{fill:#f…" at bounding box center [472, 371] width 574 height 454
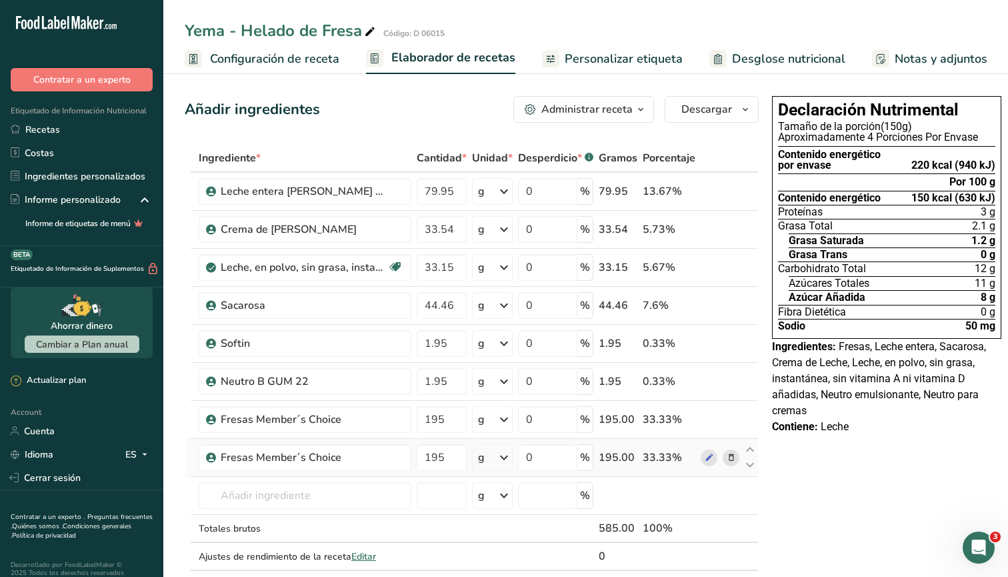
click at [728, 459] on icon at bounding box center [731, 458] width 9 height 14
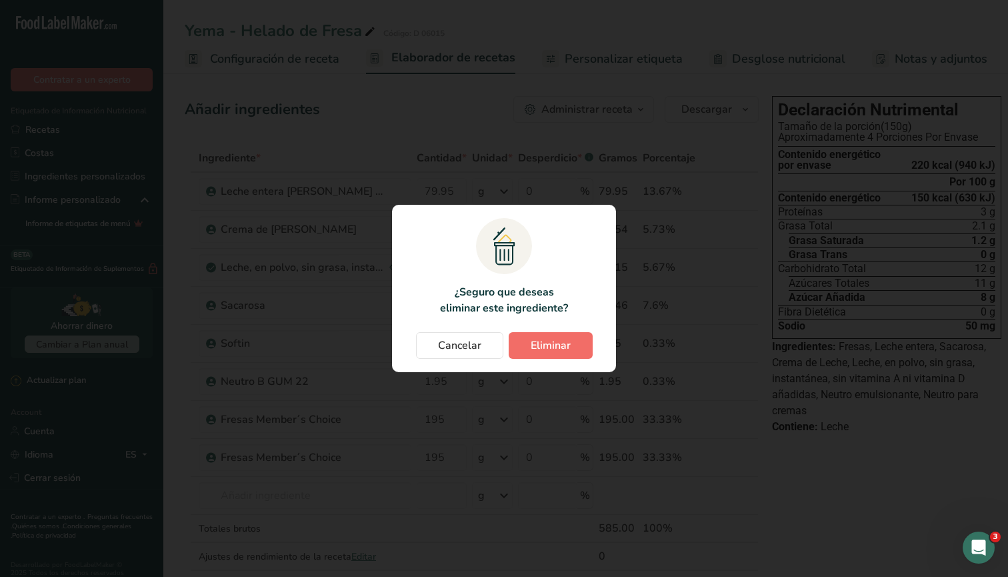
click at [587, 349] on button "Eliminar" at bounding box center [551, 345] width 84 height 27
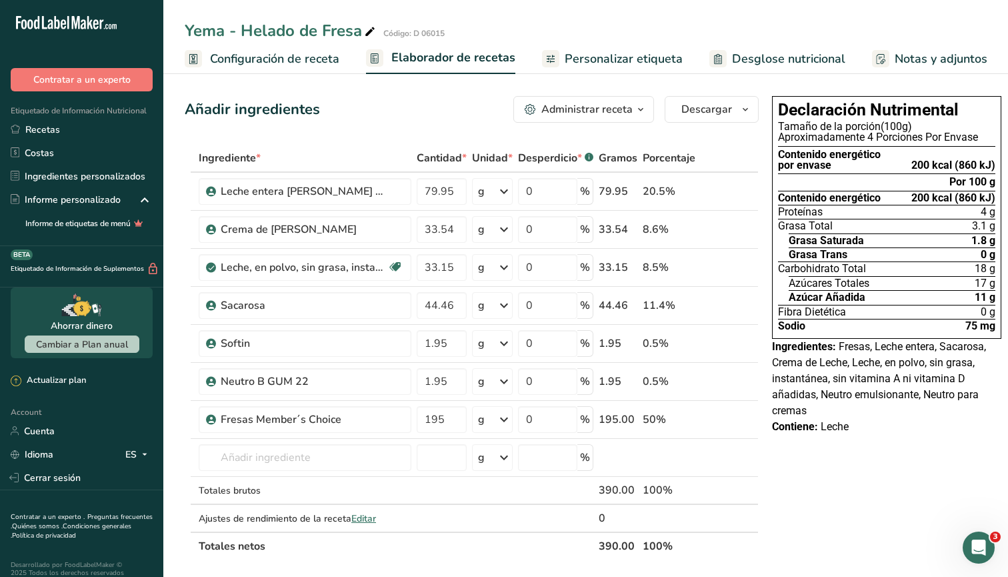
scroll to position [1, 0]
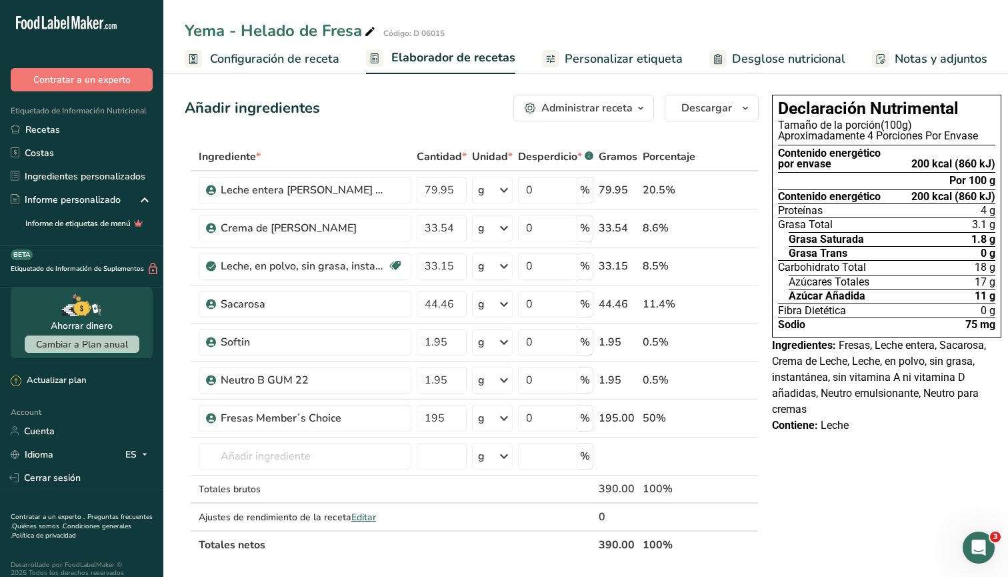
click at [809, 491] on div "Declaración Nutrimental Tamaño de la porción (100g) Aproximadamente 4 Porciones…" at bounding box center [887, 544] width 240 height 910
